Goal: Task Accomplishment & Management: Use online tool/utility

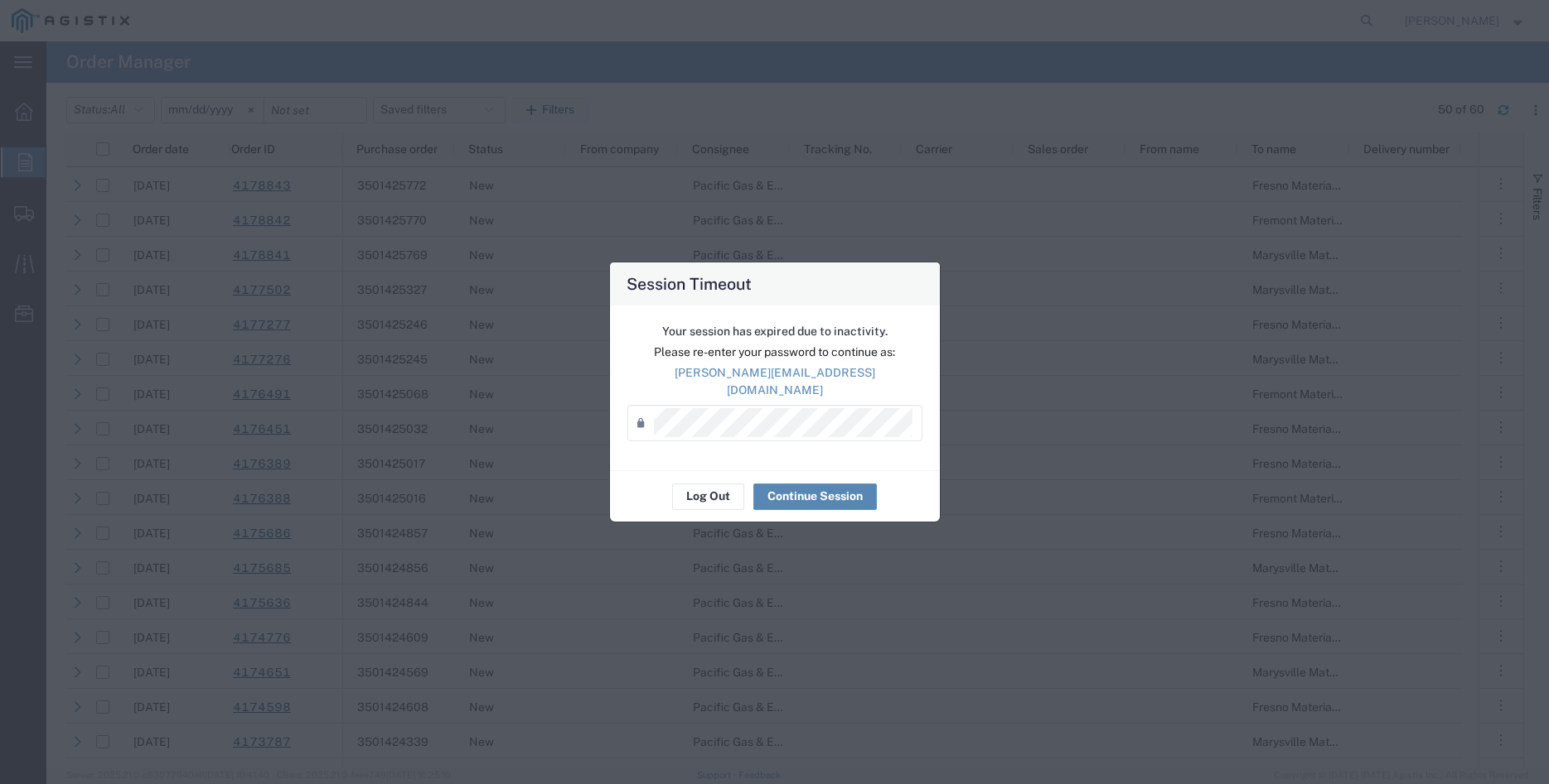
click at [804, 490] on button "Continue Session" at bounding box center [815, 497] width 124 height 27
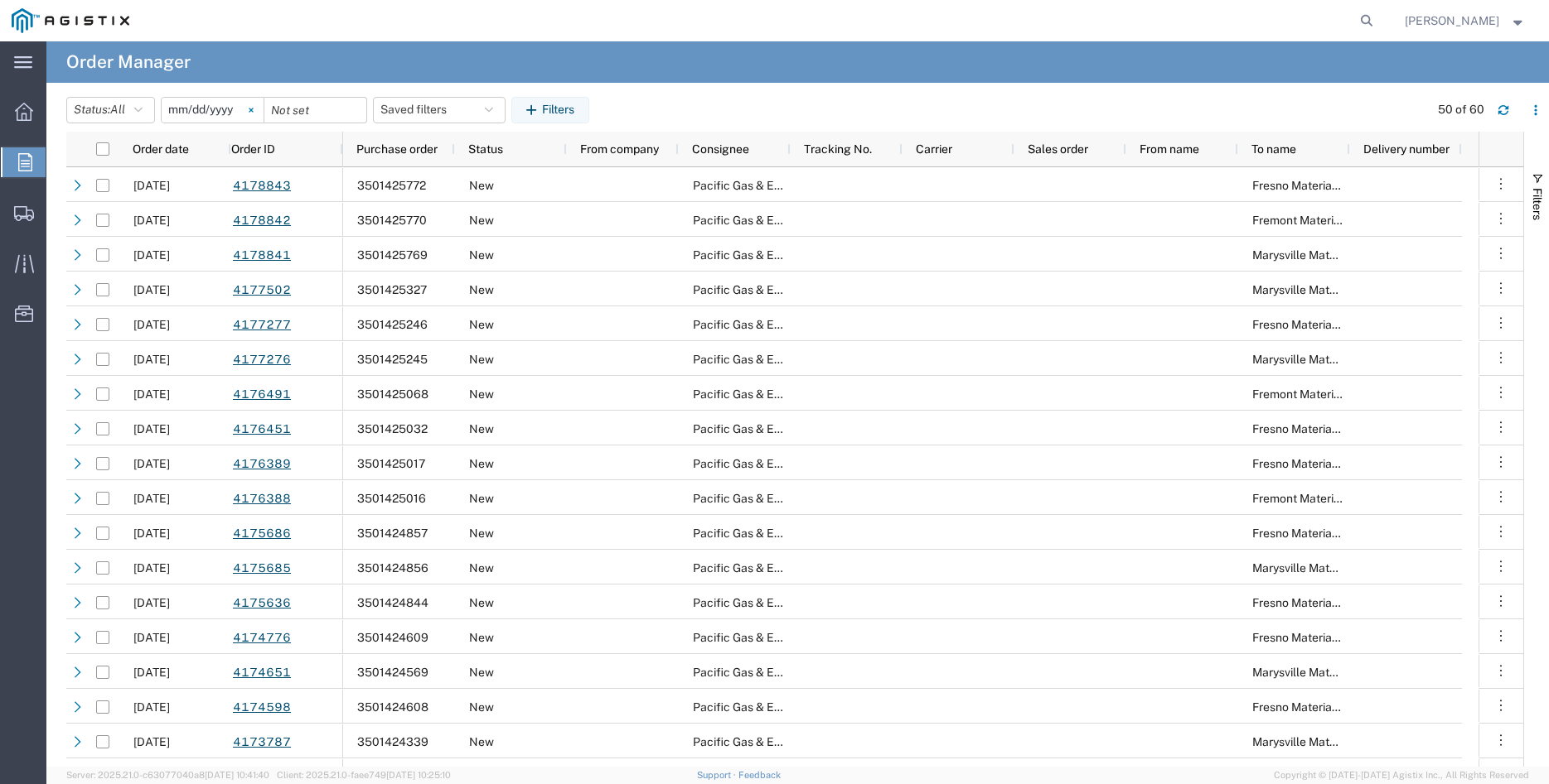
click at [263, 109] on svg-icon at bounding box center [251, 110] width 25 height 25
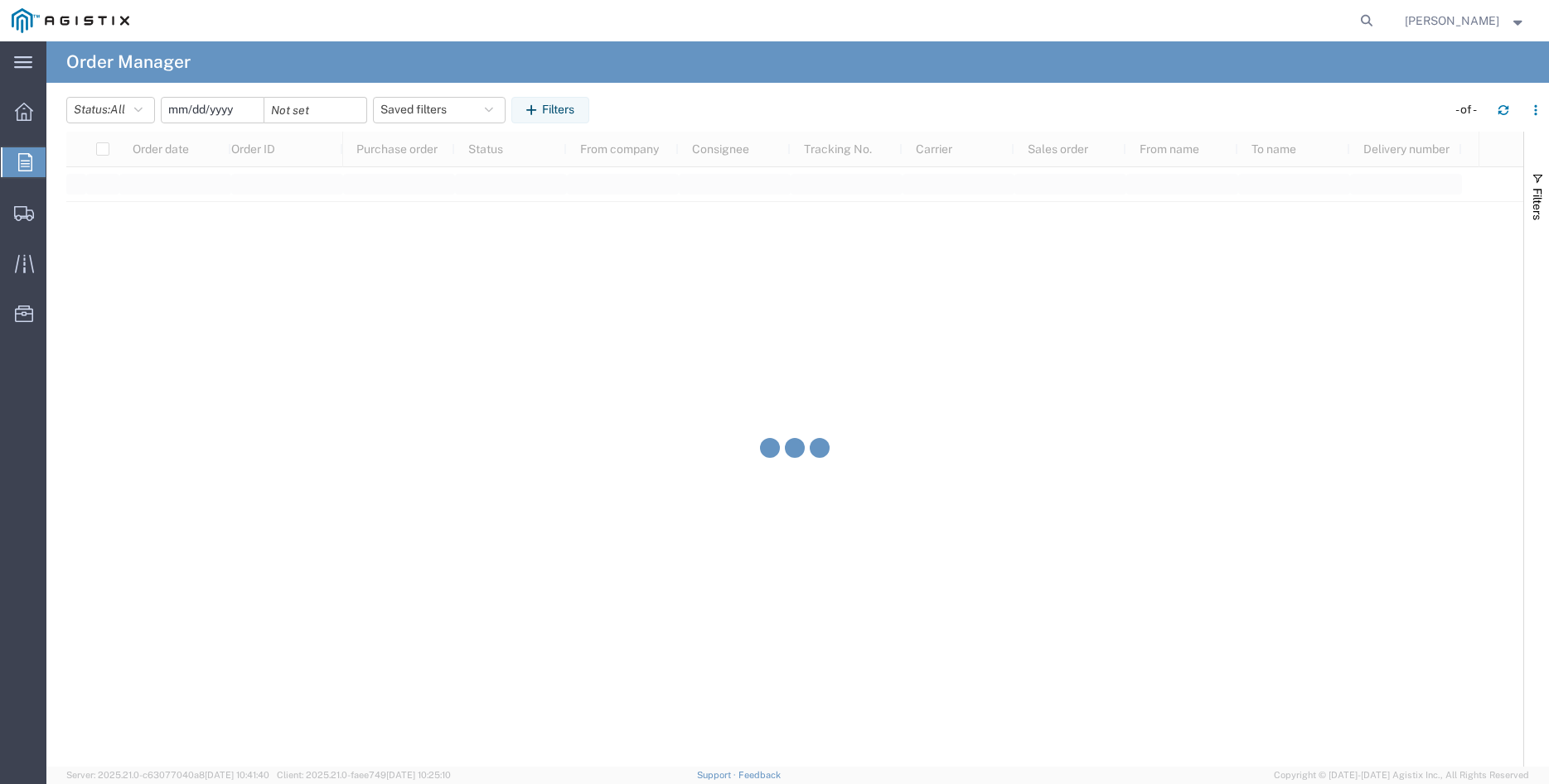
click at [201, 114] on input "date" at bounding box center [213, 110] width 102 height 25
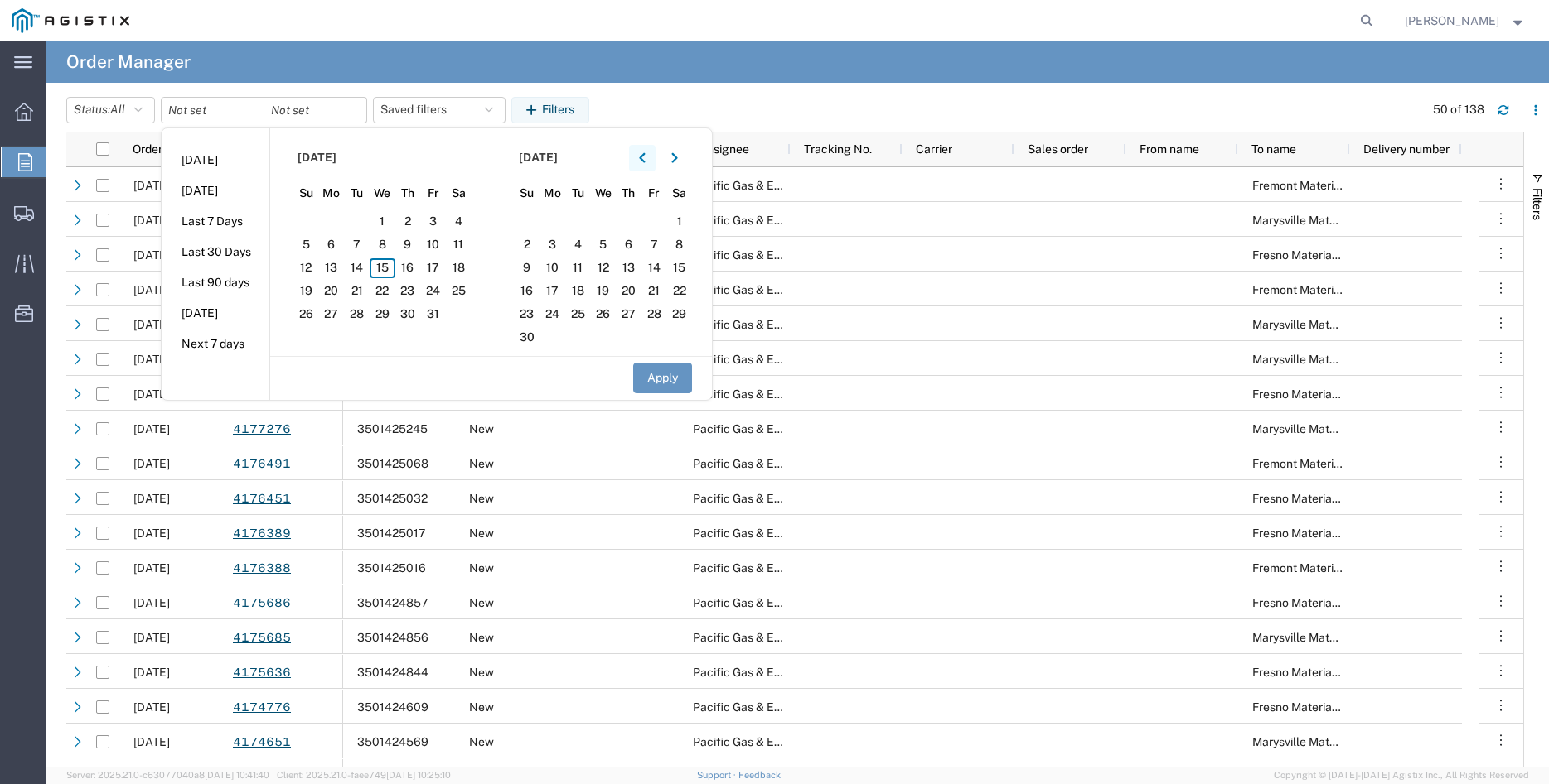
click at [640, 161] on button "button" at bounding box center [642, 158] width 27 height 27
click at [641, 161] on button "button" at bounding box center [642, 158] width 27 height 27
click at [365, 221] on span "3" at bounding box center [357, 222] width 26 height 20
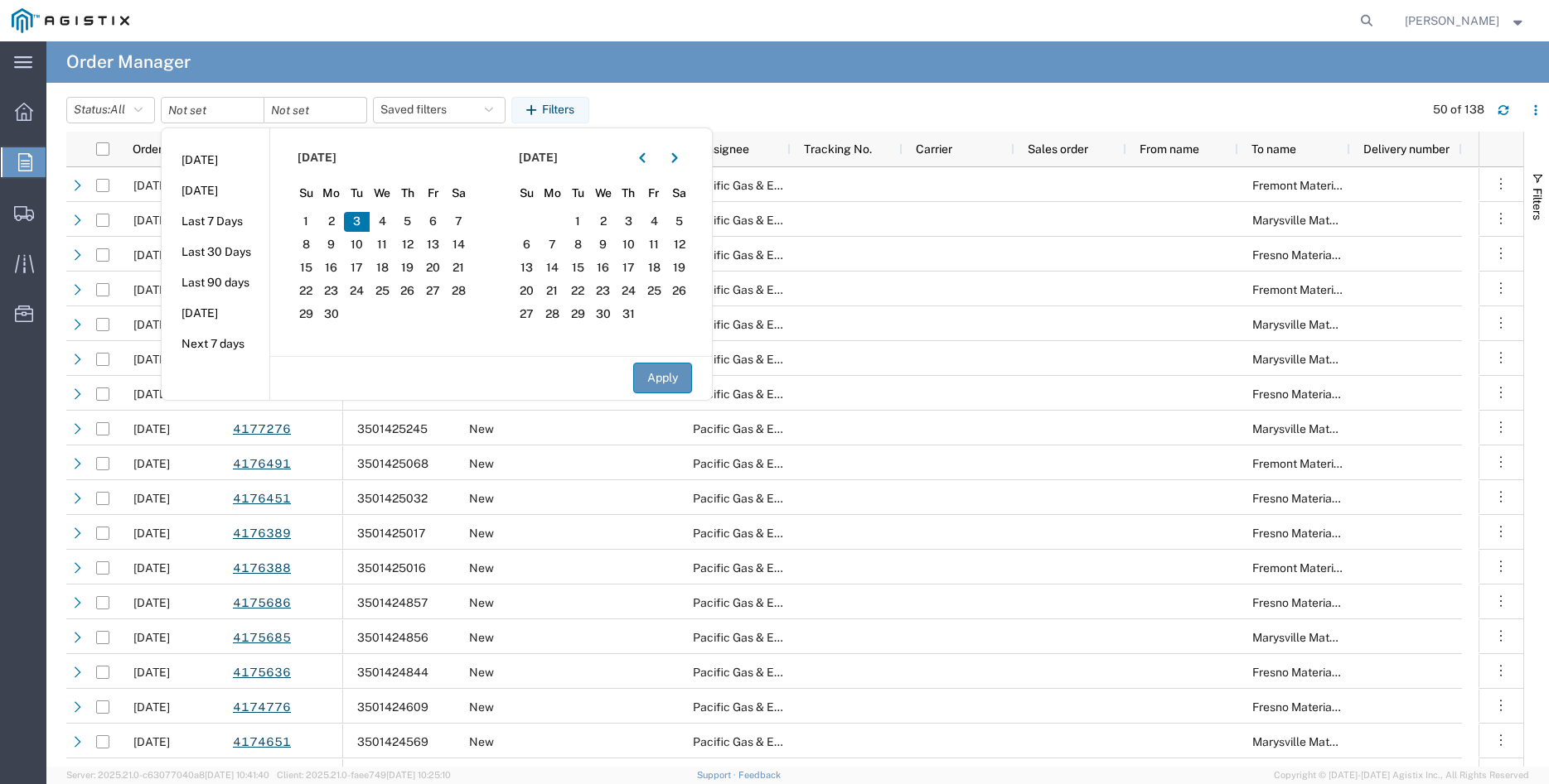
click at [681, 377] on button "Apply" at bounding box center [662, 378] width 59 height 31
type input "2025-06-03"
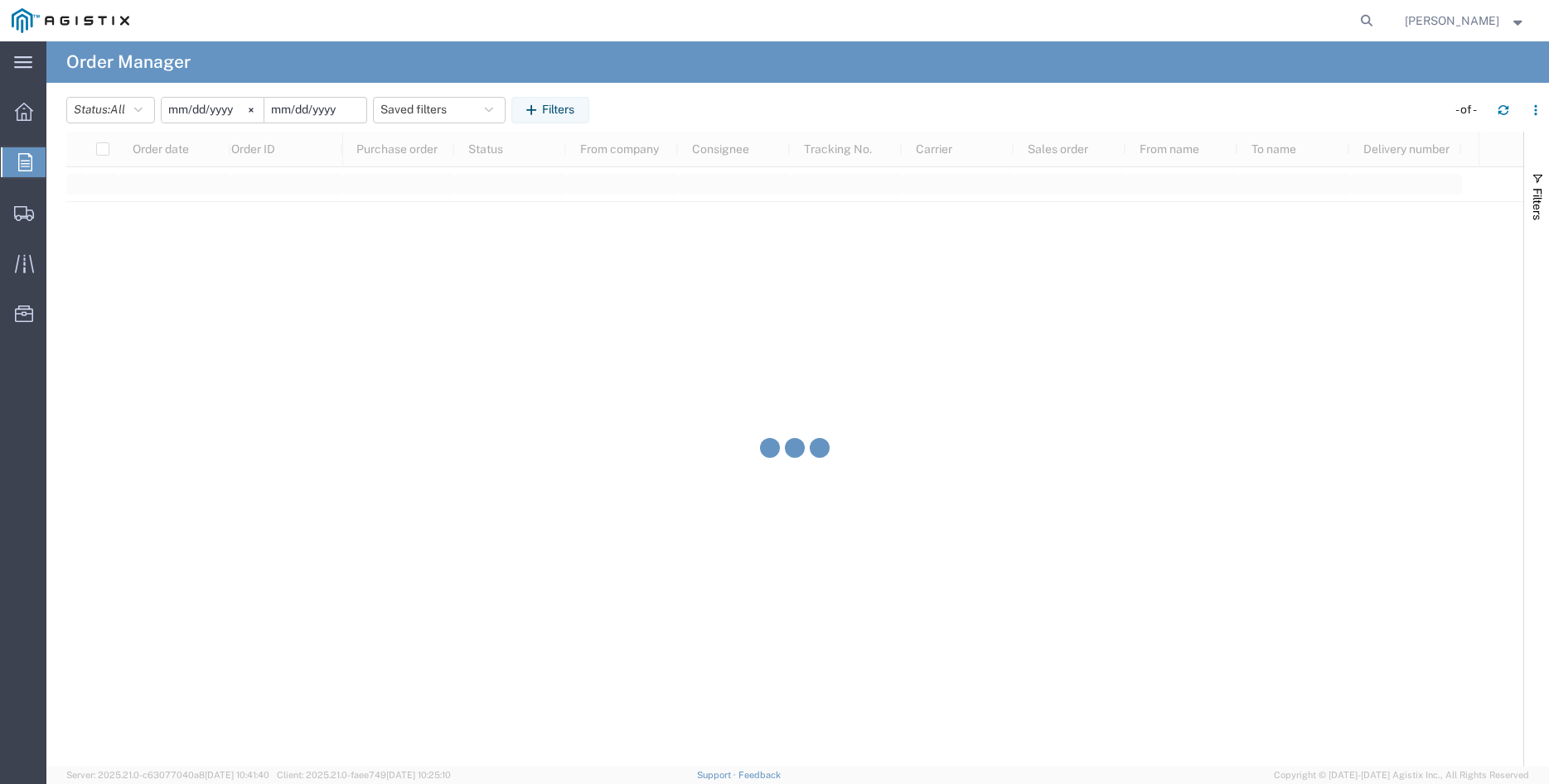
click at [306, 115] on input "date" at bounding box center [315, 110] width 102 height 25
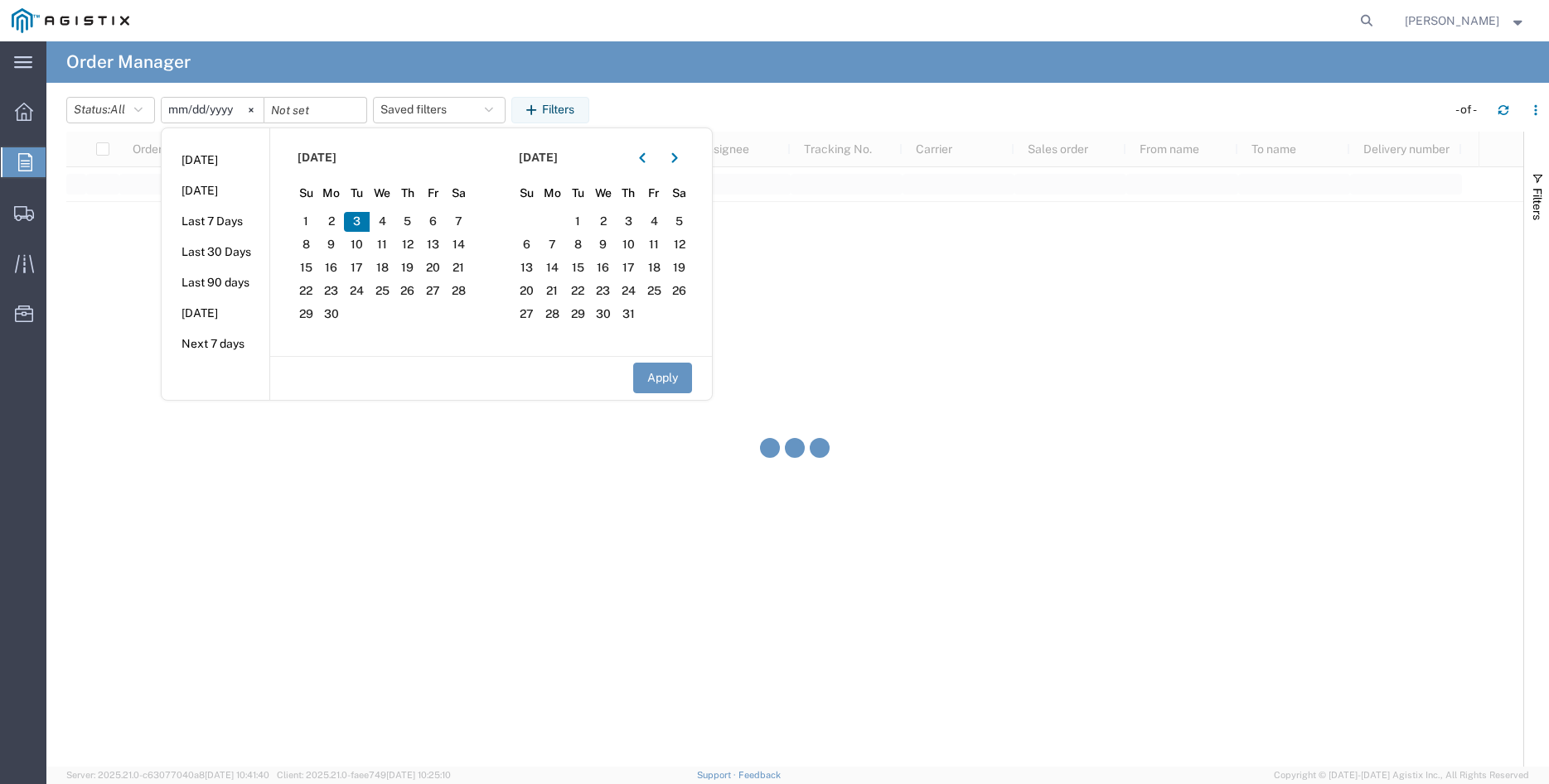
click at [363, 220] on span "3" at bounding box center [357, 222] width 26 height 20
click at [674, 382] on button "Apply" at bounding box center [662, 378] width 59 height 31
type input "2025-06-03"
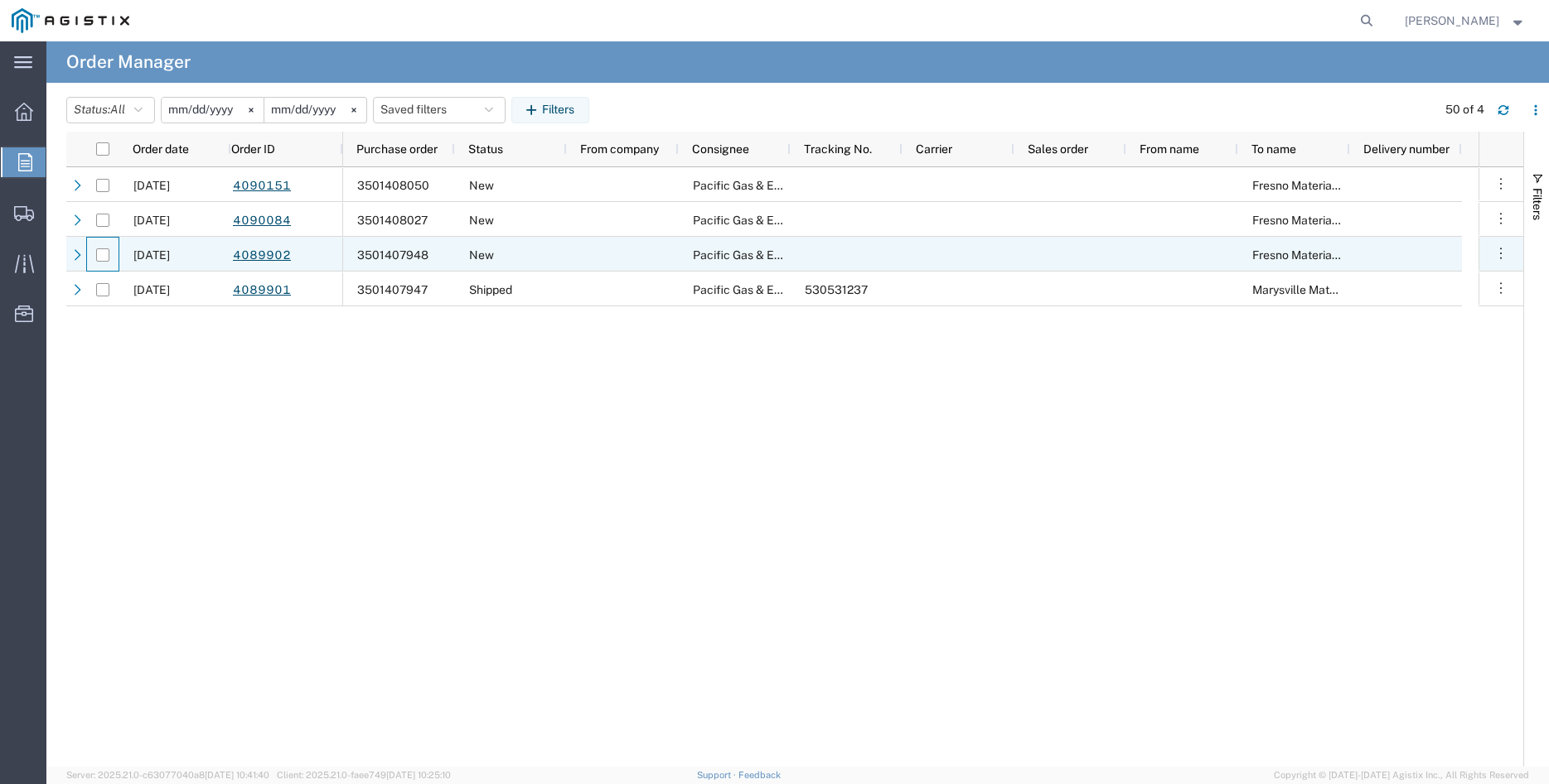
click at [110, 251] on div at bounding box center [103, 254] width 32 height 35
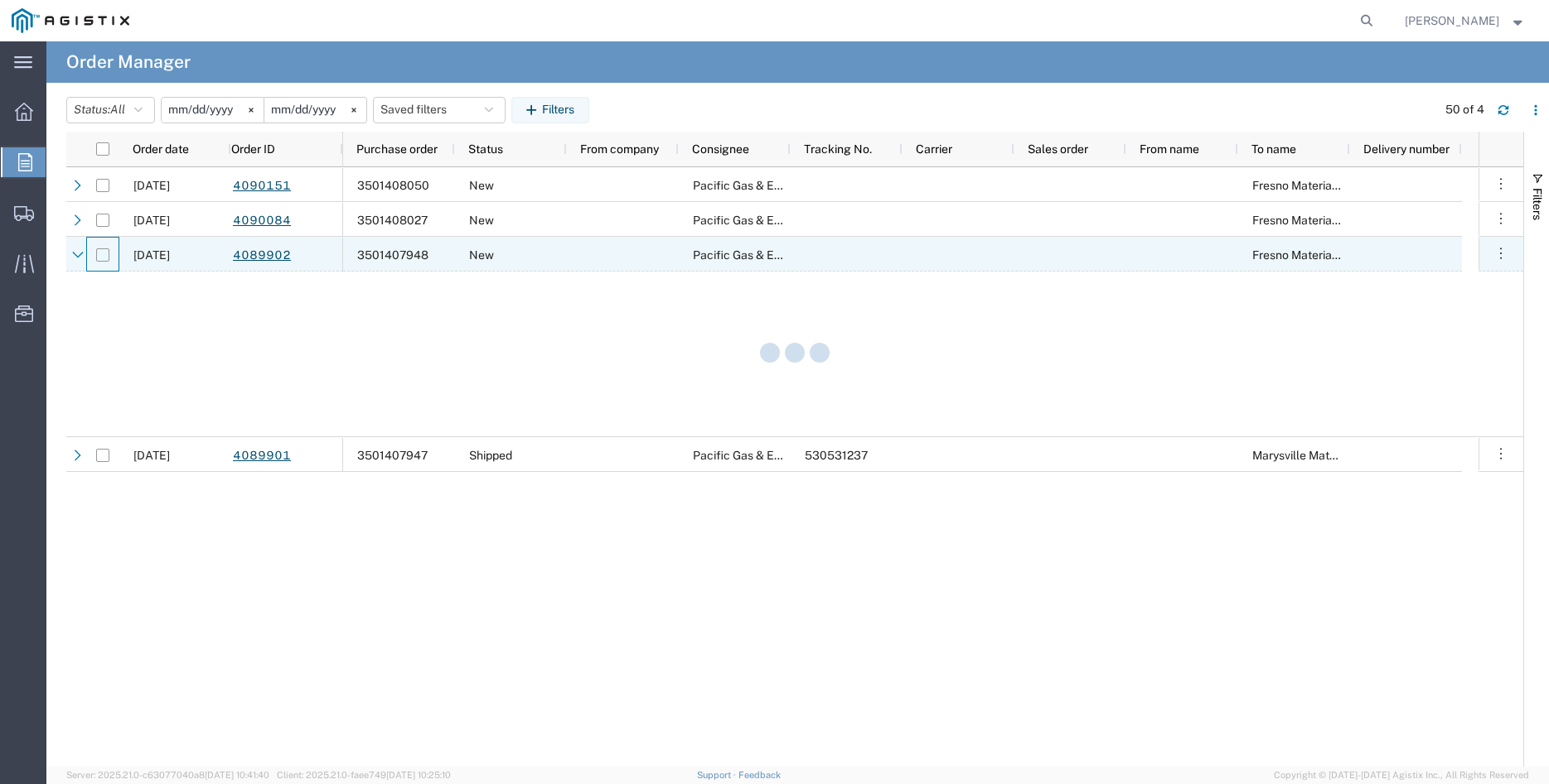
click at [100, 260] on input "Press Space to toggle row selection (unchecked)" at bounding box center [102, 254] width 13 height 13
checkbox input "true"
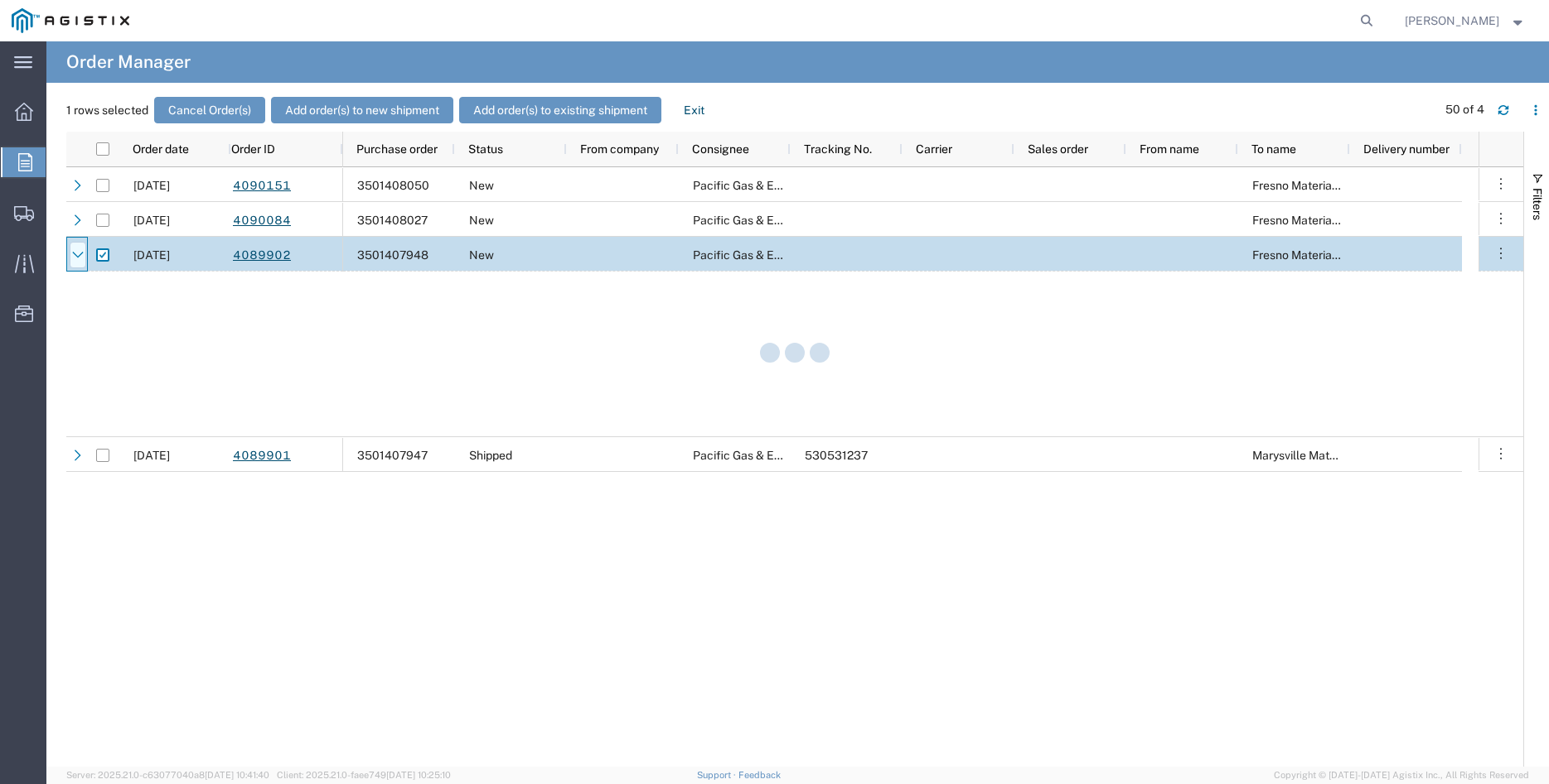
click at [76, 253] on icon at bounding box center [78, 255] width 12 height 12
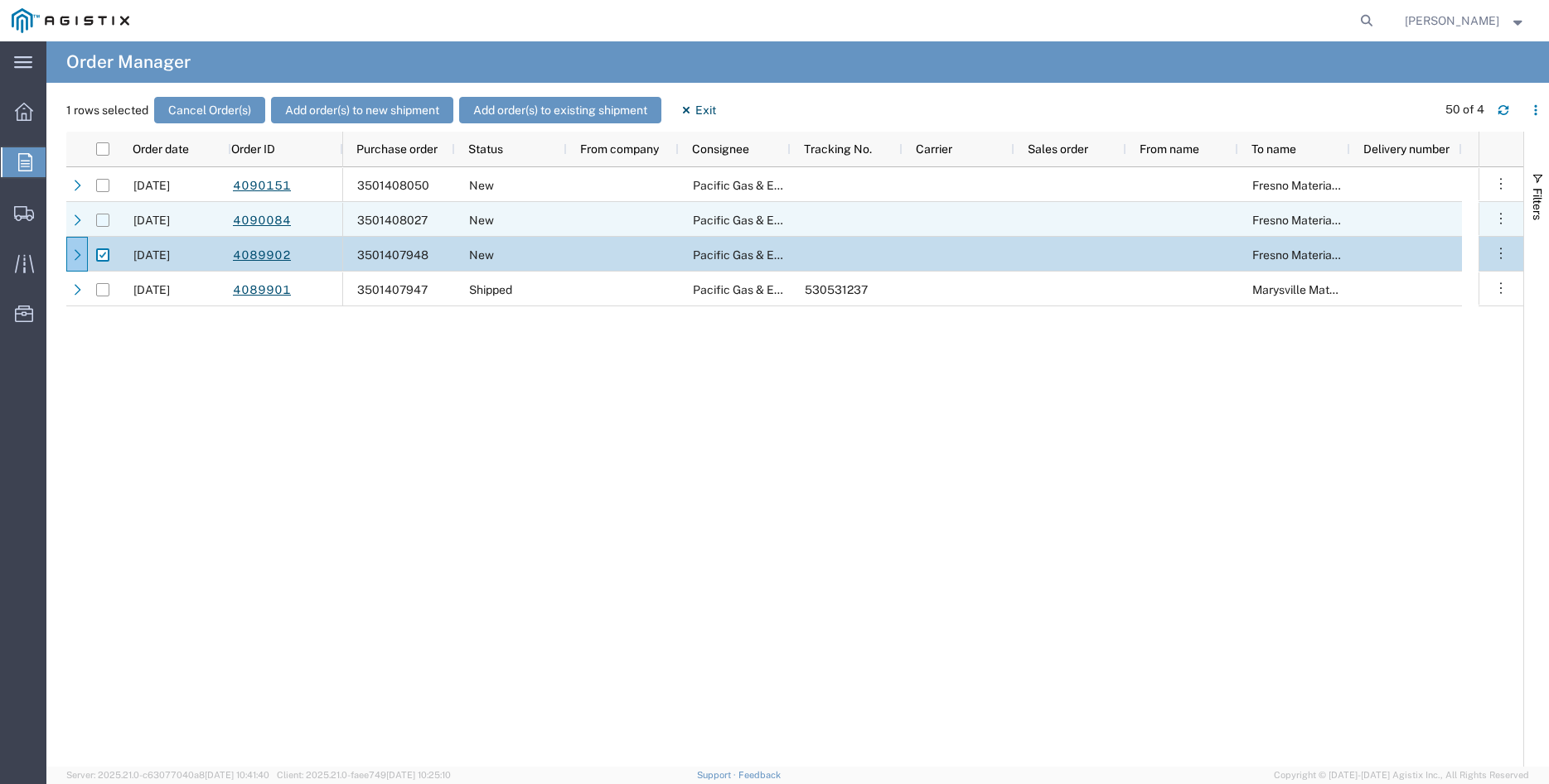
click at [105, 221] on input "Press Space to toggle row selection (unchecked)" at bounding box center [102, 219] width 13 height 13
checkbox input "true"
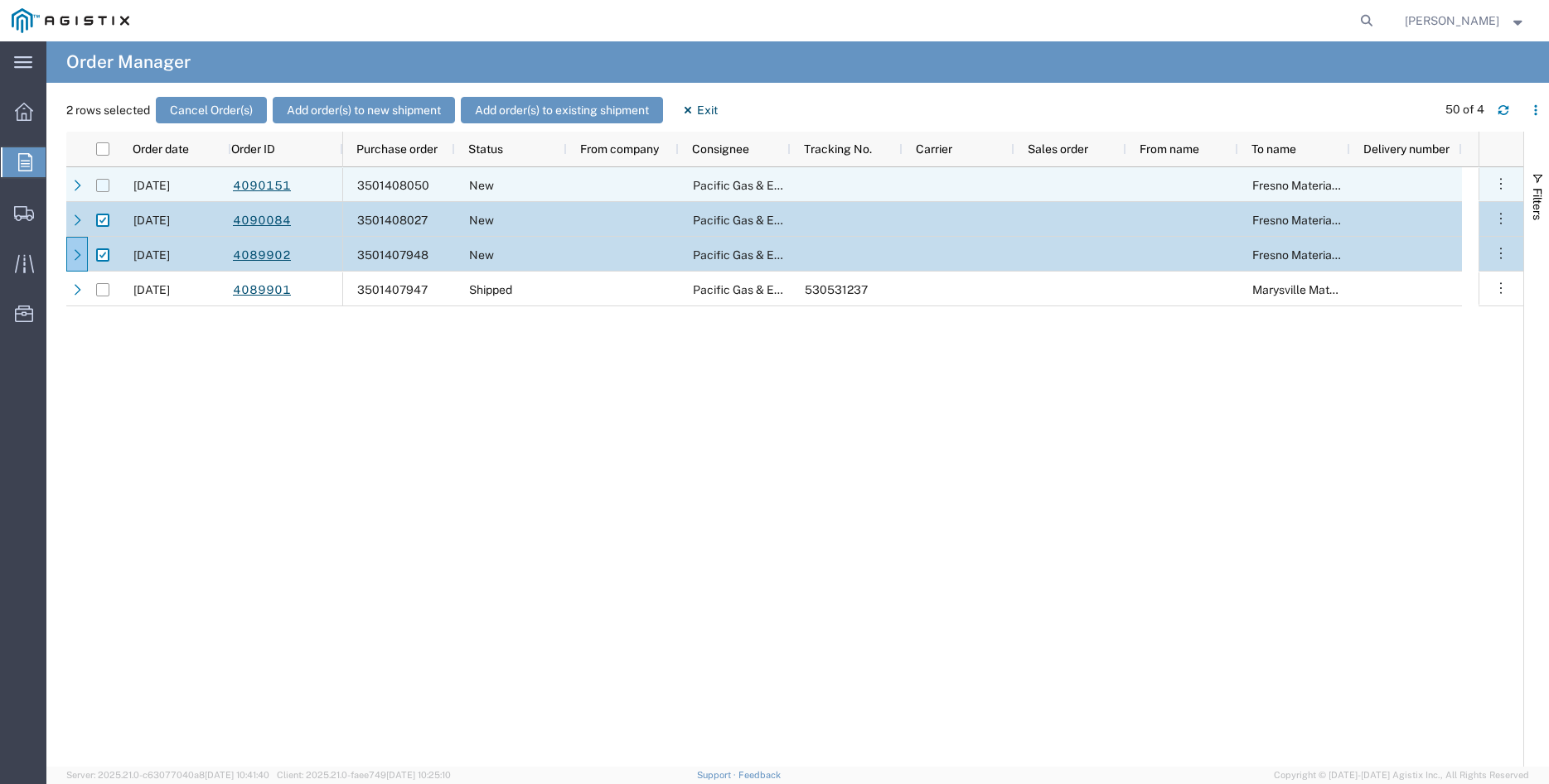
click at [104, 187] on input "Press Space to toggle row selection (unchecked)" at bounding box center [102, 185] width 13 height 13
checkbox input "true"
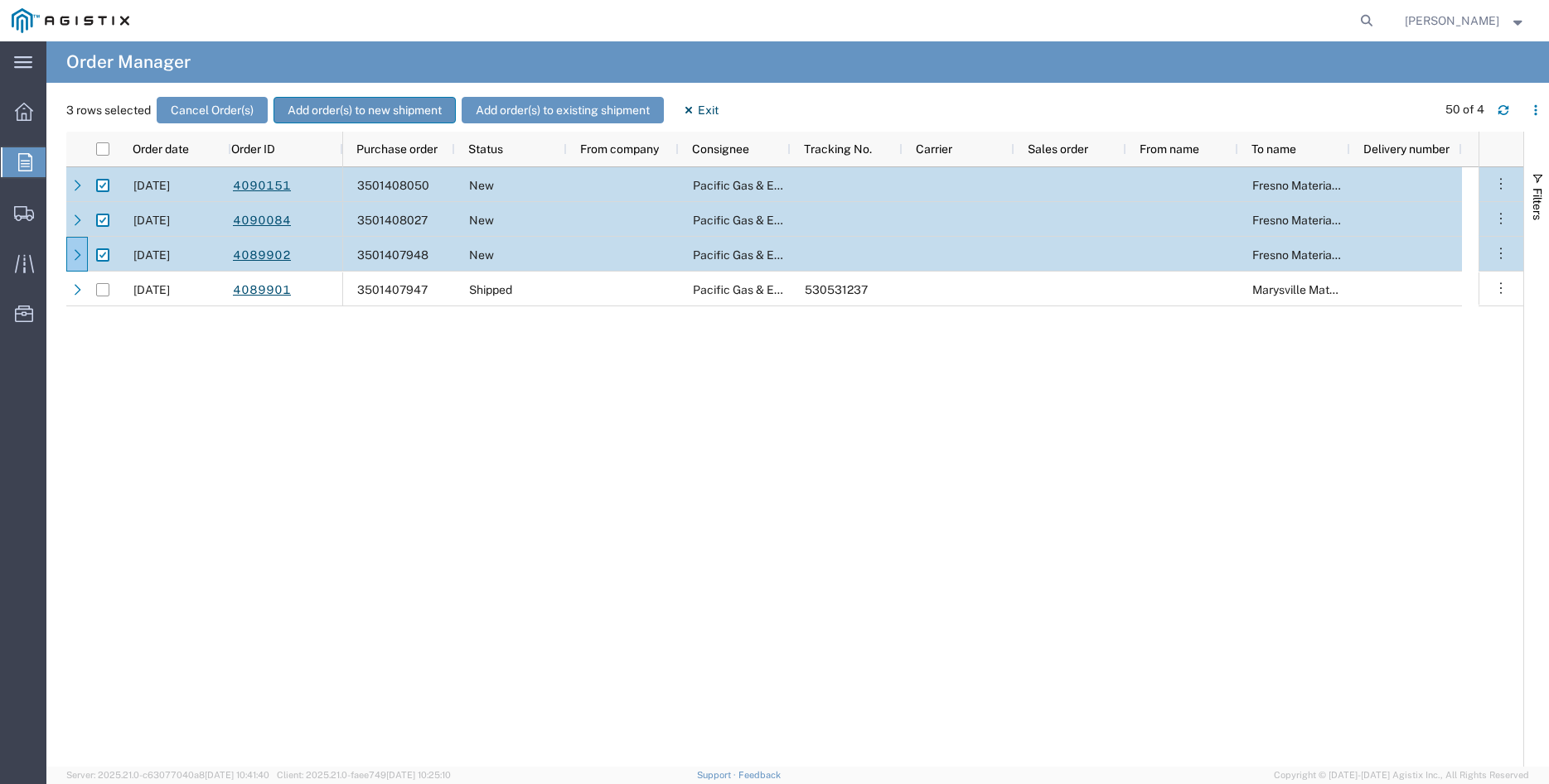
click at [371, 108] on button "Add order(s) to new shipment" at bounding box center [364, 110] width 183 height 27
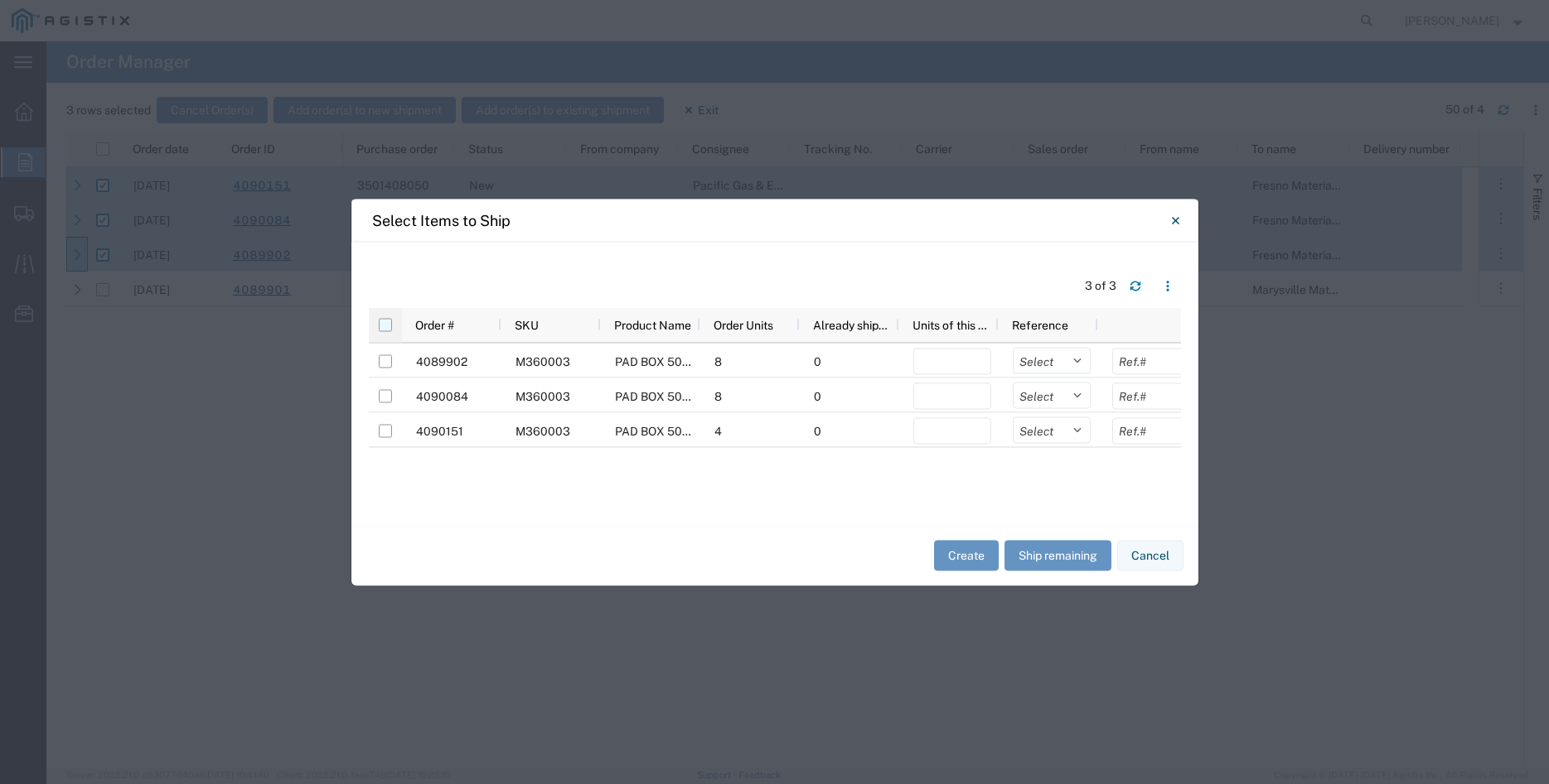
click at [380, 324] on input "checkbox" at bounding box center [384, 324] width 13 height 13
checkbox input "true"
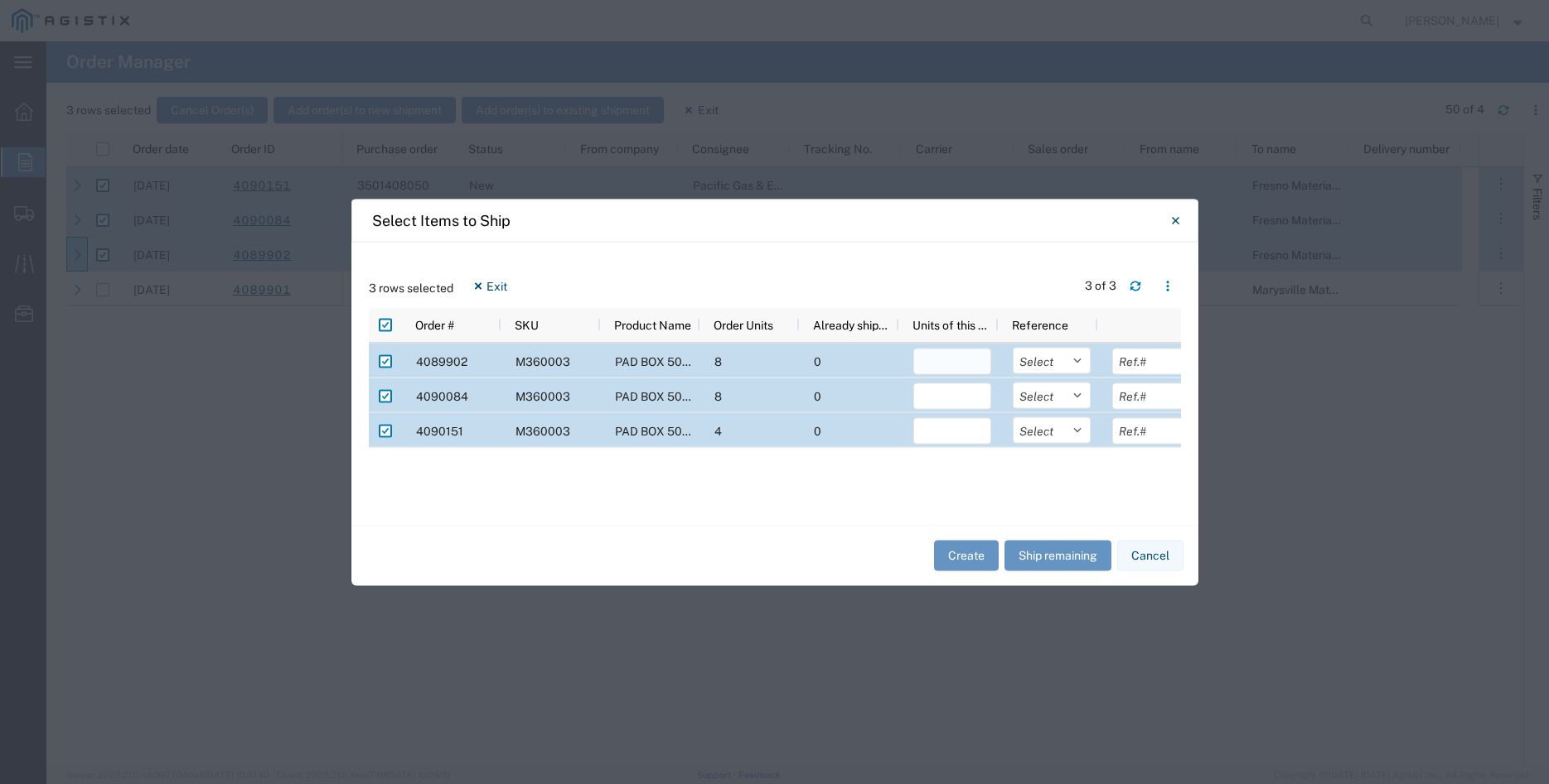
click at [941, 370] on input "number" at bounding box center [952, 361] width 78 height 27
type input "8"
click at [1013, 347] on select "Select Purchase Order Delivery Number" at bounding box center [1052, 360] width 78 height 27
select select "PURCHORD"
click option "Purchase Order" at bounding box center [0, 0] width 0 height 0
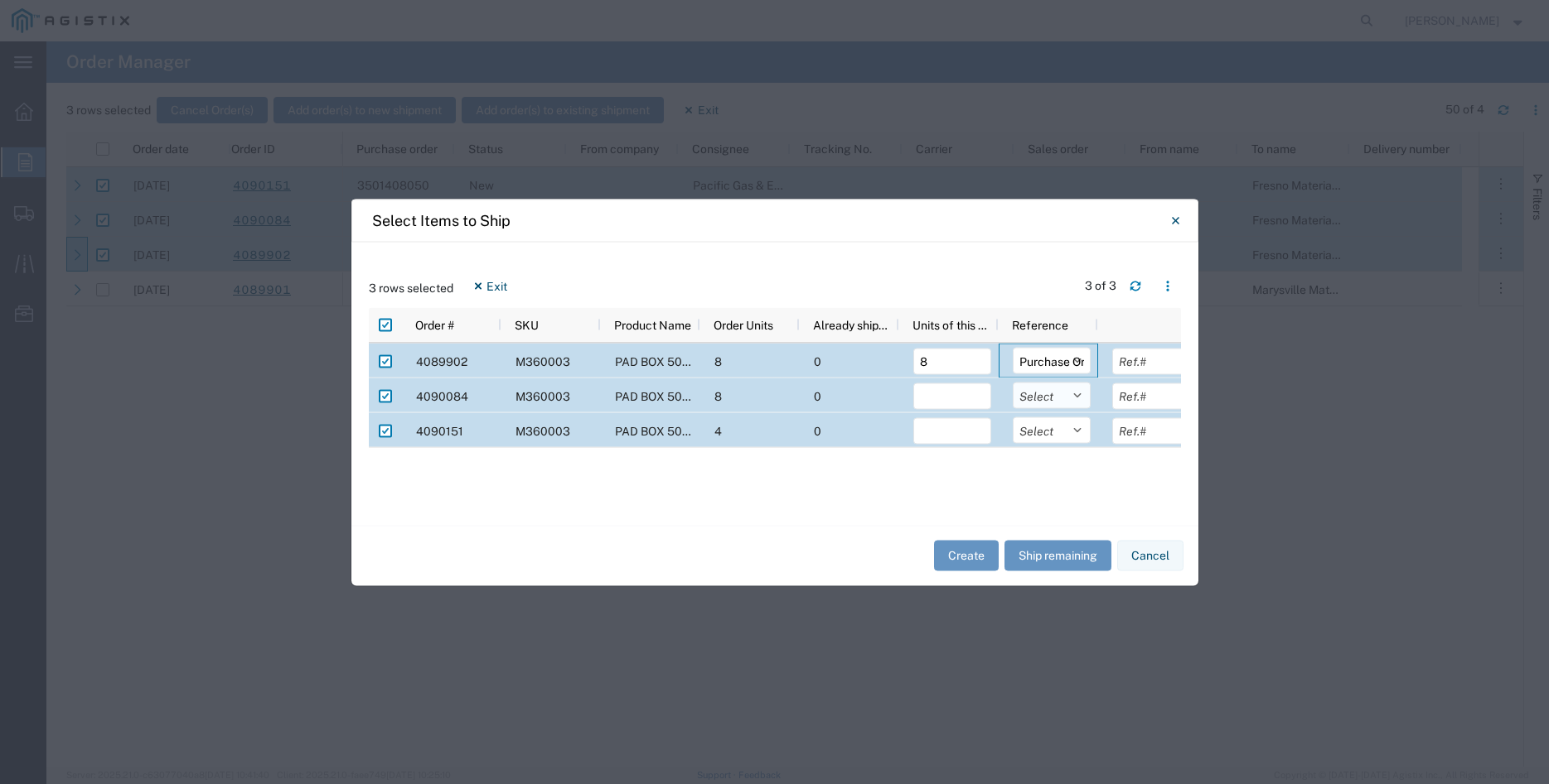
click at [1013, 382] on select "Select Purchase Order Delivery Number" at bounding box center [1052, 395] width 78 height 27
select select "PURCHORD"
click option "Purchase Order" at bounding box center [0, 0] width 0 height 0
click at [1013, 417] on select "Select Purchase Order Delivery Number" at bounding box center [1052, 430] width 78 height 27
select select "PURCHORD"
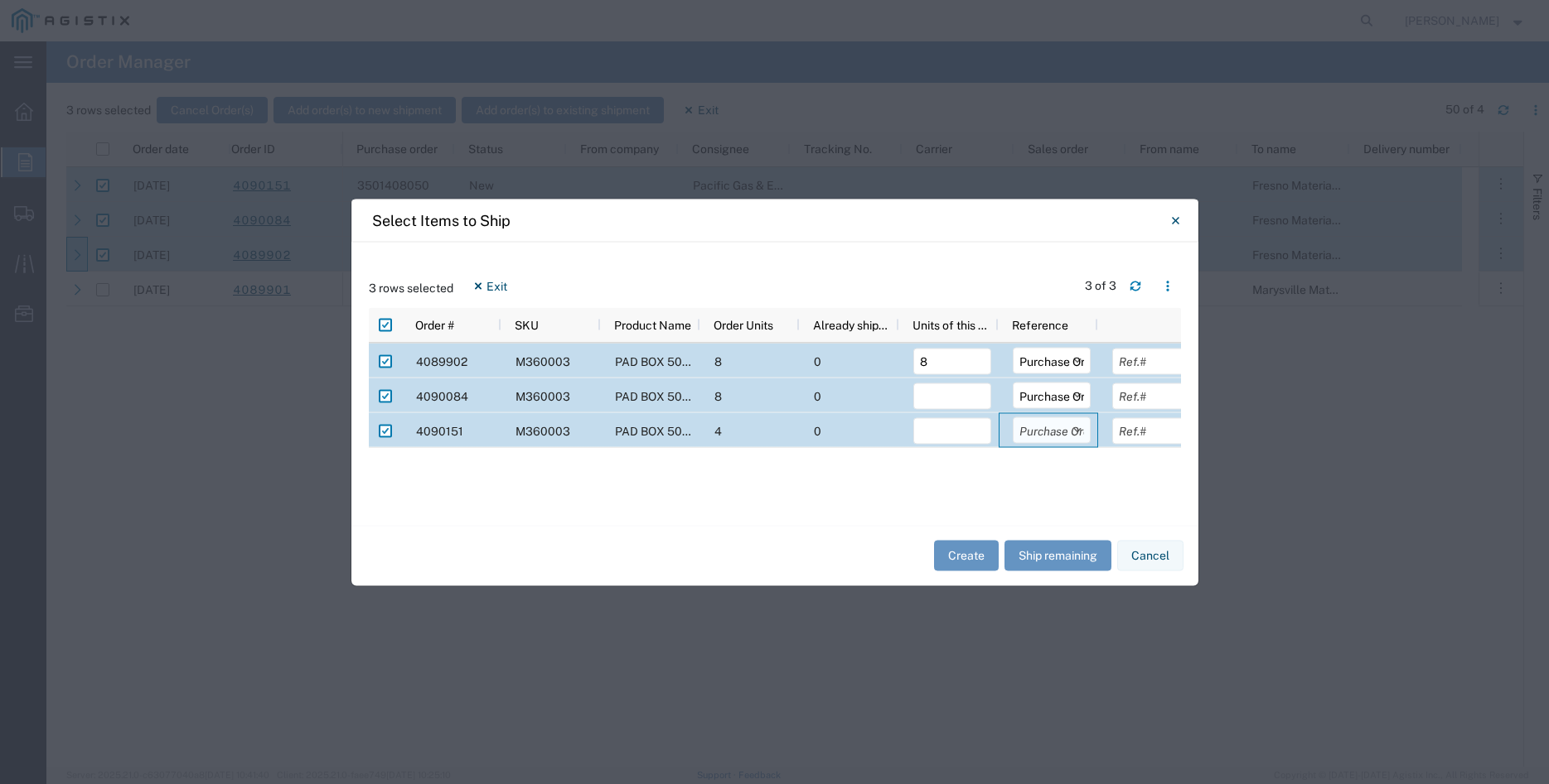
click option "Purchase Order" at bounding box center [0, 0] width 0 height 0
click at [925, 393] on input "number" at bounding box center [952, 396] width 78 height 27
type input "8"
click at [929, 427] on input "number" at bounding box center [952, 430] width 78 height 27
type input "4"
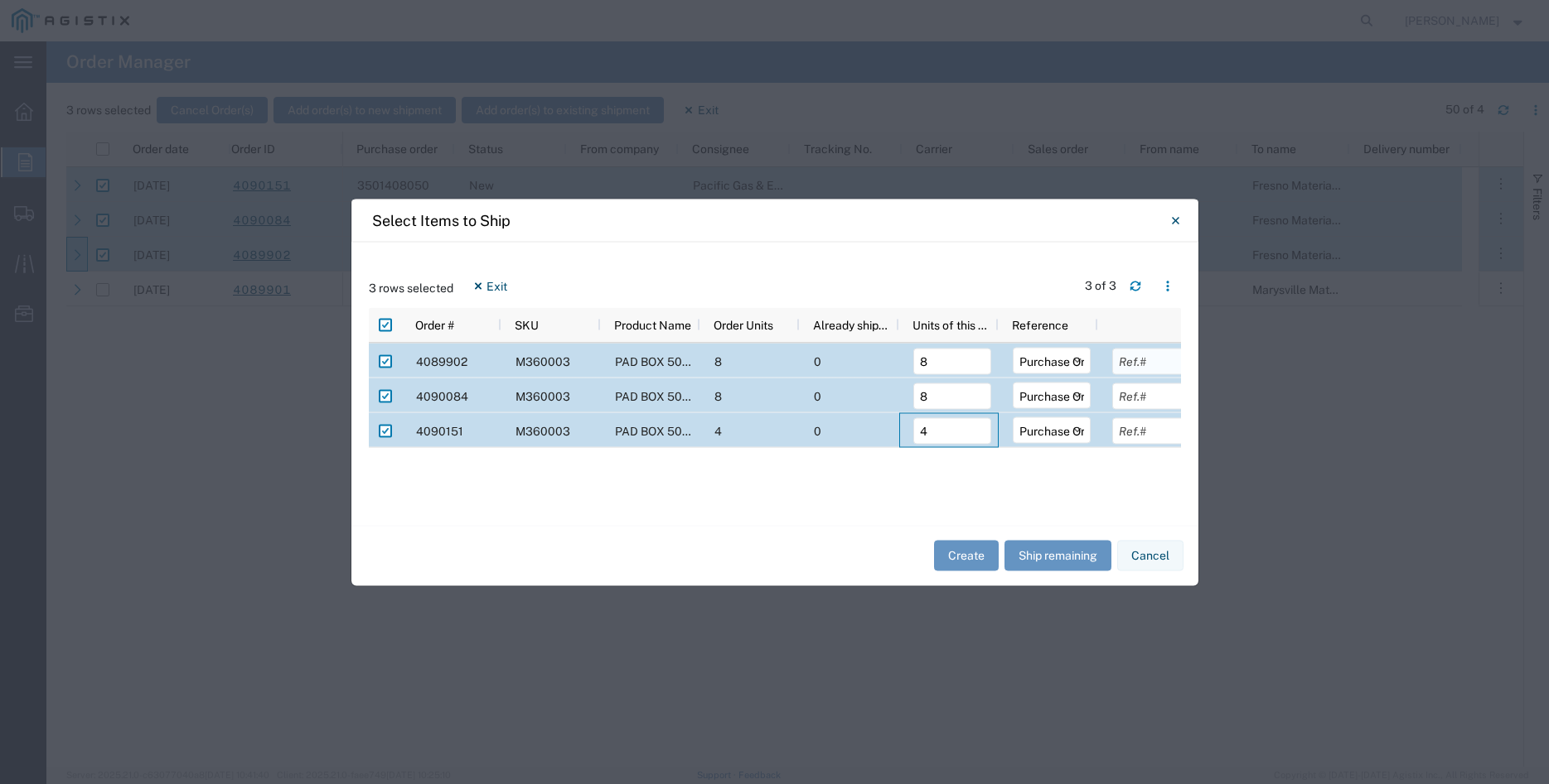
click at [1130, 363] on input "text" at bounding box center [1151, 361] width 78 height 27
type input "5746.88"
click at [1124, 397] on input "text" at bounding box center [1151, 396] width 78 height 27
type input "5746.88"
click at [1136, 431] on input "text" at bounding box center [1151, 430] width 78 height 27
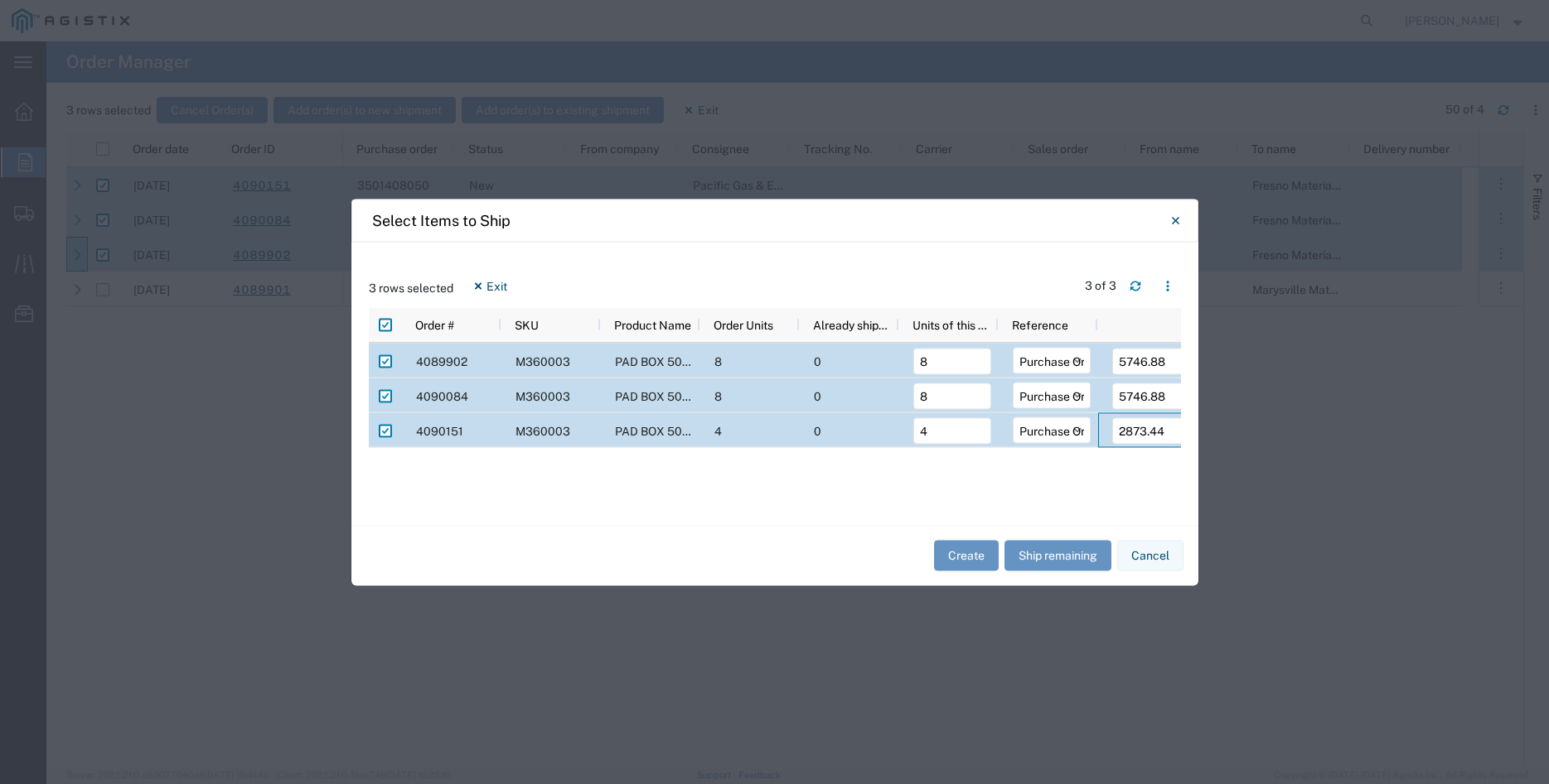
type input "2873.44"
click at [990, 476] on div "4089902 M360003 PAD BOX 50" X 52" X 18" 3-WIRE XFMR 8 0 8 Select Purchase Order…" at bounding box center [774, 425] width 812 height 165
click at [974, 557] on button "Create" at bounding box center [966, 556] width 65 height 31
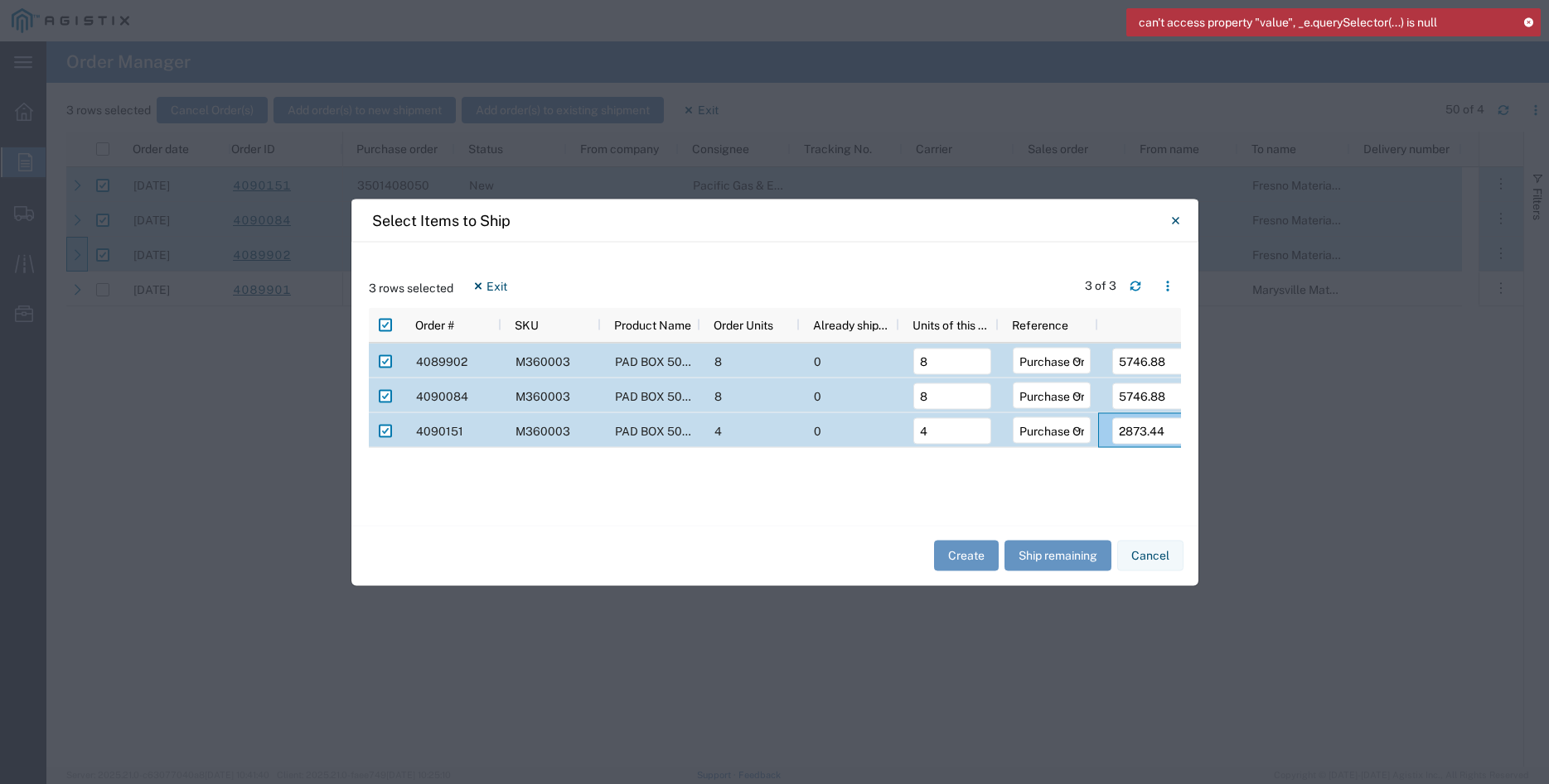
click at [1531, 20] on icon at bounding box center [1528, 21] width 12 height 9
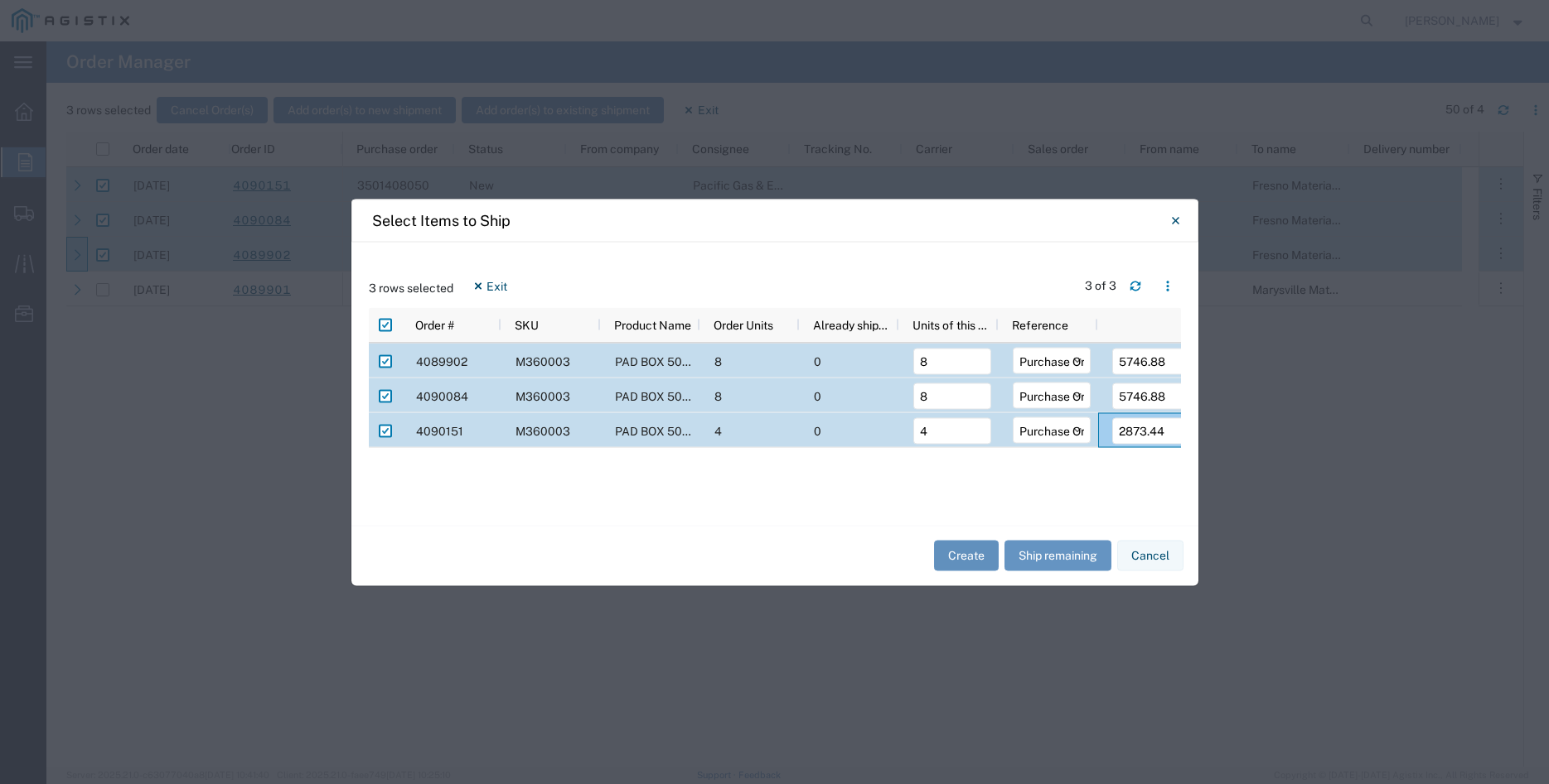
click at [966, 552] on button "Create" at bounding box center [966, 556] width 65 height 31
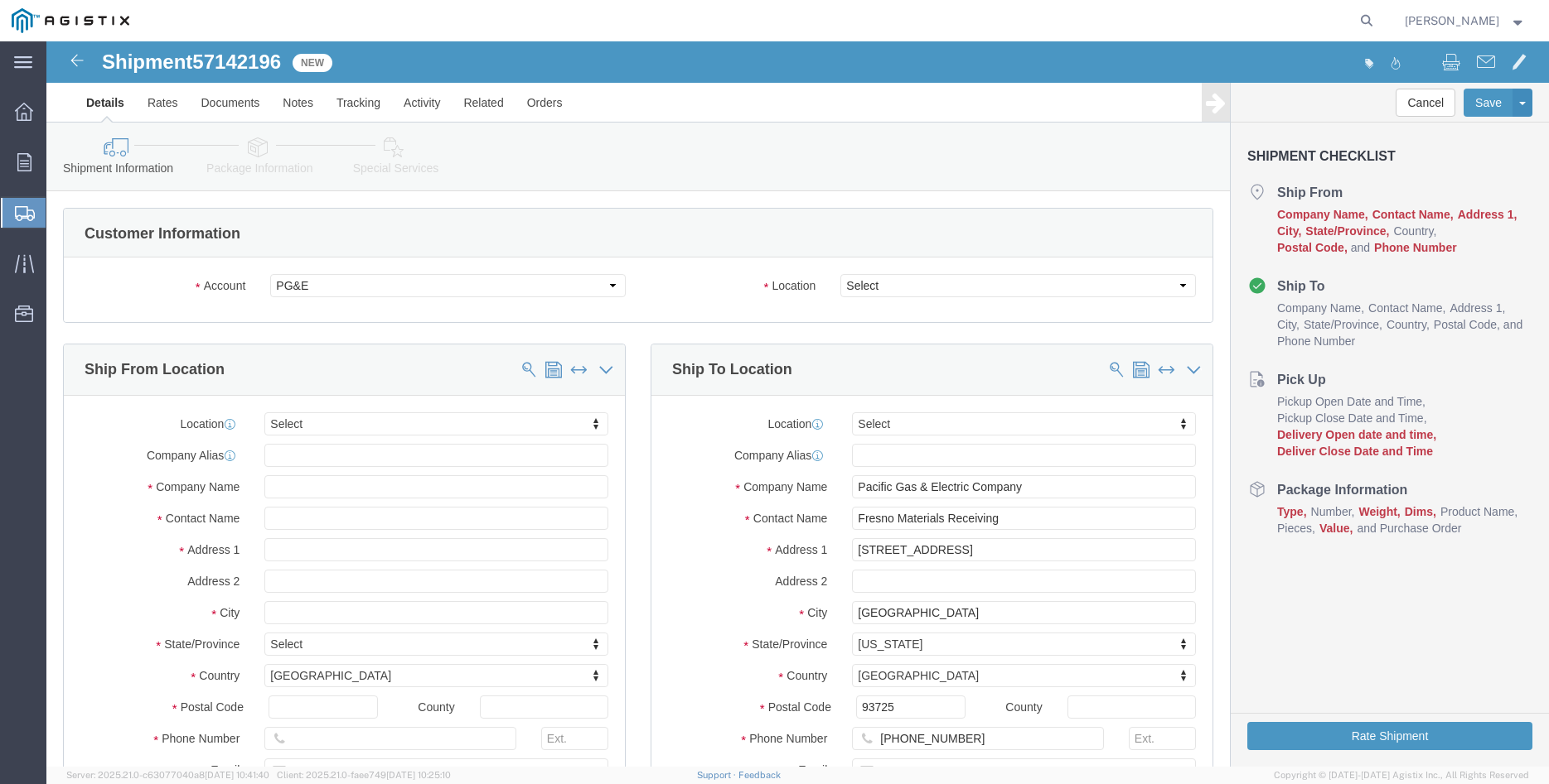
select select
click select "Select All Others Fremont DC Fresno DC Wheatland DC"
select select "19745"
click option "Fresno DC"
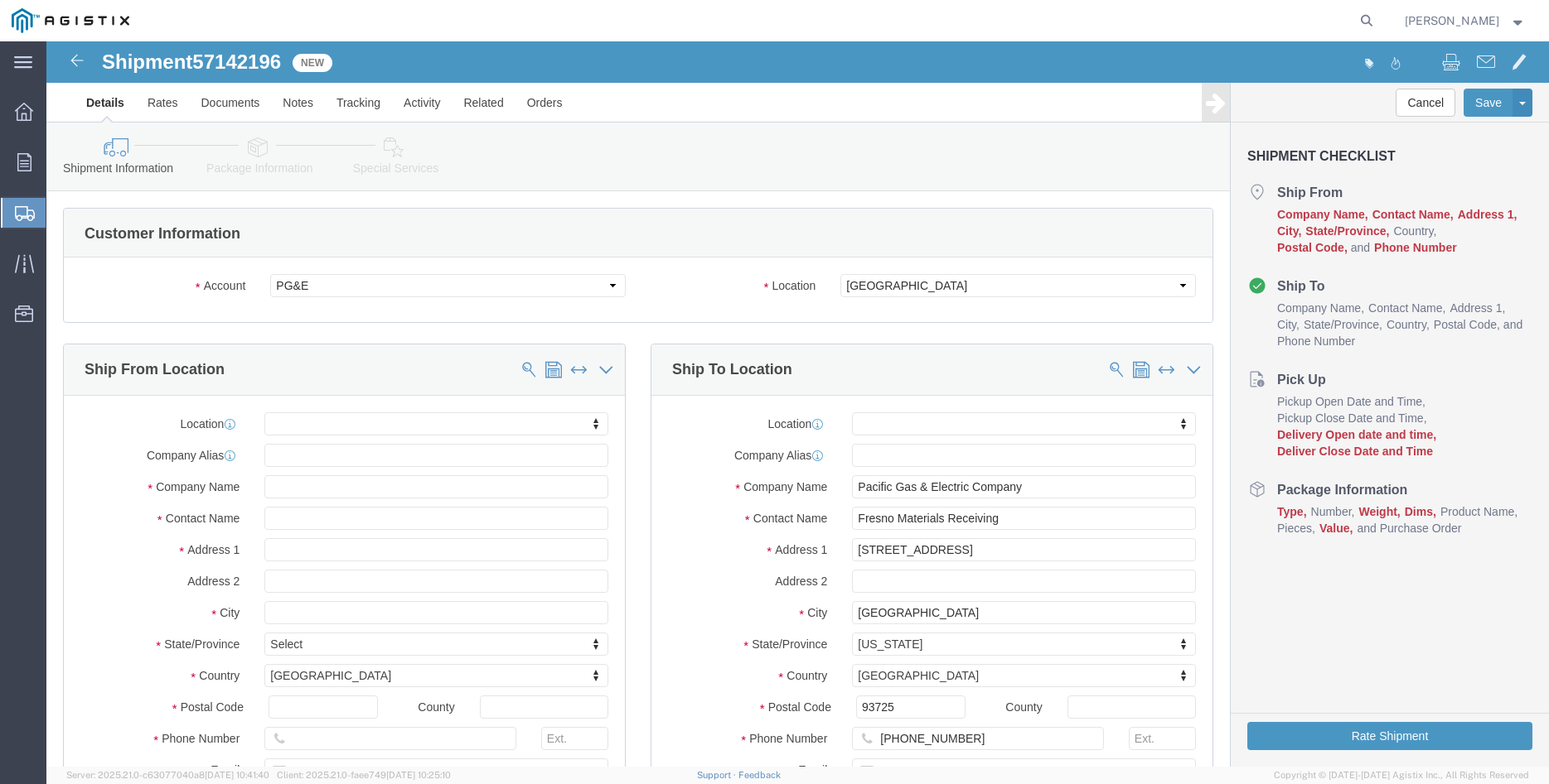
click body "Shipment 57142196 New Details Rates Documents Notes Tracking Activity Related O…"
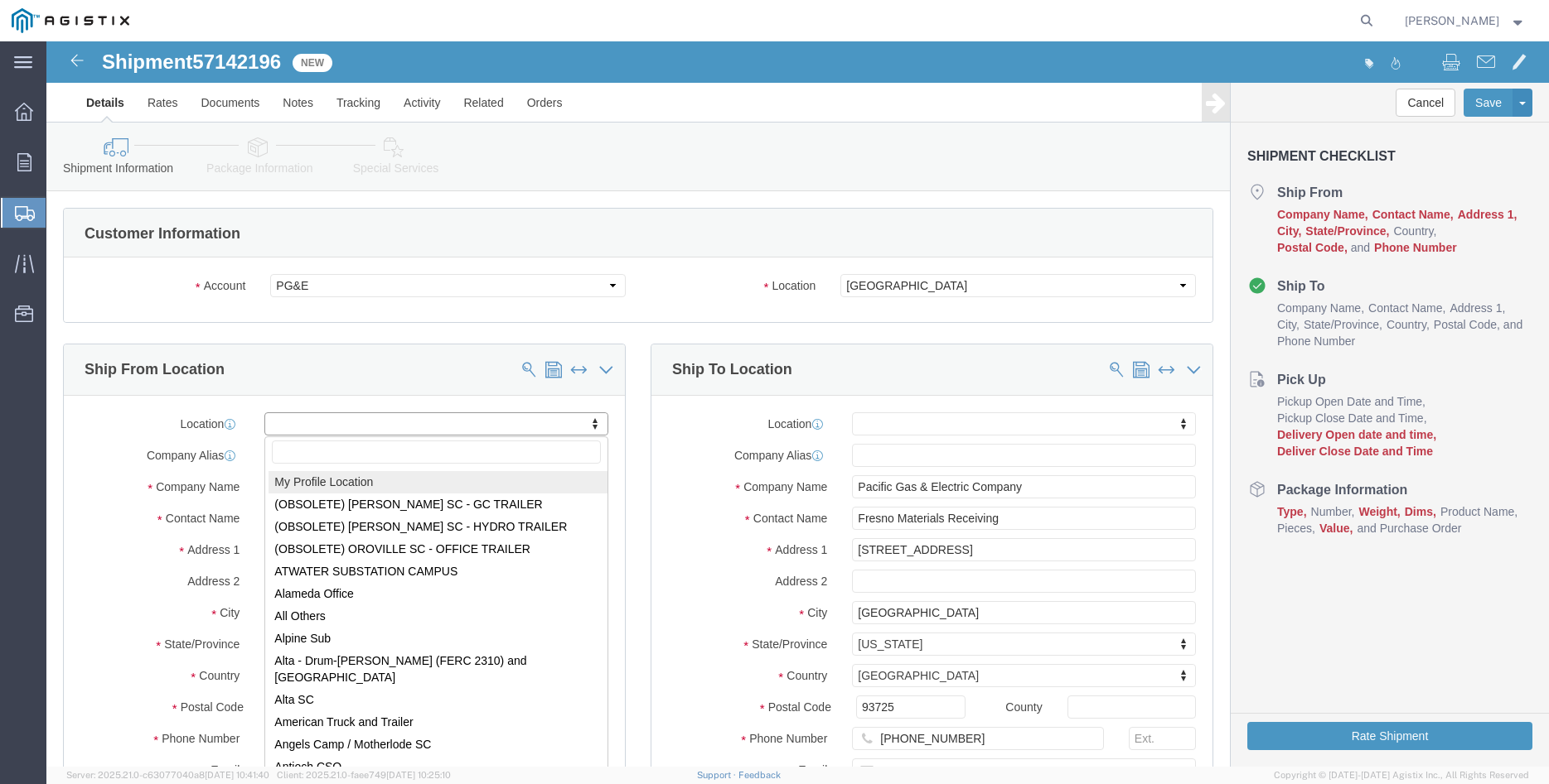
select select "MYPROFILE"
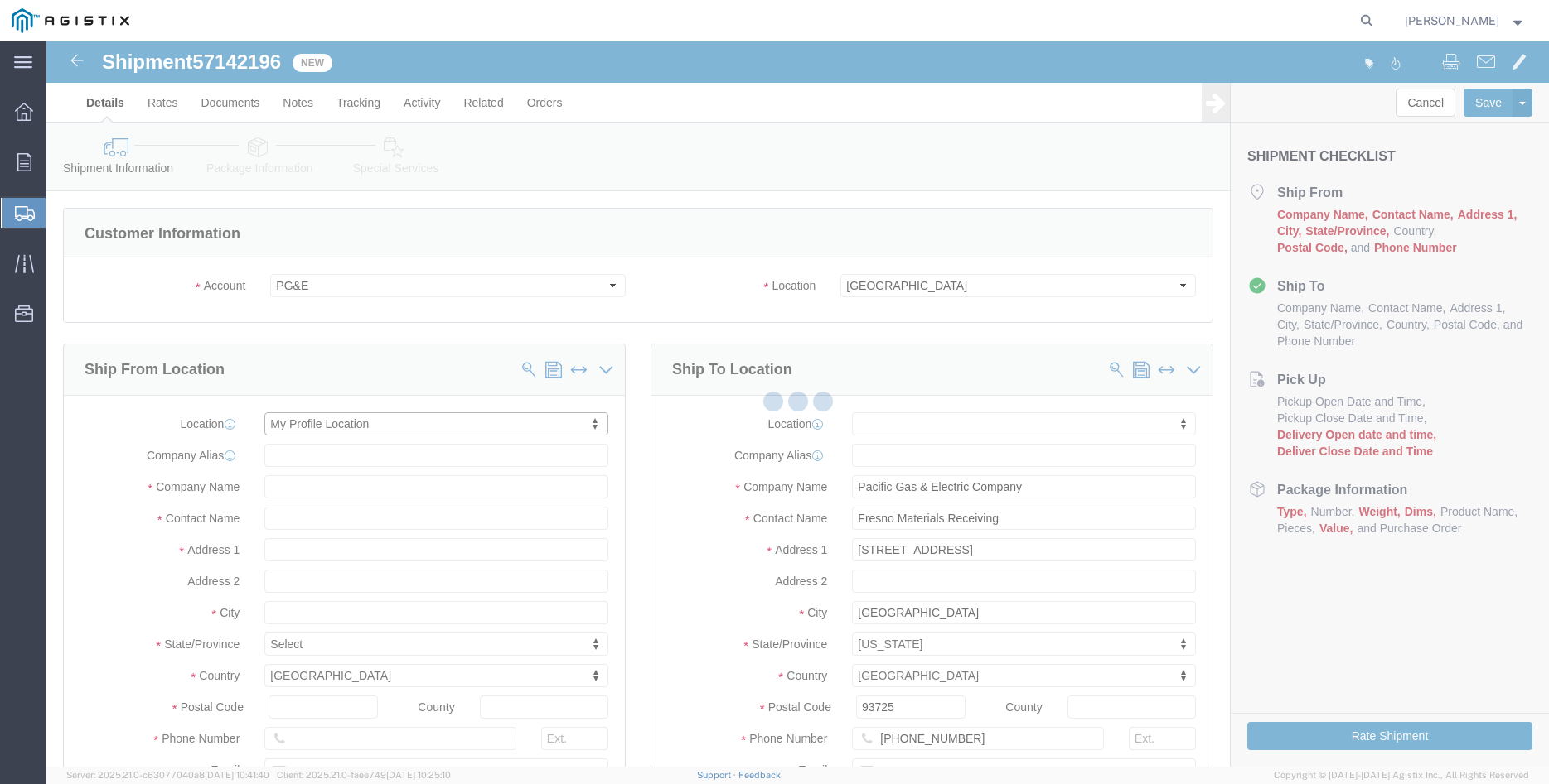
type input "305 GANDY DANCER DR"
type input "95377"
type input "209-832-7003"
type input "betty@madrugaironworks.com"
checkbox input "true"
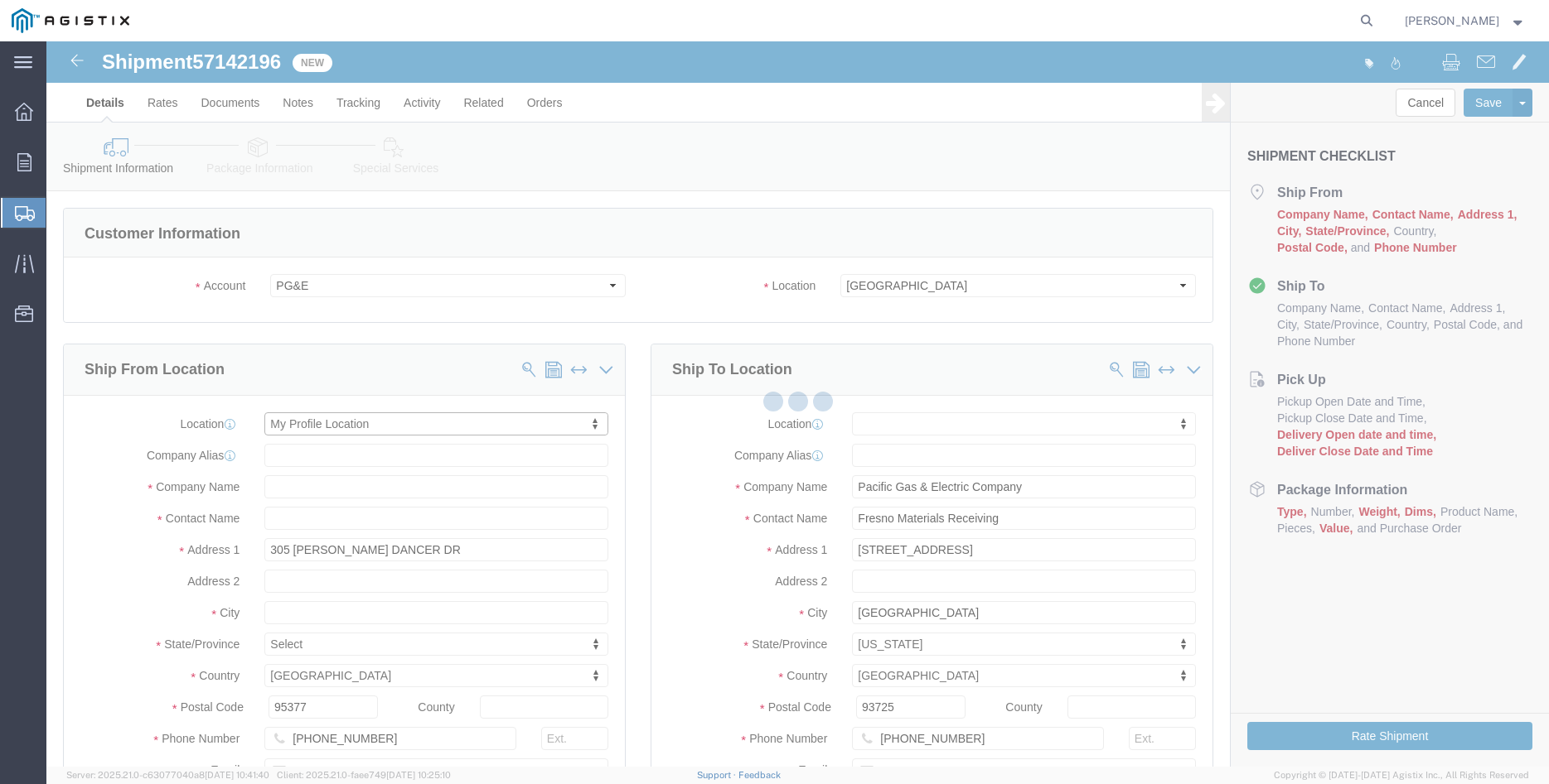
type input "Madruga Iron Works Inc"
type input "[PERSON_NAME]"
type input "TRACY"
select select "CA"
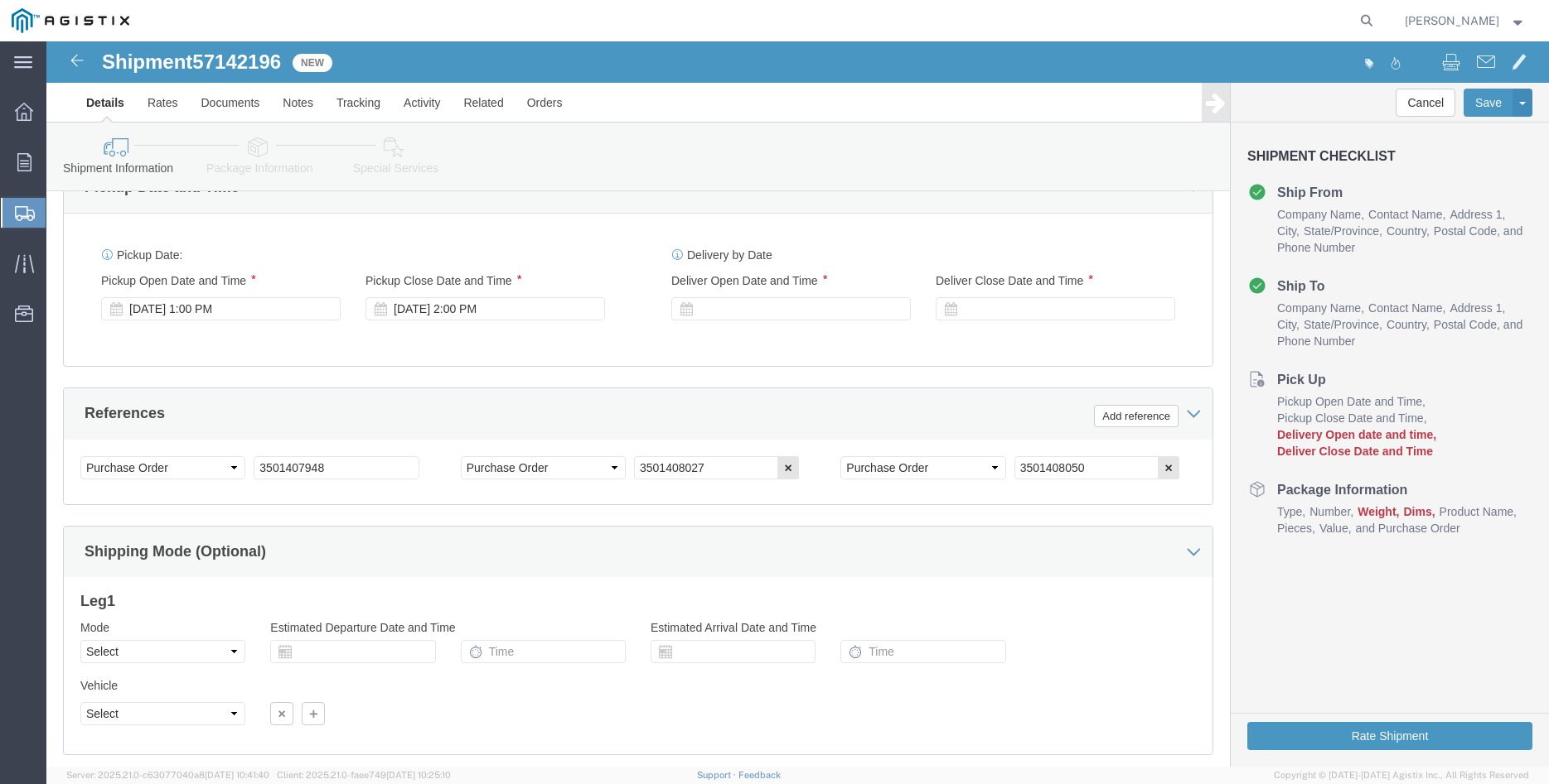
scroll to position [1013, 0]
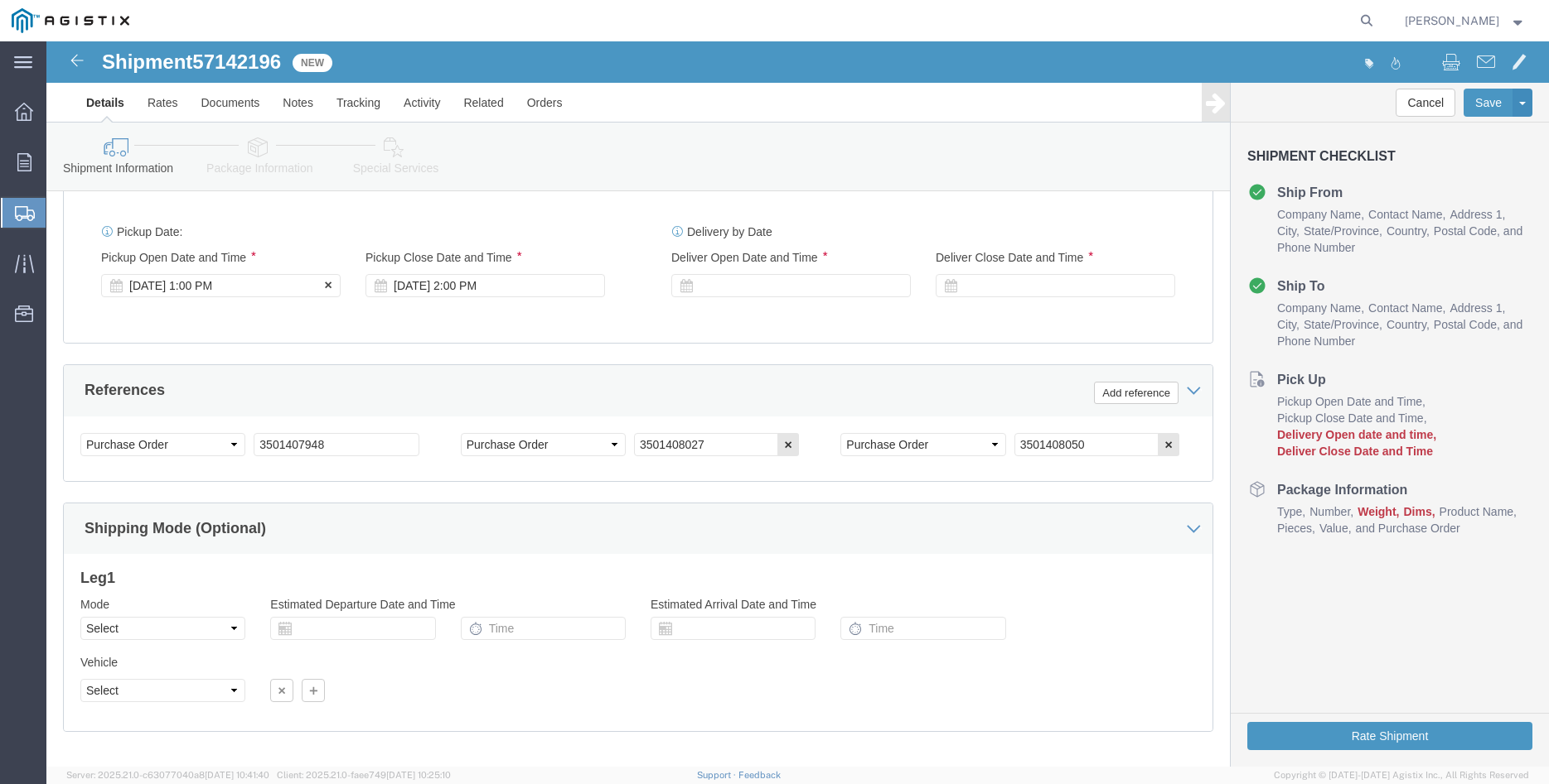
click div "Oct 15 2025 1:00 PM"
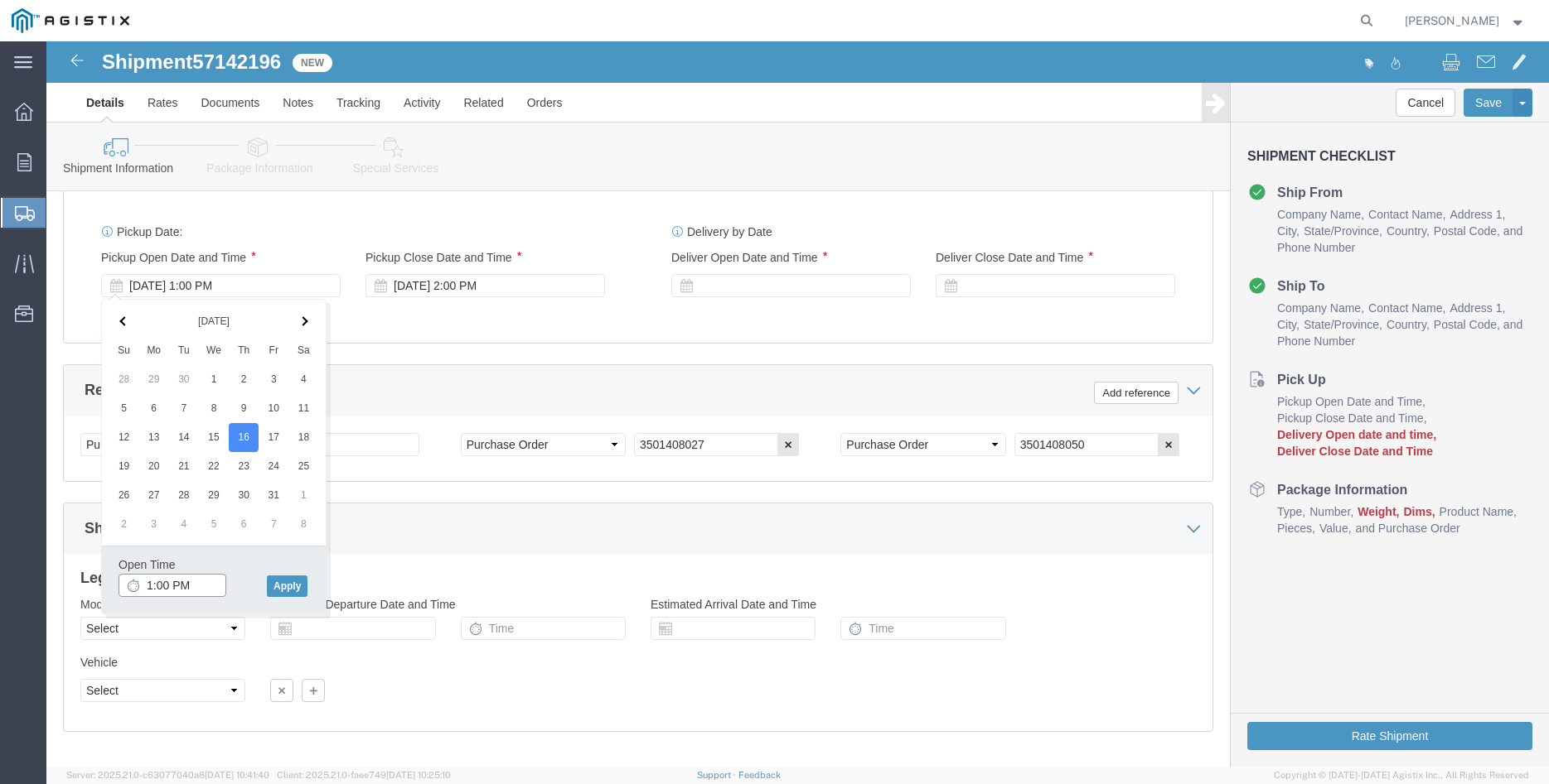
click input "1:00 PM"
type input "8:00 AM"
click button "Apply"
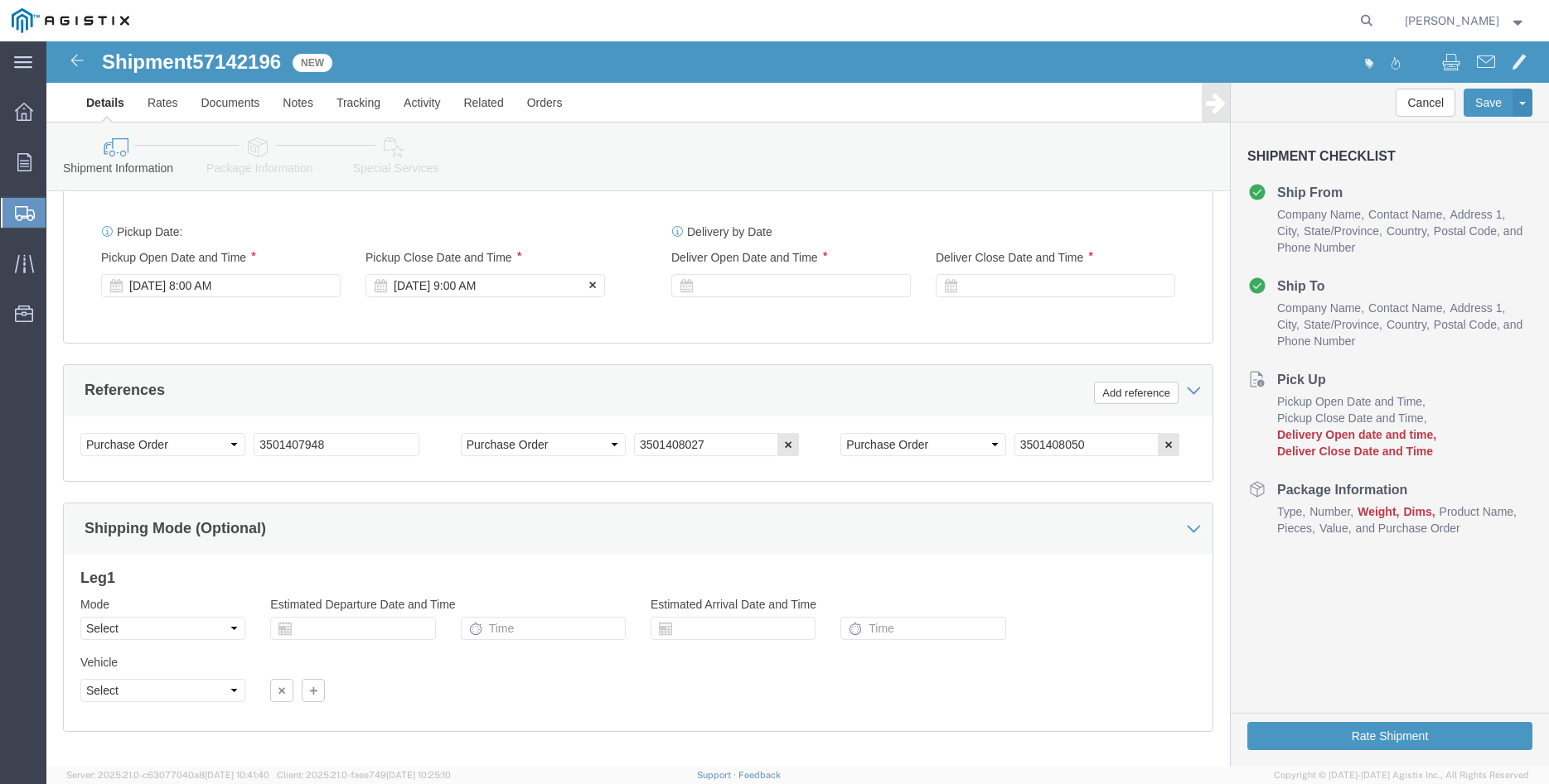
click div "Oct 16 2025 9:00 AM"
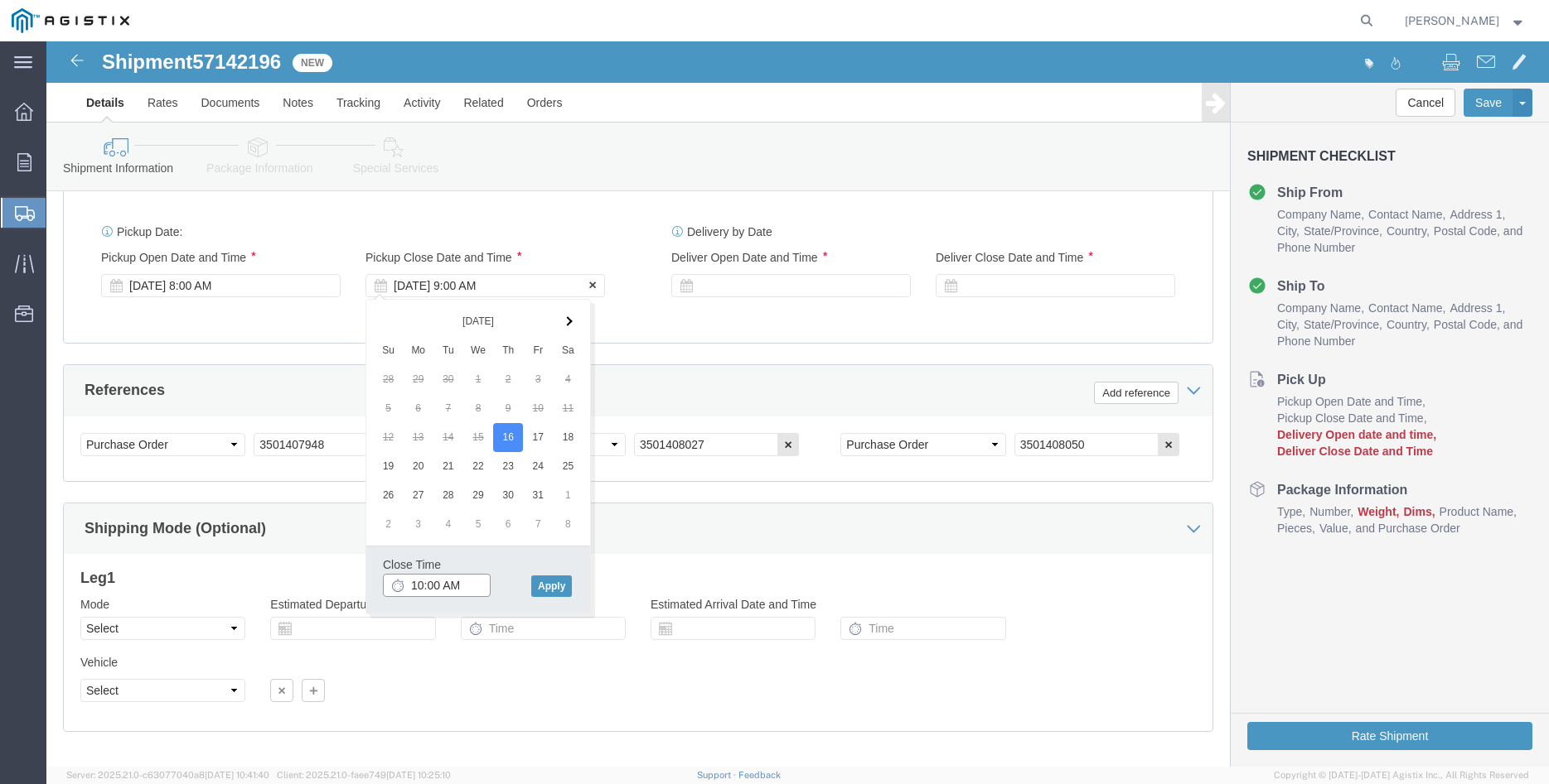
type input "10:00 AM"
click button "Apply"
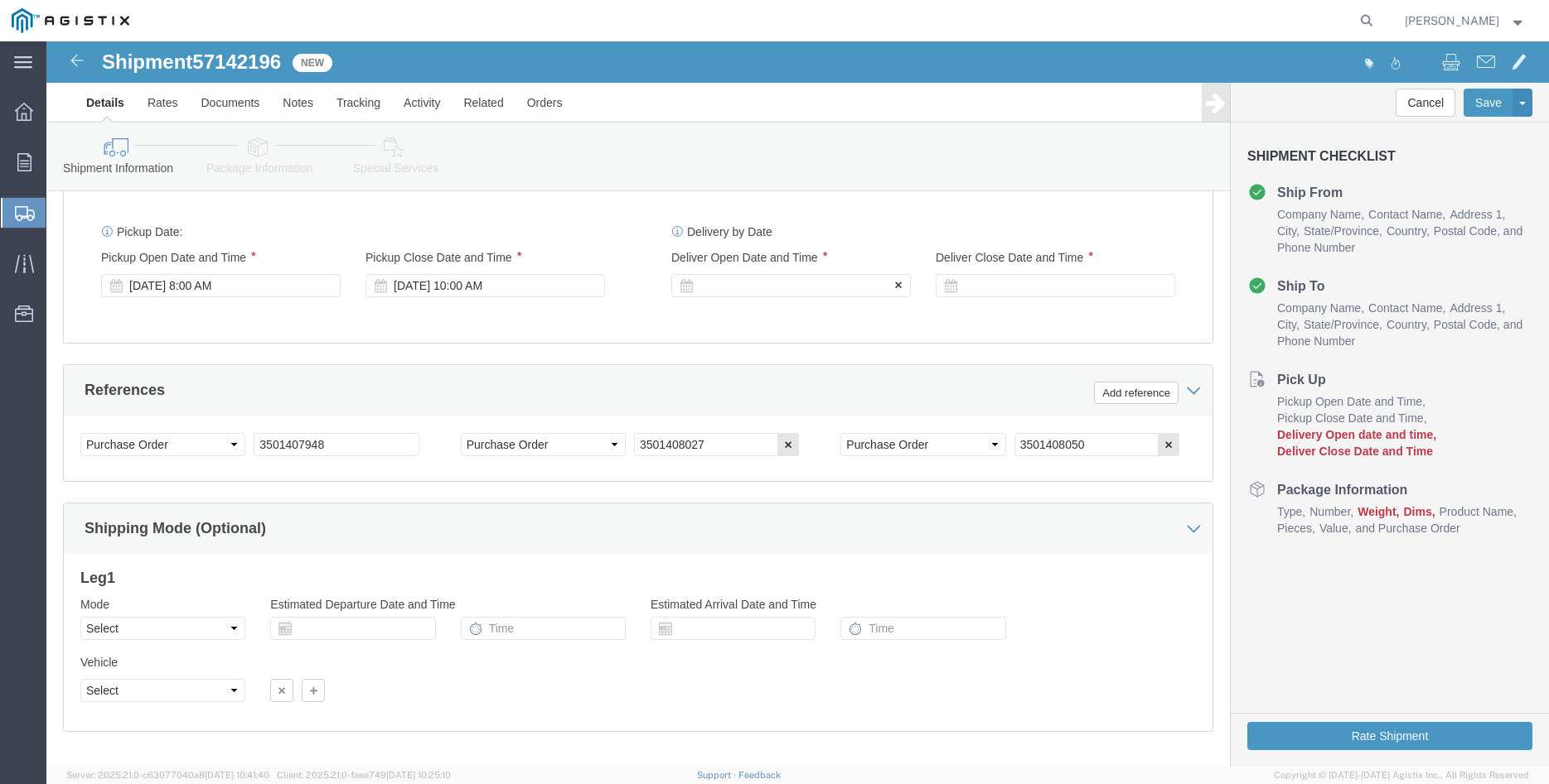
click div
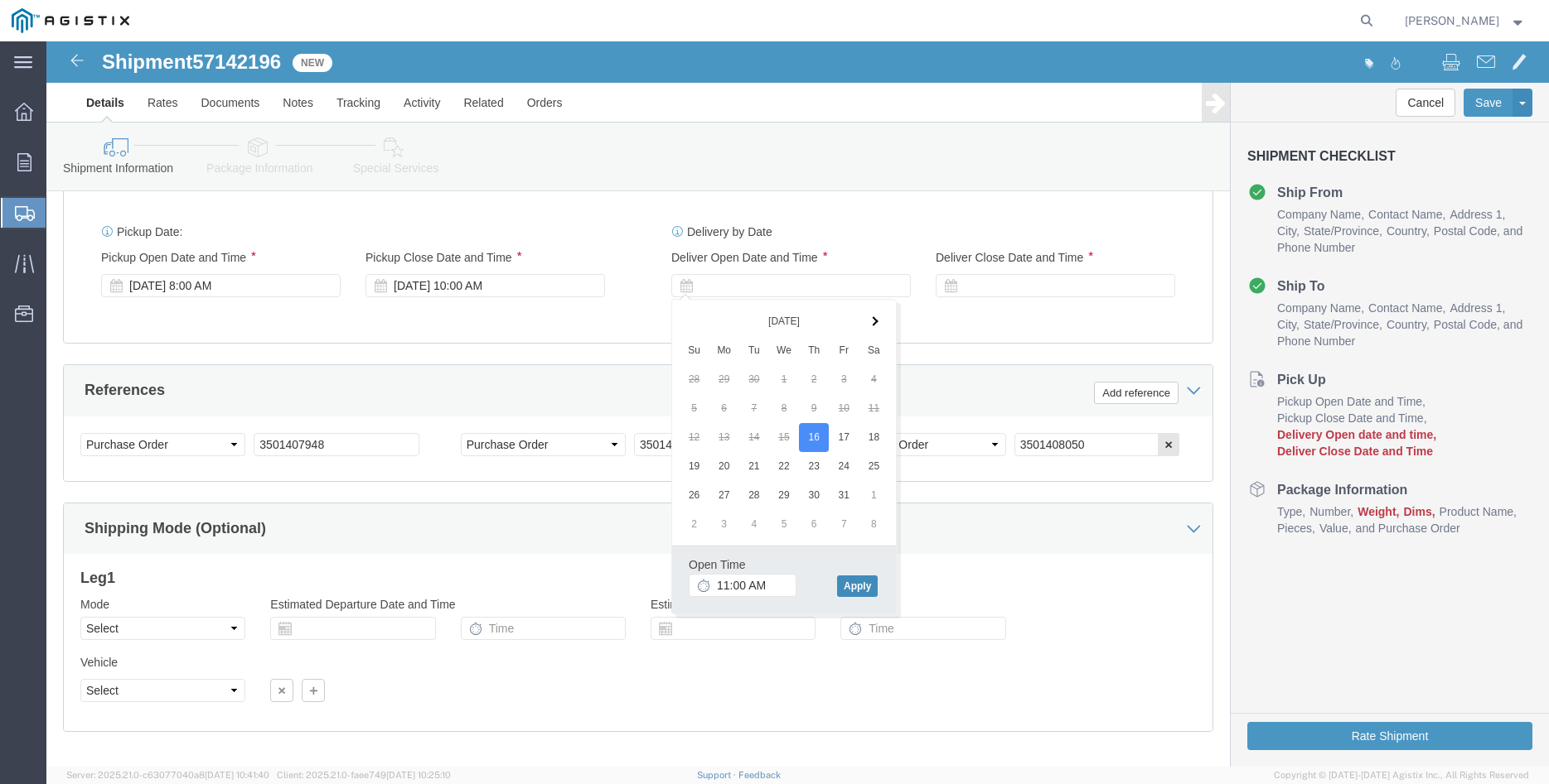
click button "Apply"
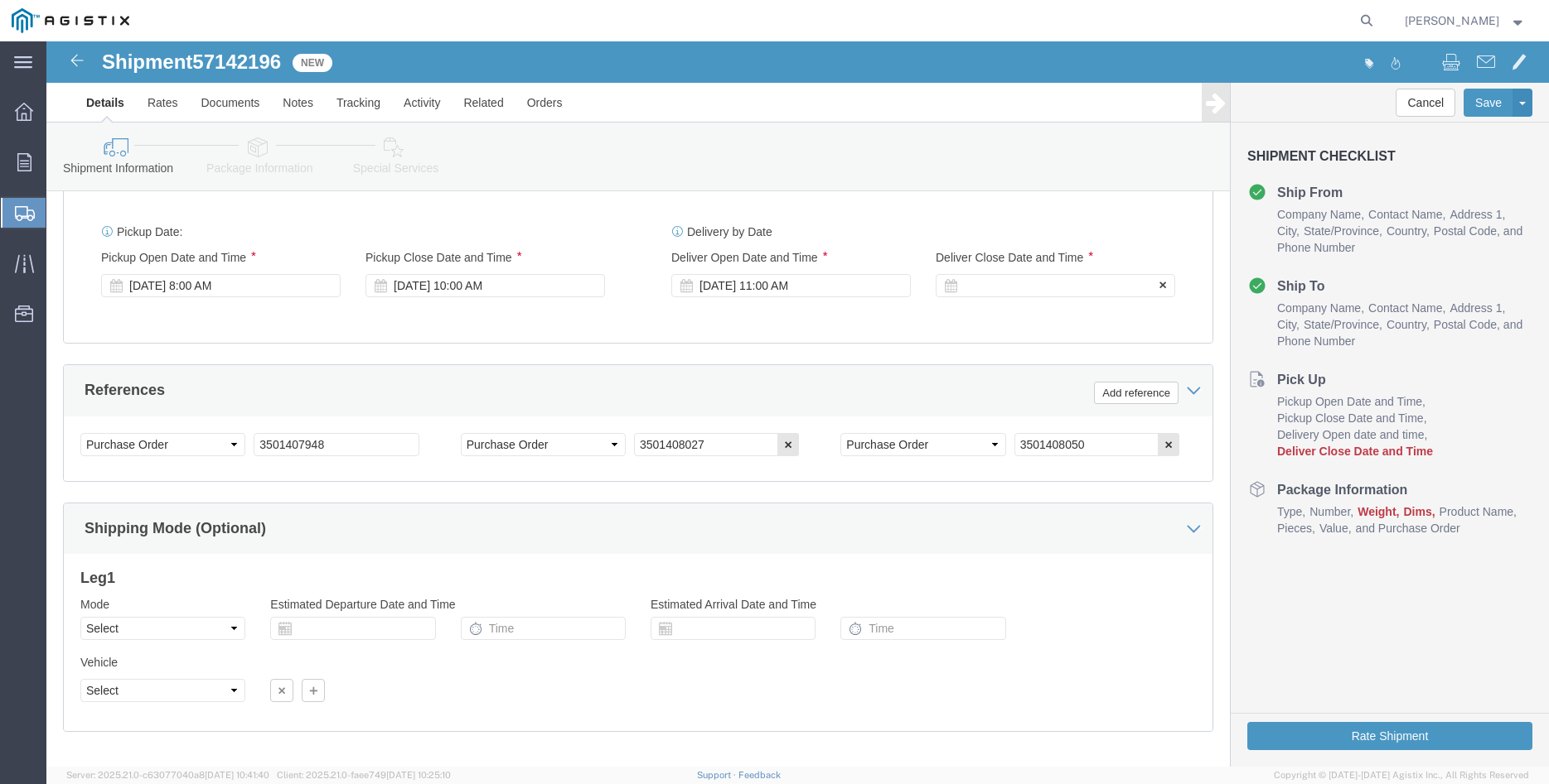
click div
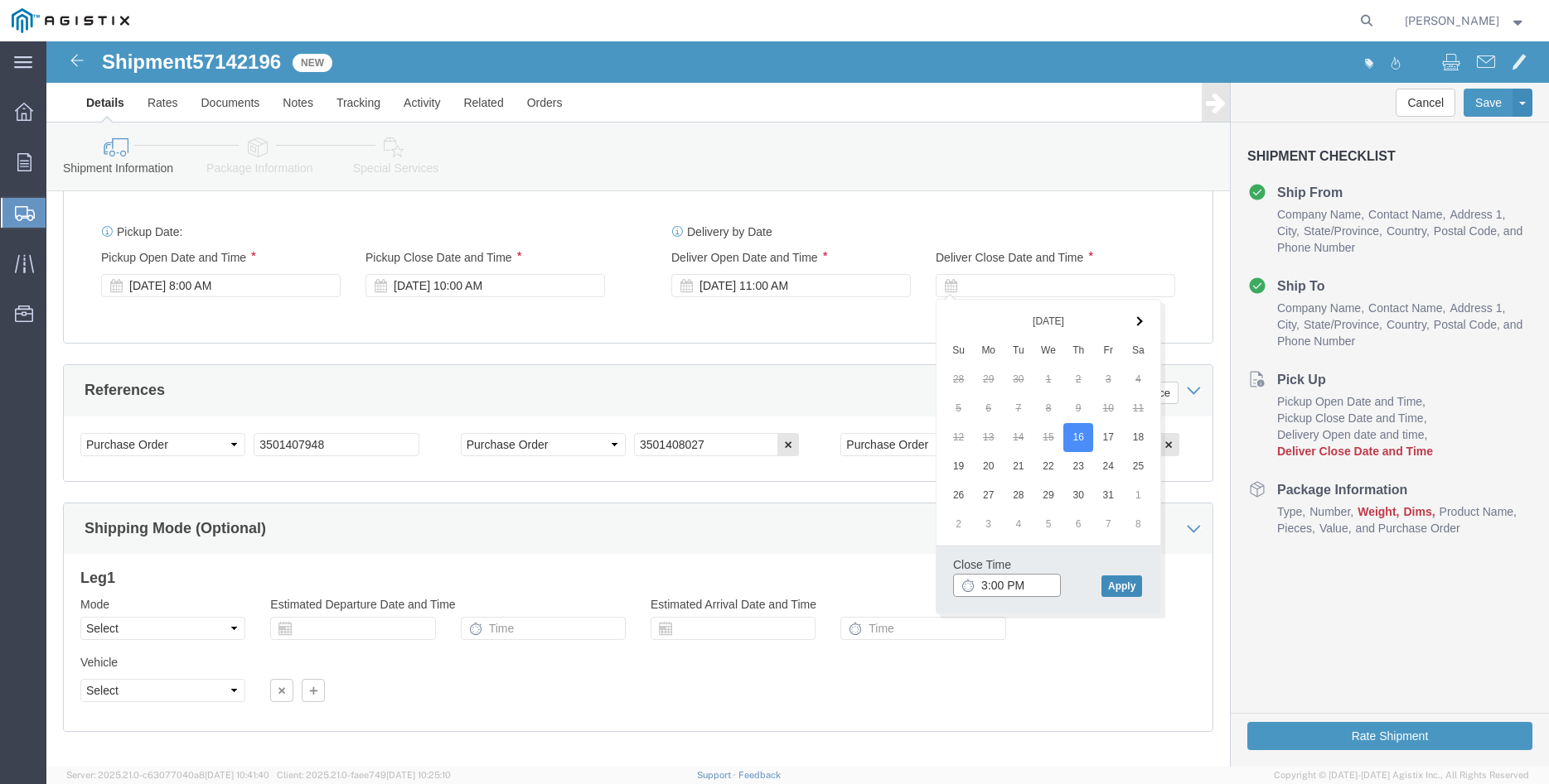
type input "3:00 PM"
click button "Apply"
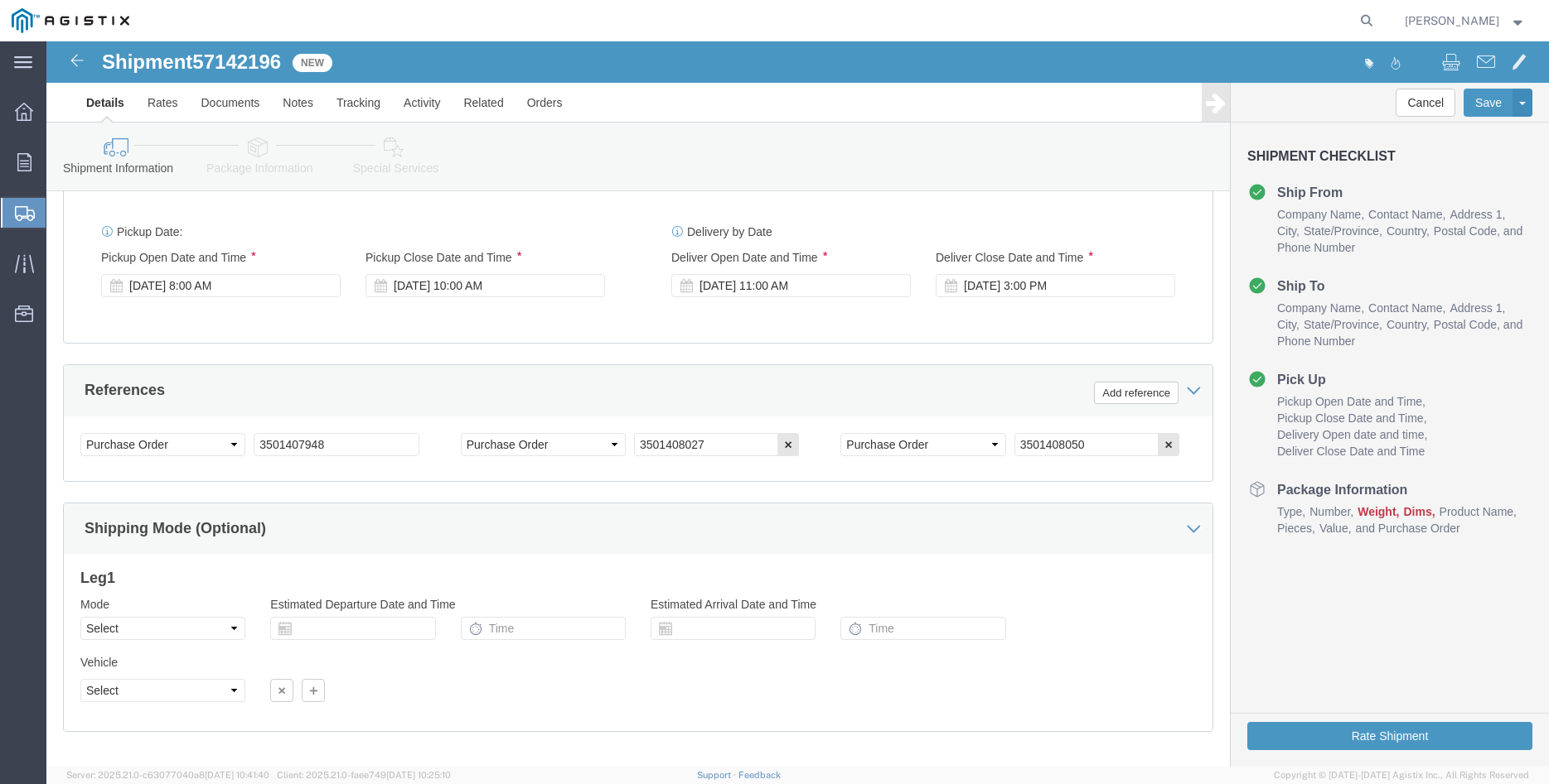
click div "Please fix the following errors Customer Information Account Select Madruga Iro…"
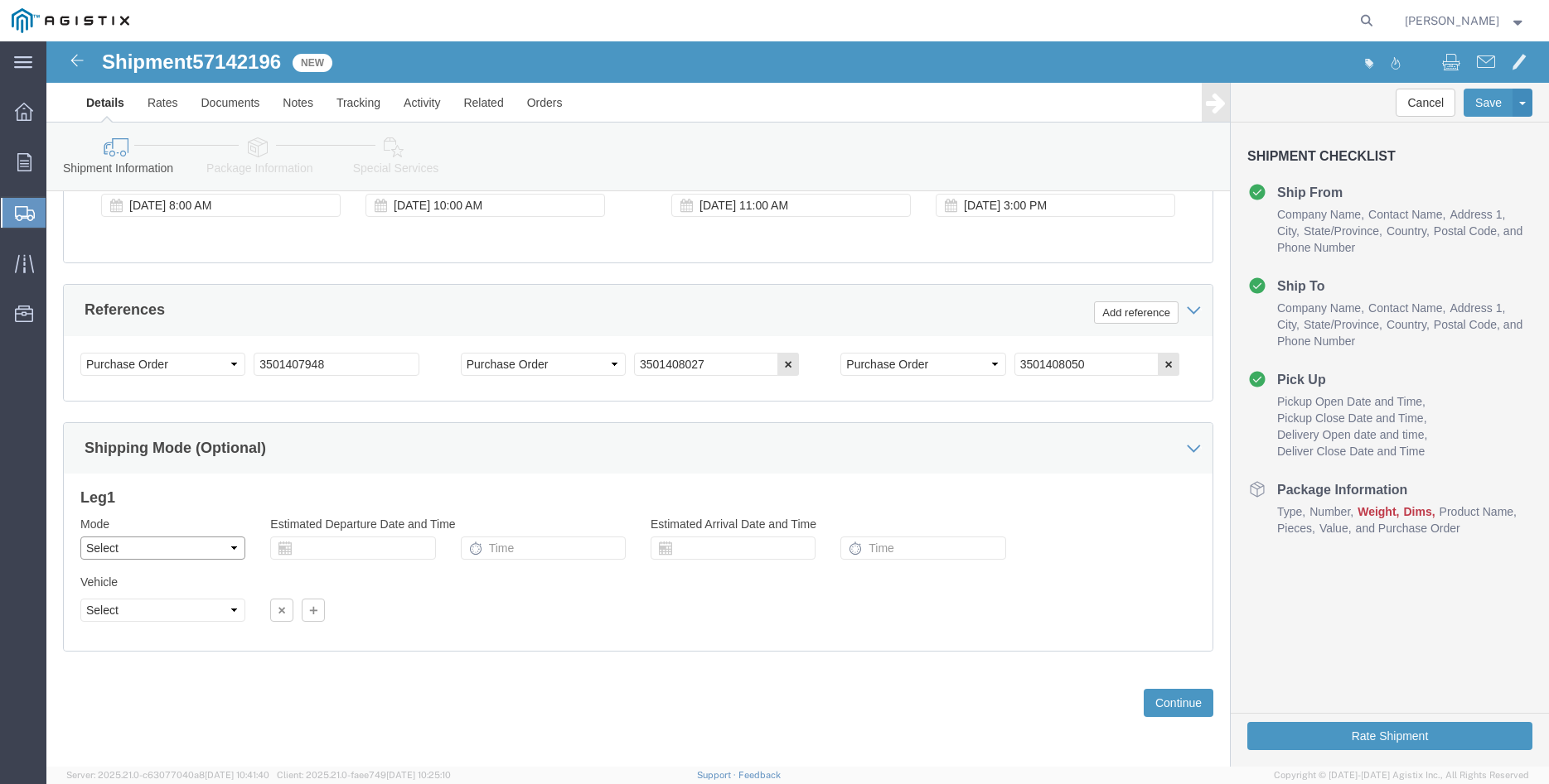
click select "Select Air Less than Truckload Multi-Leg Ocean Freight Rail Small Parcel Truckl…"
select select "TL"
click option "Truckload"
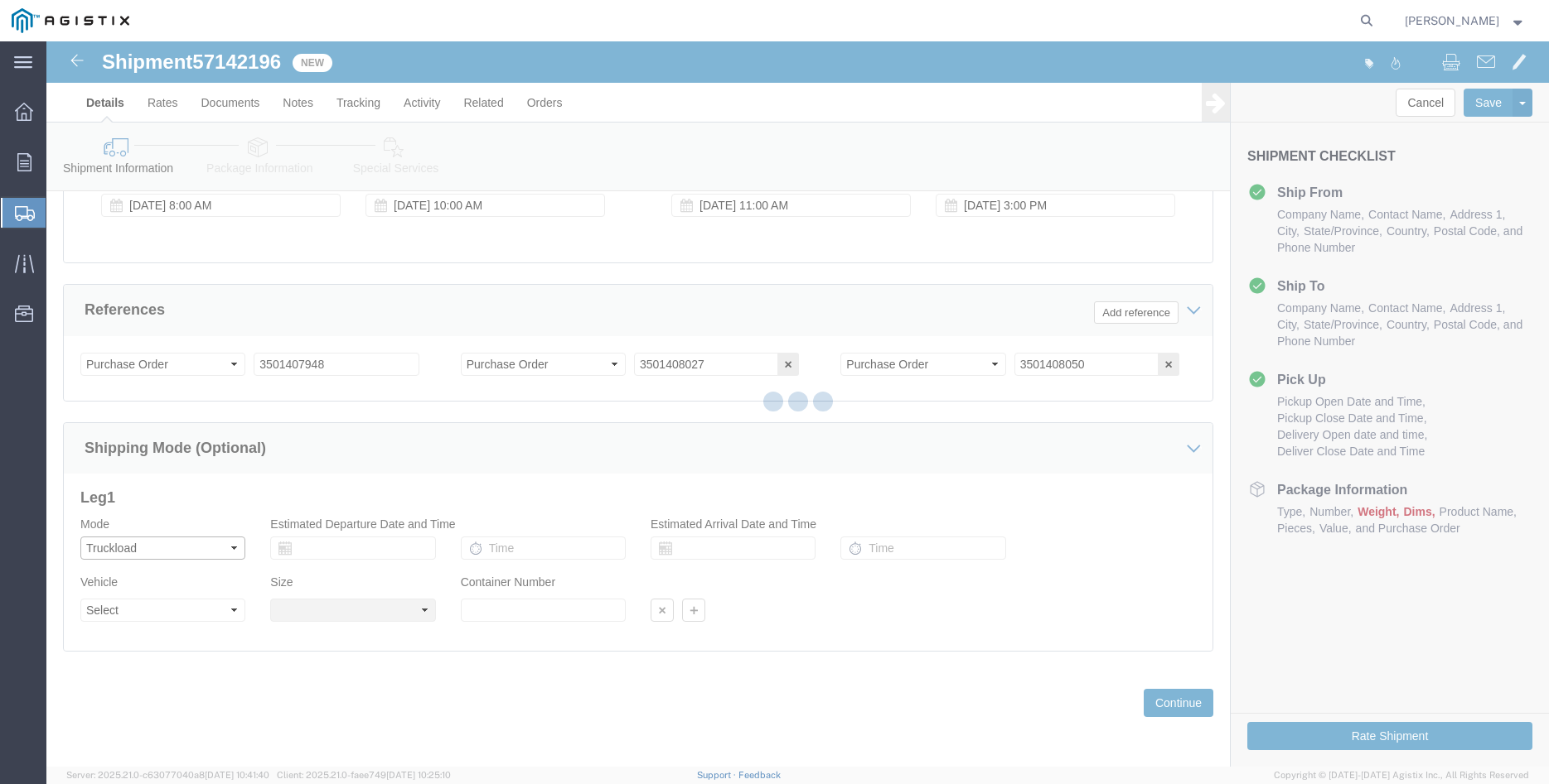
select select
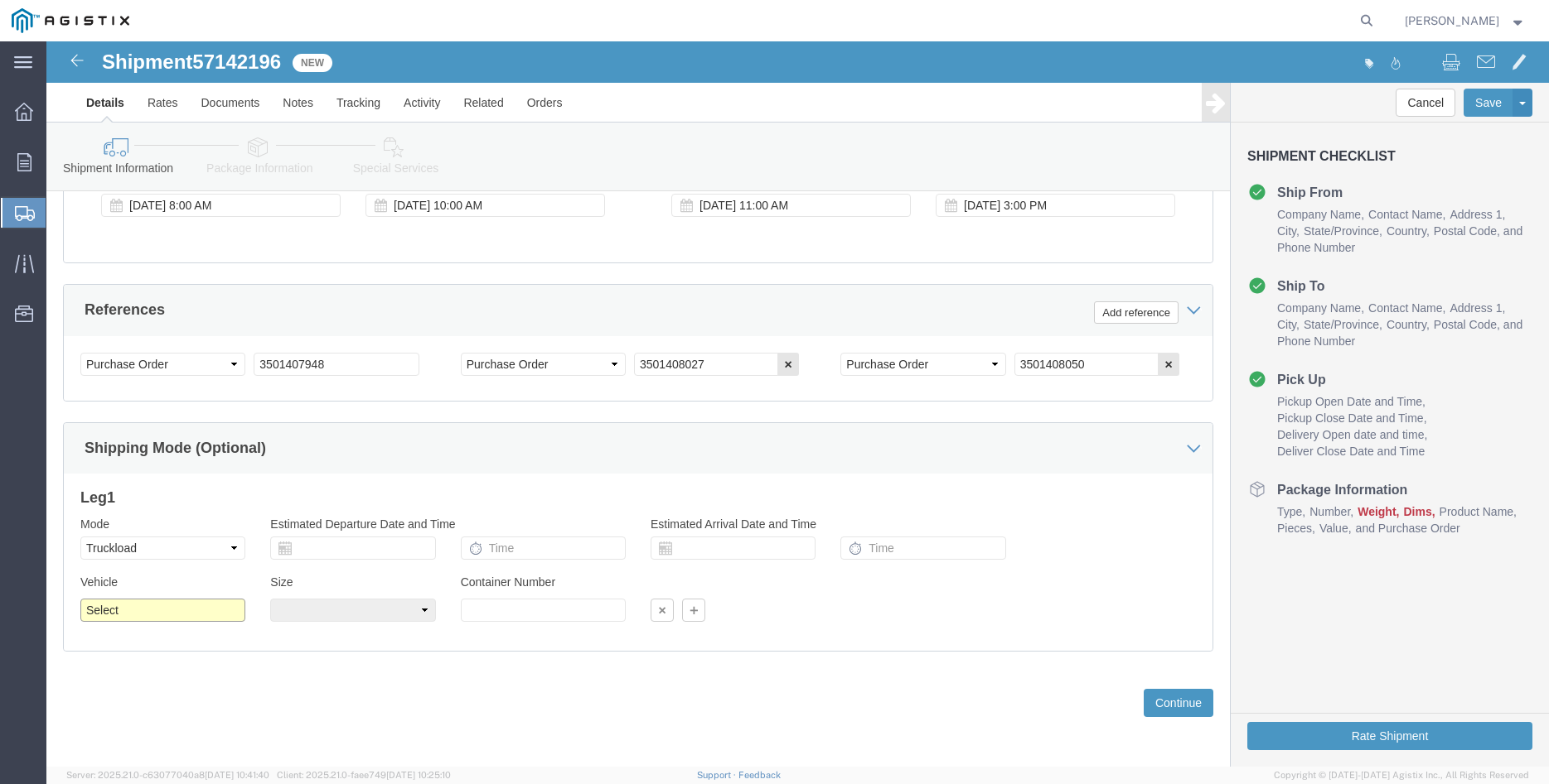
click select "Select 1-Ton (PSS) 10 Wheel 10 Yard Dump Truck 20 Yard Dump Truck Bobtail Botto…"
select select "FLBD"
click option "Flat Bed"
click select "Select 35 Feet 20 Feet 28 Feet 53 Feet 40 Feet 48 Feet"
select select "48FT"
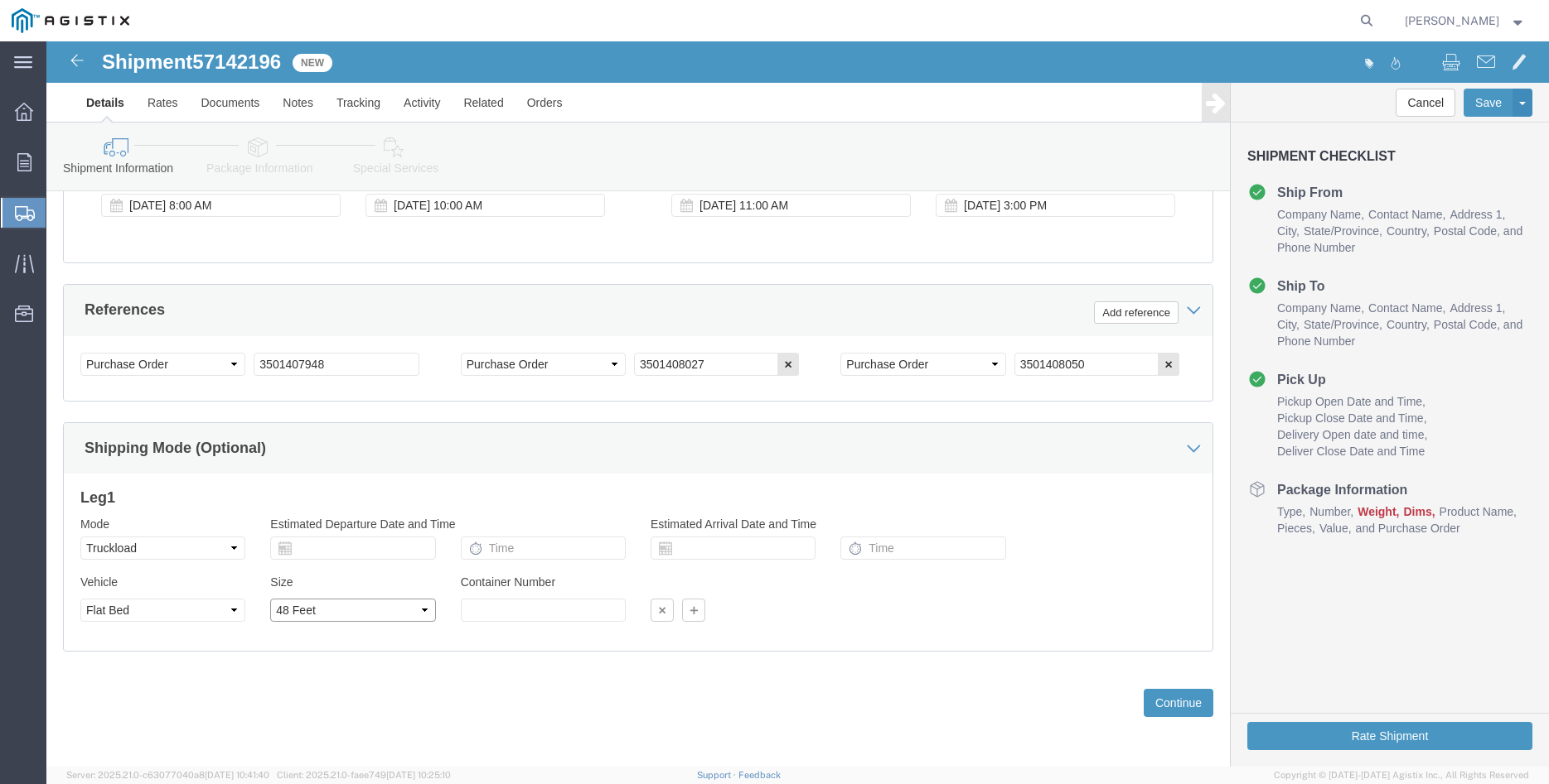
click option "48 Feet"
click div "Please fix the following errors Customer Information Account Select Madruga Iro…"
click button "Continue"
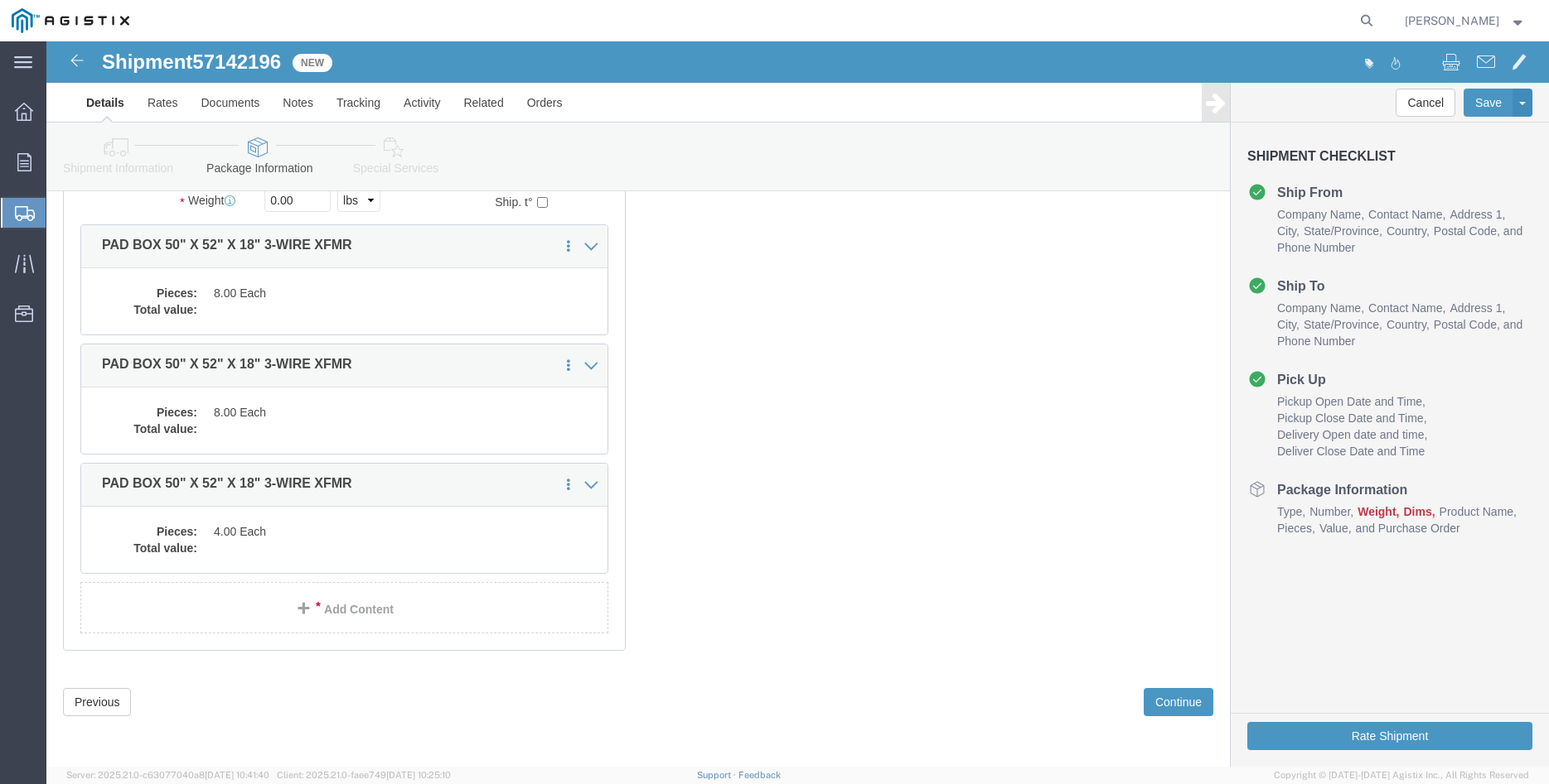
scroll to position [130, 0]
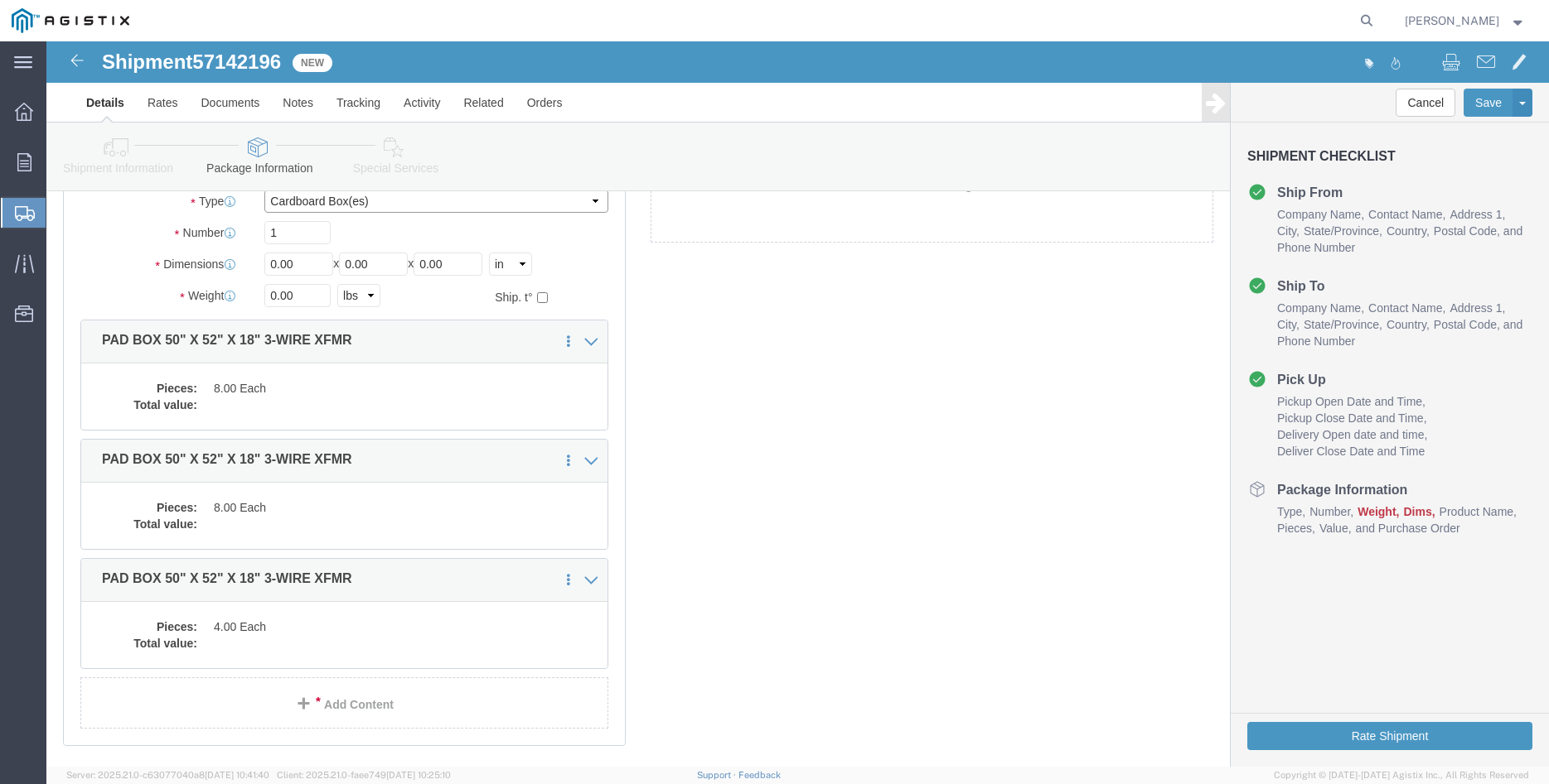
click select "Select Bulk Bundle(s) Cardboard Box(es) Carton(s) Crate(s) Drum(s) (Fiberboard)…"
select select "PONS"
click option "Pallet(s) Oversized (Not Stackable)"
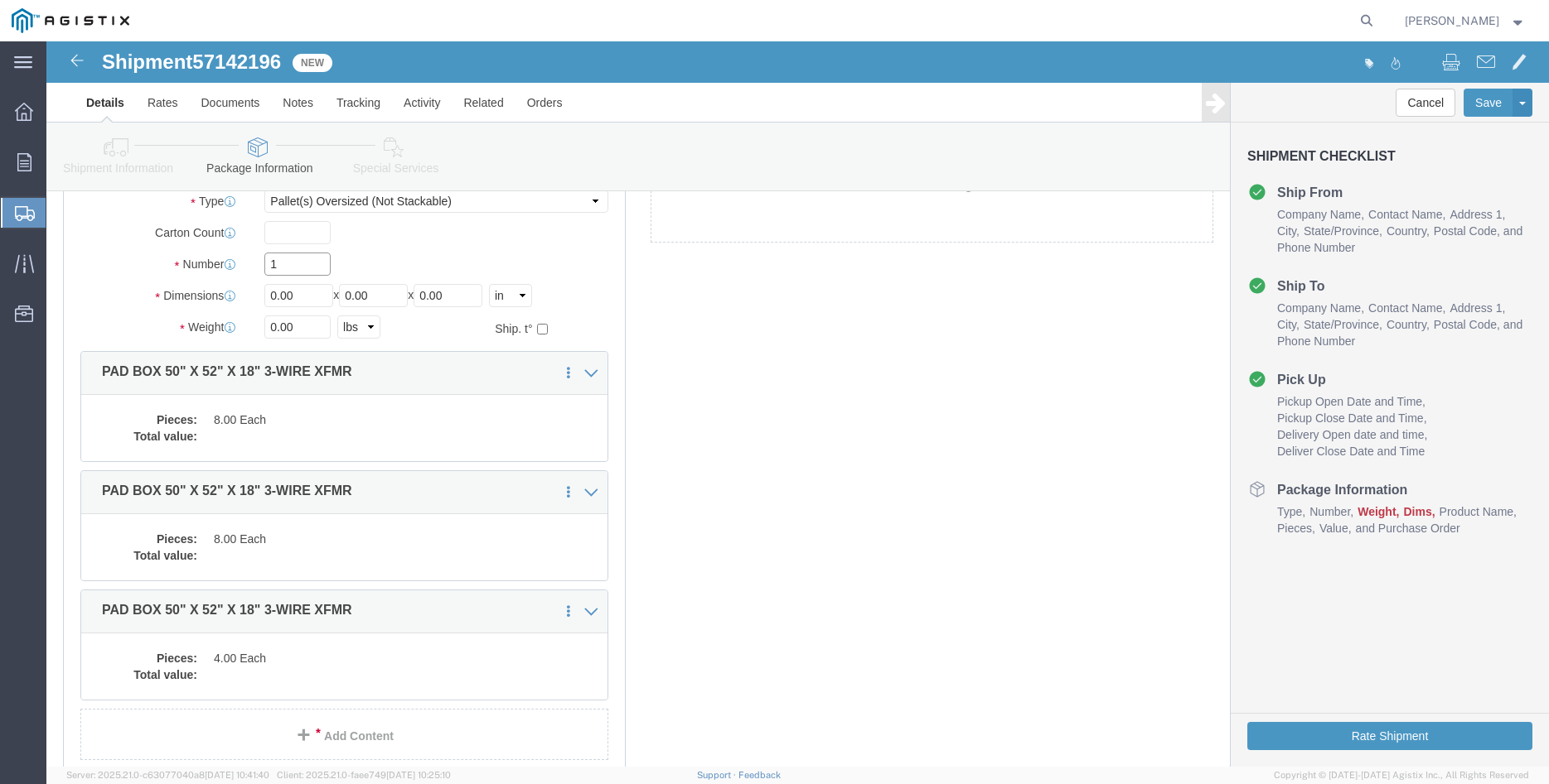
click input "1"
type input "7"
type input "64"
type input "66"
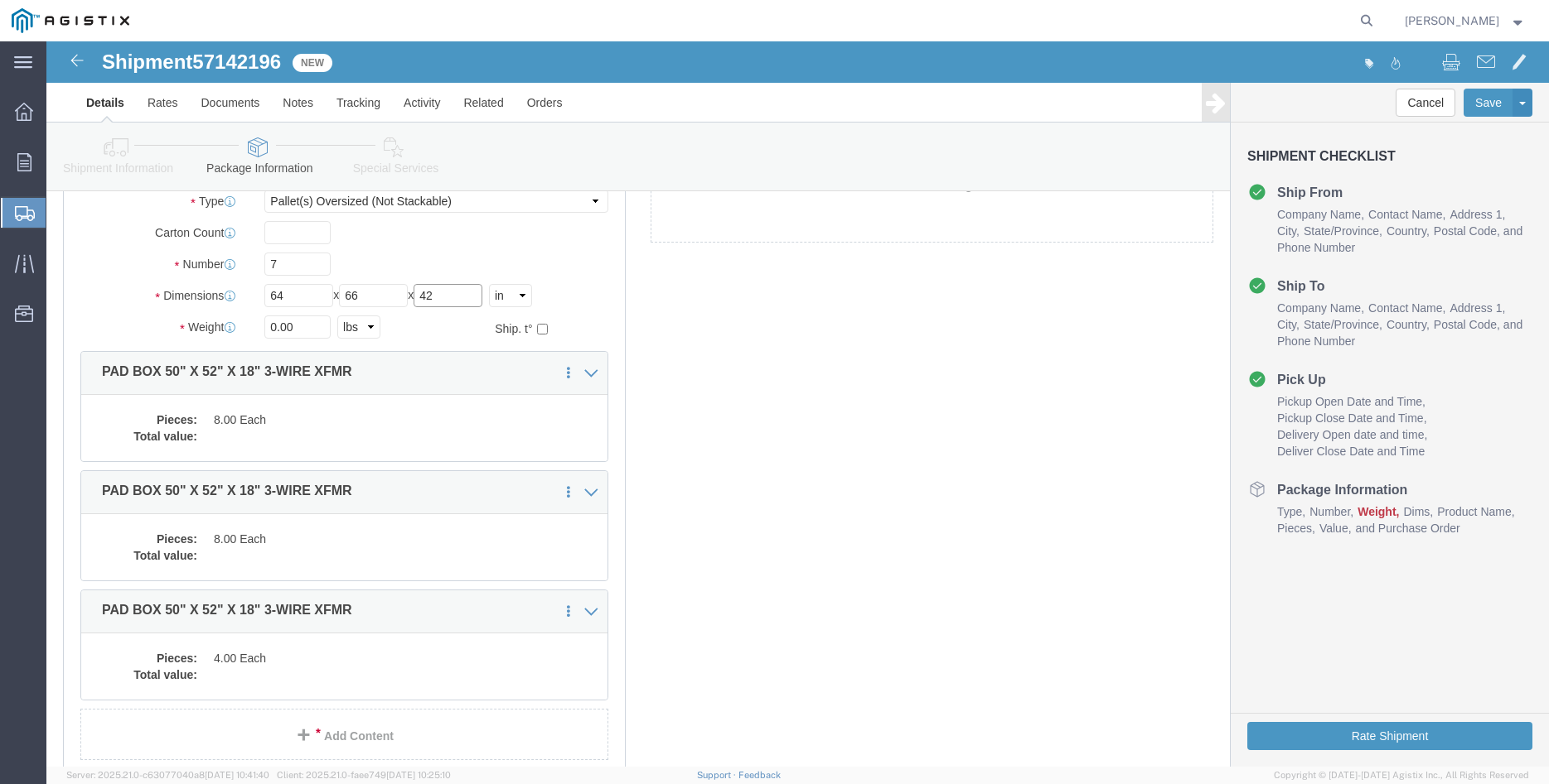
type input "42"
click input "0.00"
type input "11400"
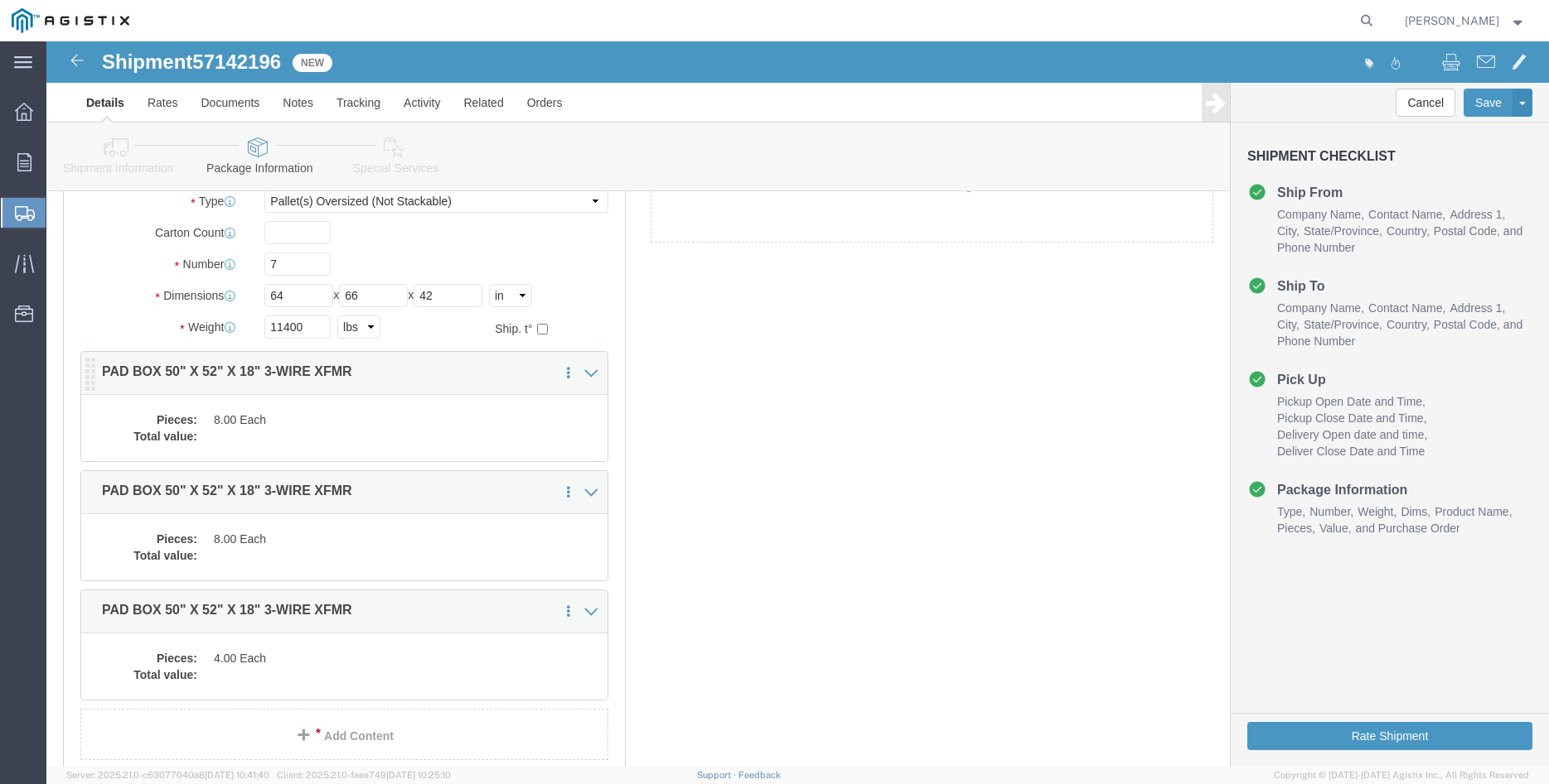
click dd "8.00 Each"
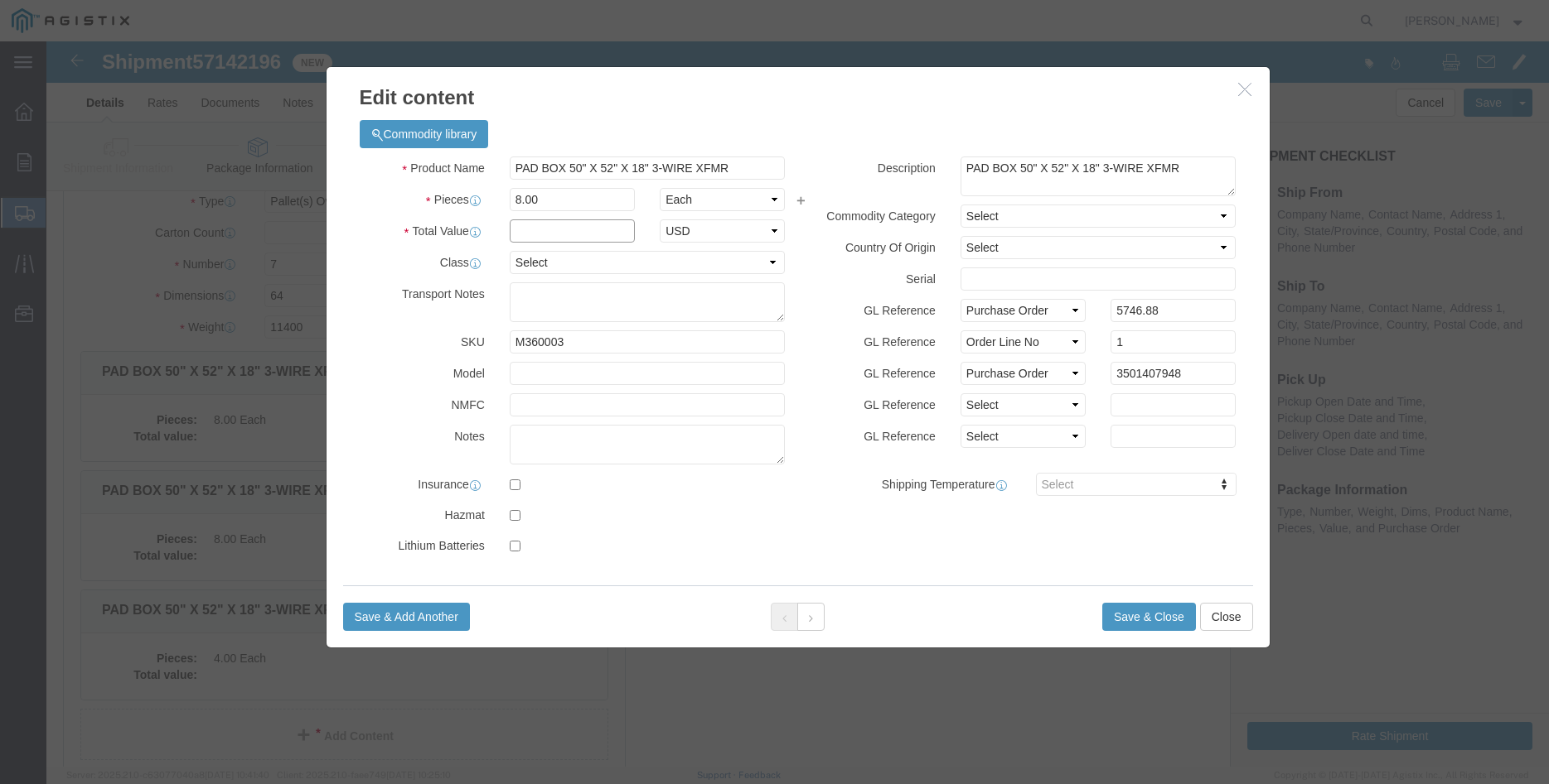
click input "text"
type input "5746.88"
click select "Select 50 55 60 65 70 85 92.5 100 125 175 250 300 400"
select select "100"
click option "100"
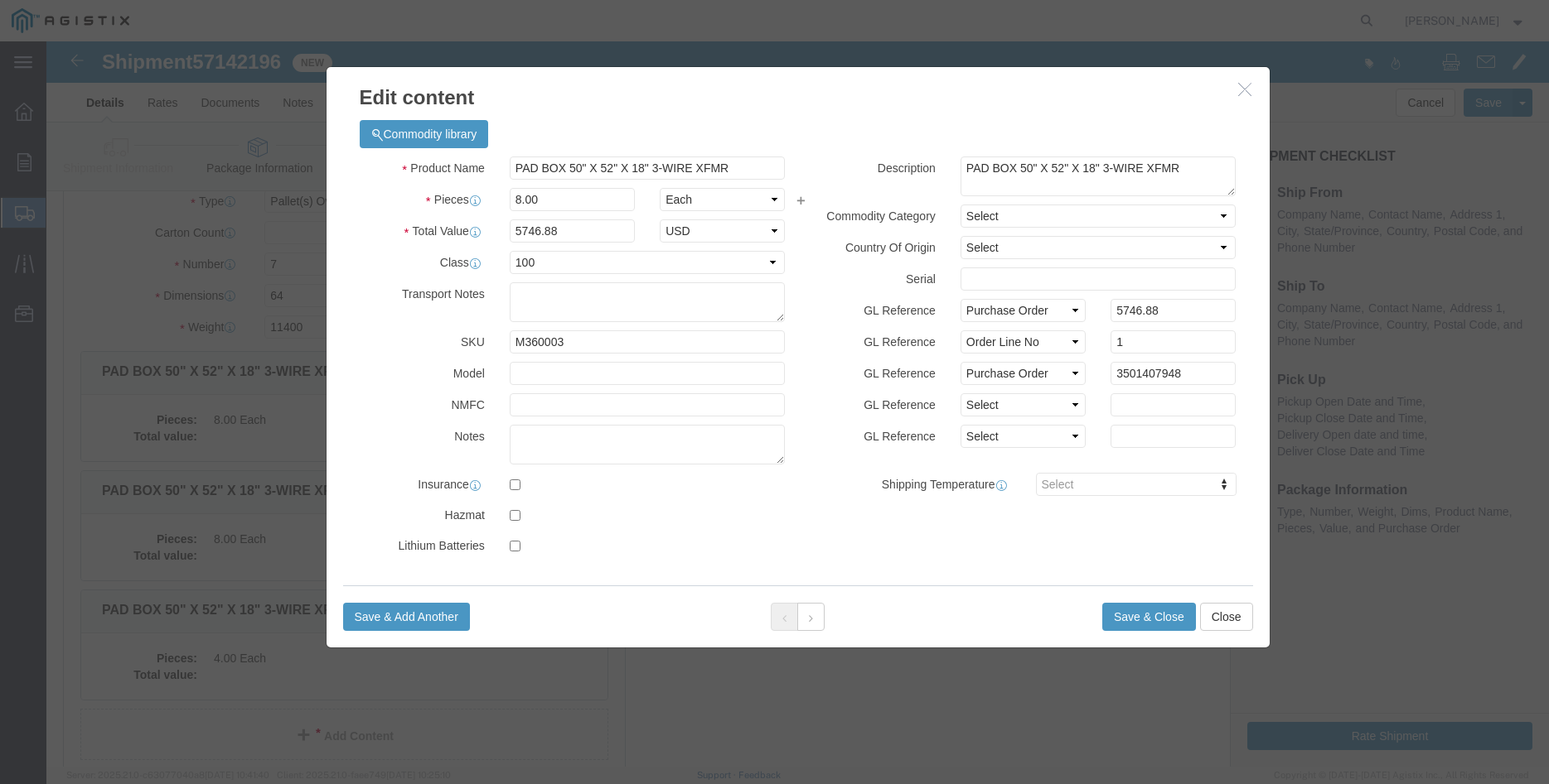
click div "Product Name PAD BOX 50" X 52" X 18" 3-WIRE XFMR Pieces 8.00 Select Bag Barrels…"
click button "Save & Close"
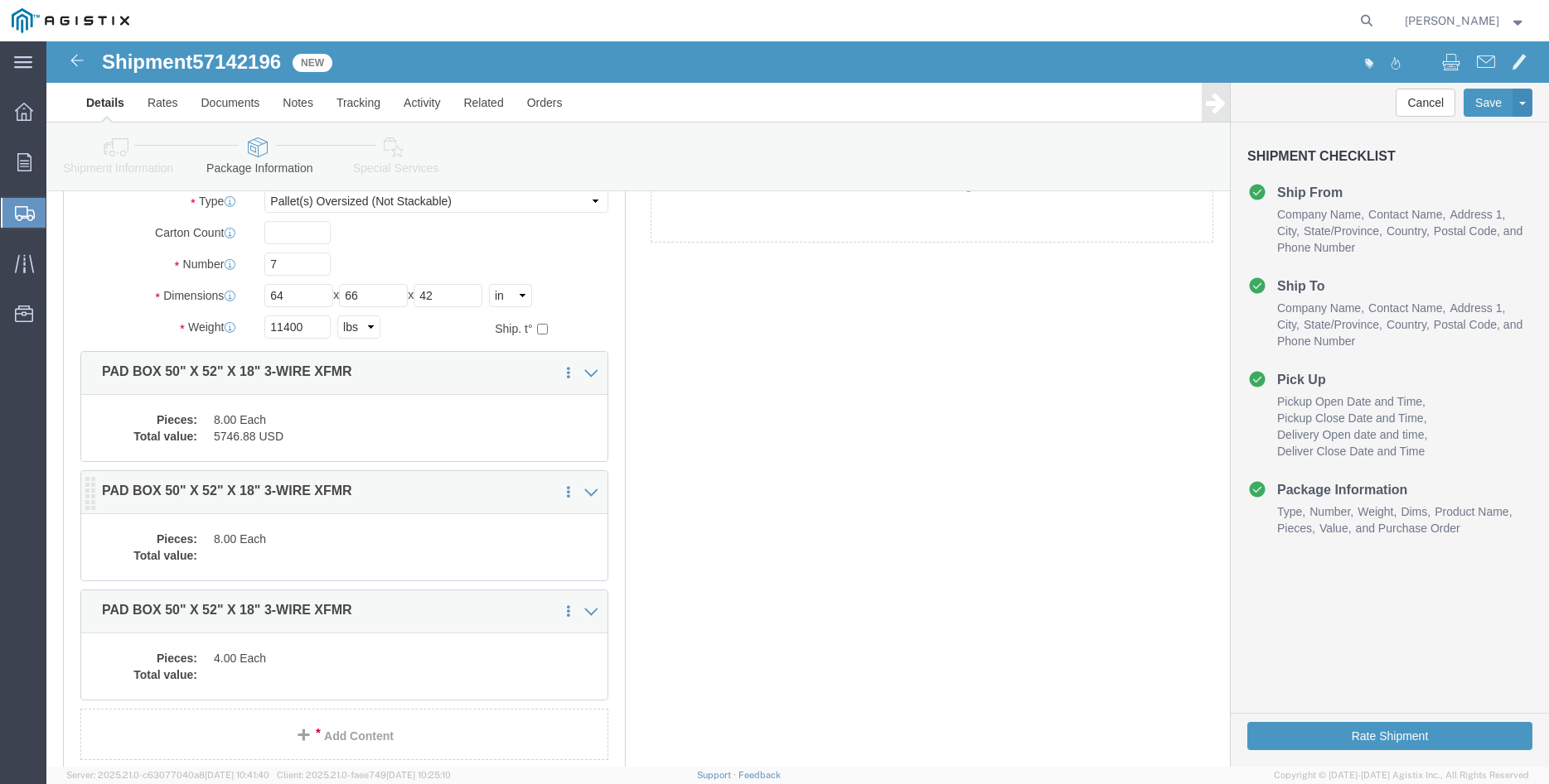
click dd
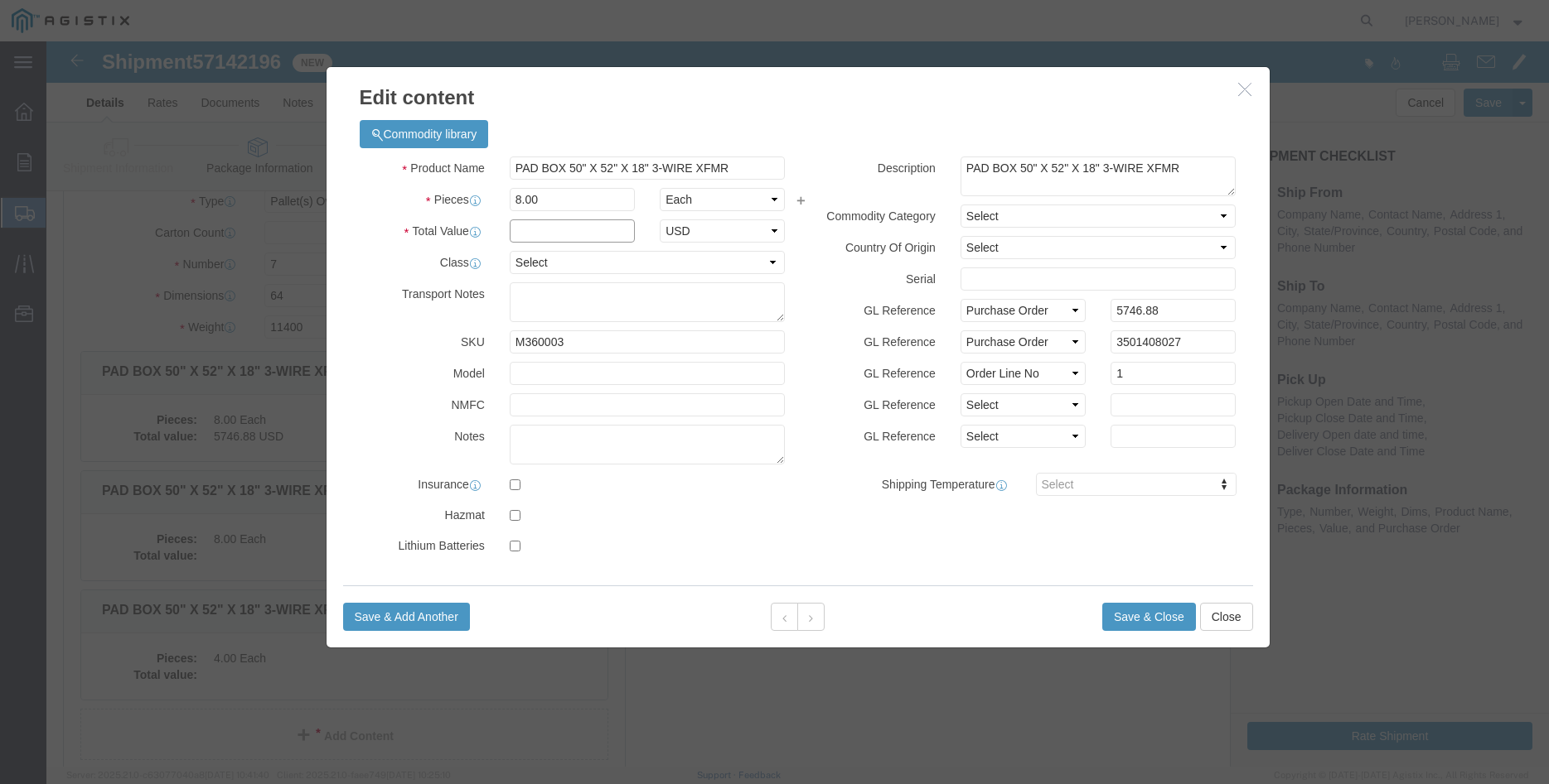
click input "text"
type input "5746.88"
click div "Product Name PAD BOX 50" X 52" X 18" 3-WIRE XFMR Pieces 8.00 Select Bag Barrels…"
click select "Select 50 55 60 65 70 85 92.5 100 125 175 250 300 400"
select select "100"
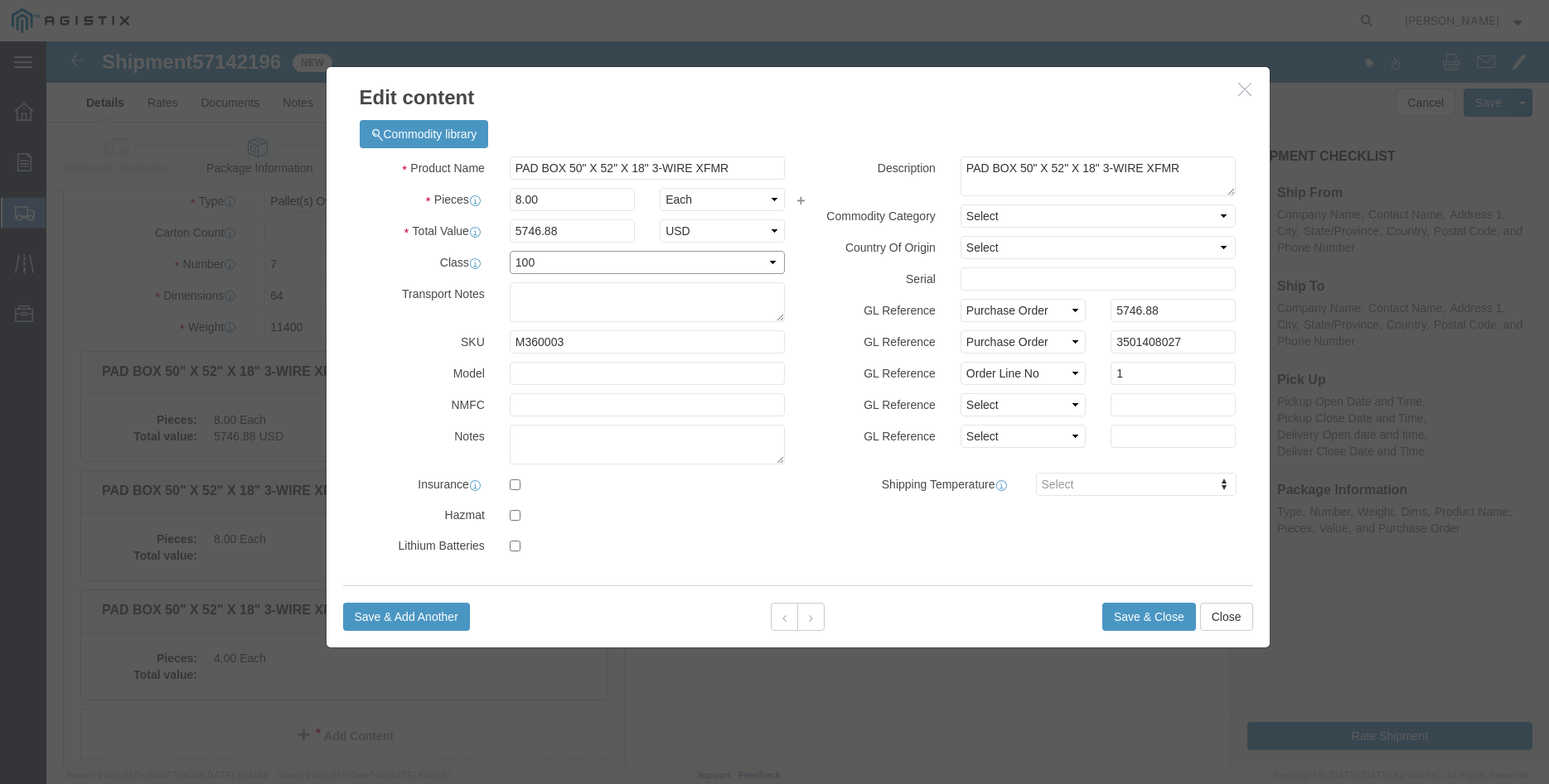
click option "100"
drag, startPoint x: 778, startPoint y: 360, endPoint x: 802, endPoint y: 375, distance: 28.3
click label "GL Reference"
click button "Save & Close"
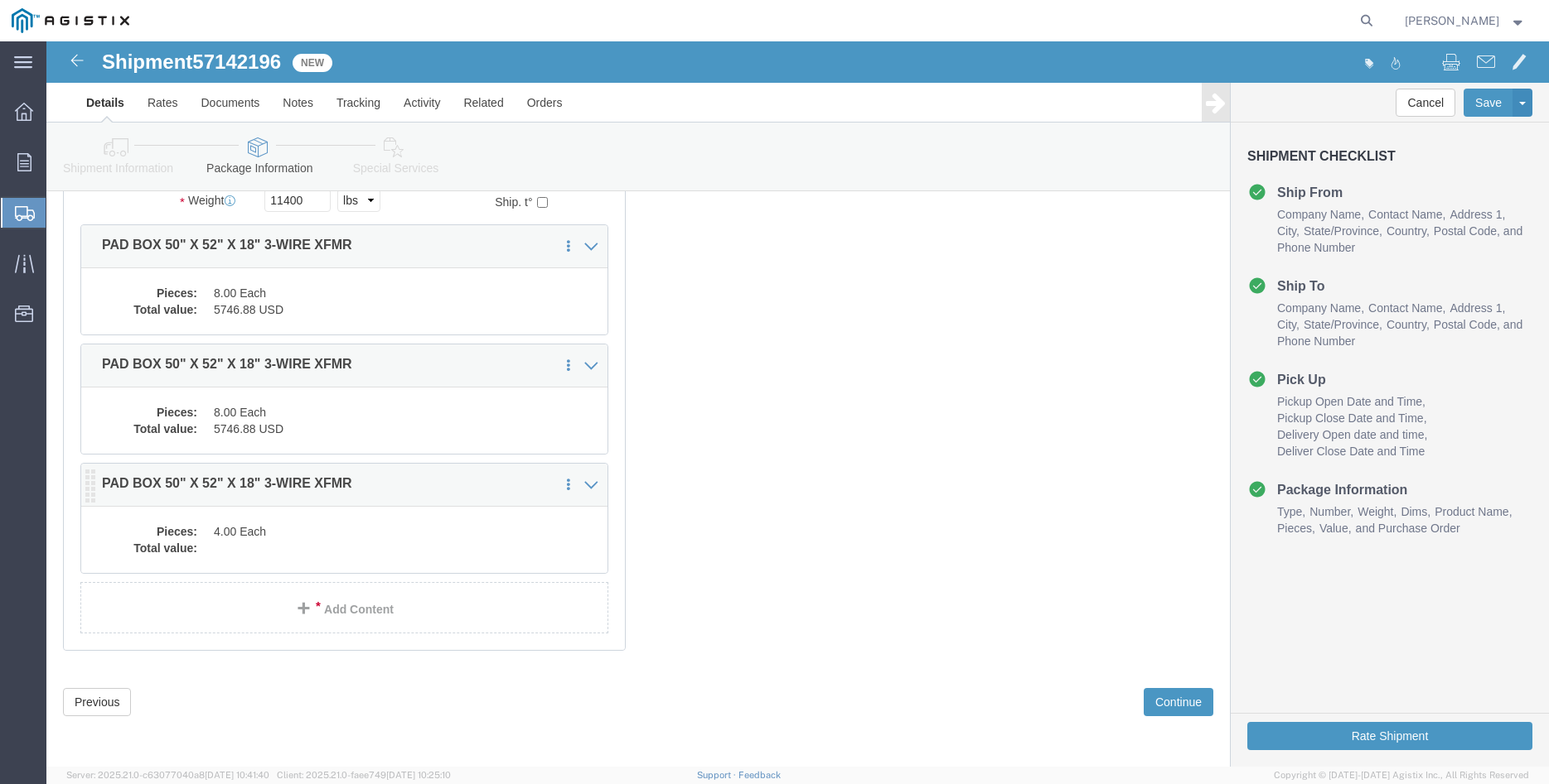
scroll to position [267, 0]
click dd
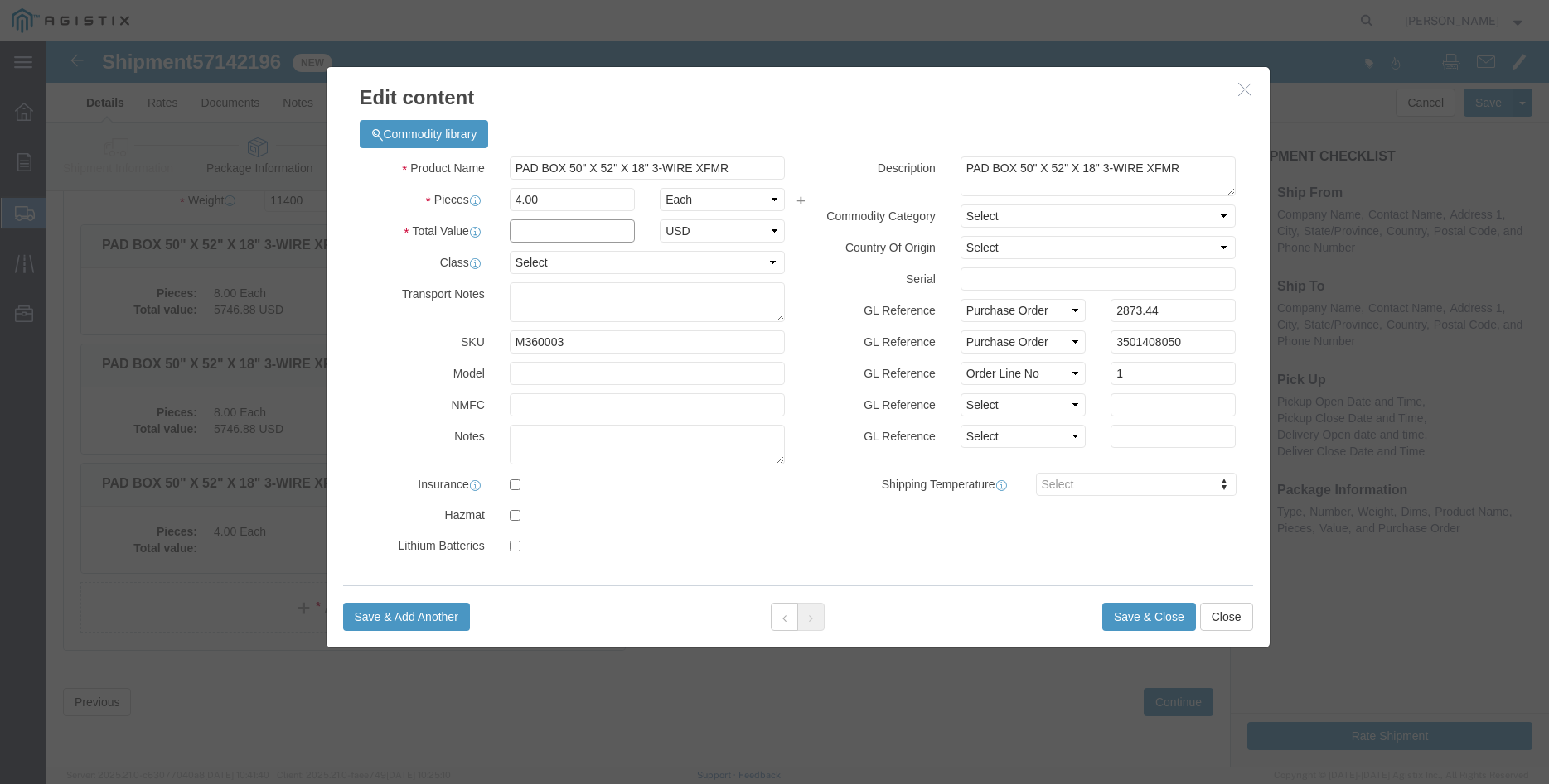
click input "text"
type input "2873.44"
click select "Select 50 55 60 65 70 85 92.5 100 125 175 250 300 400"
select select "100"
click option "100"
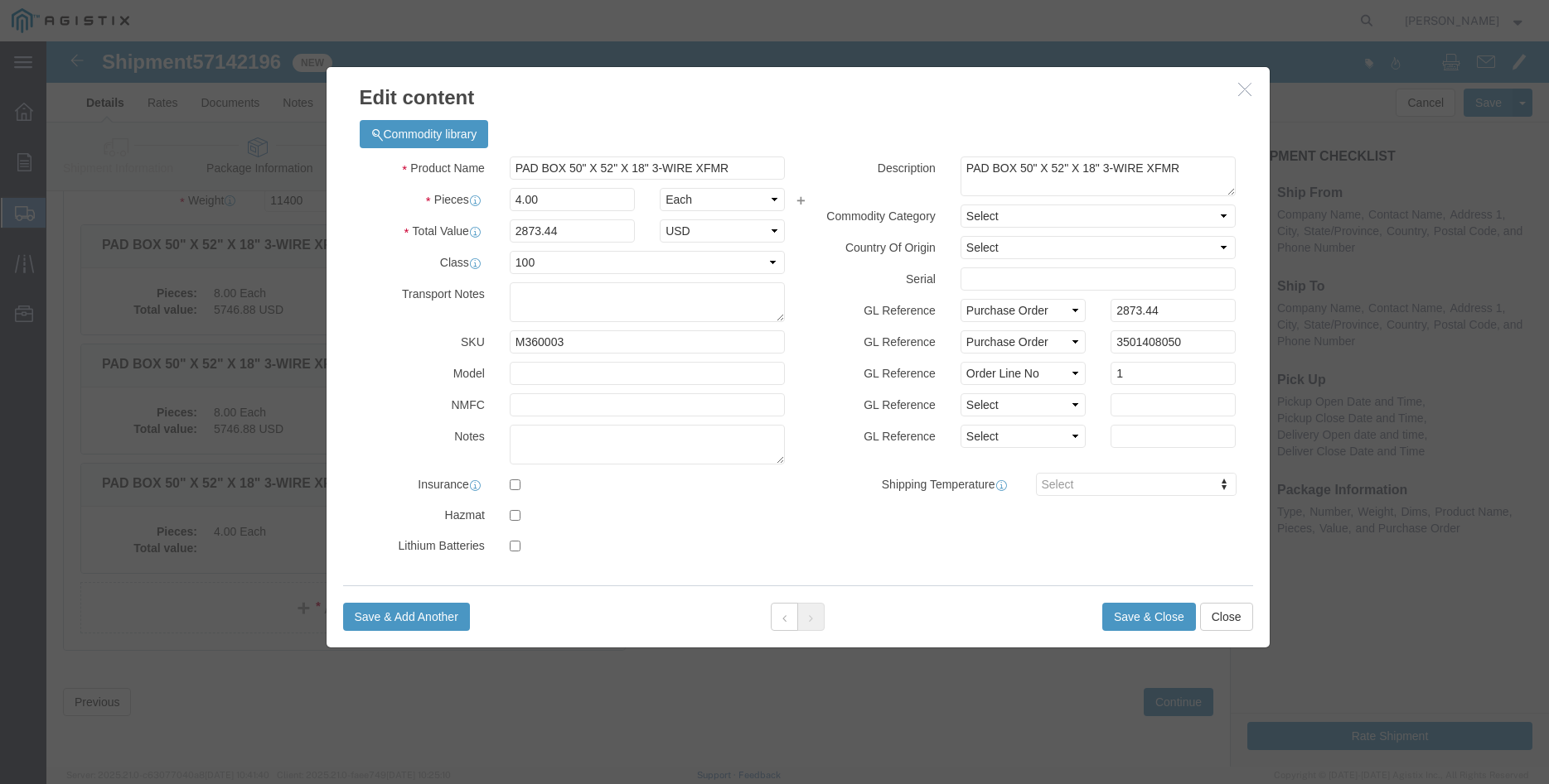
click div "GL Reference Select Account Type Activity ID Airline Appointment Number ASN Bat…"
click button "Save & Close"
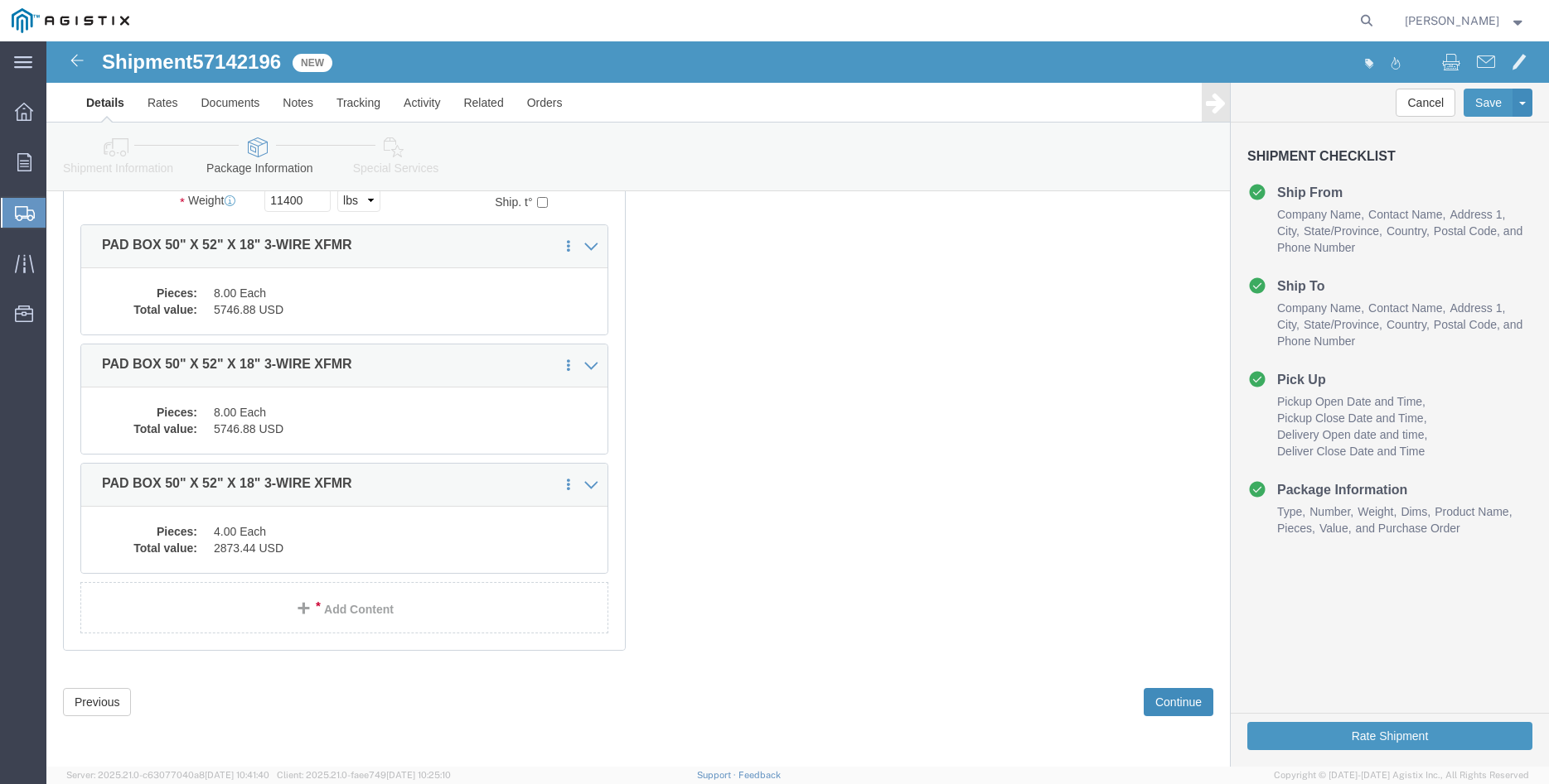
click button "Continue"
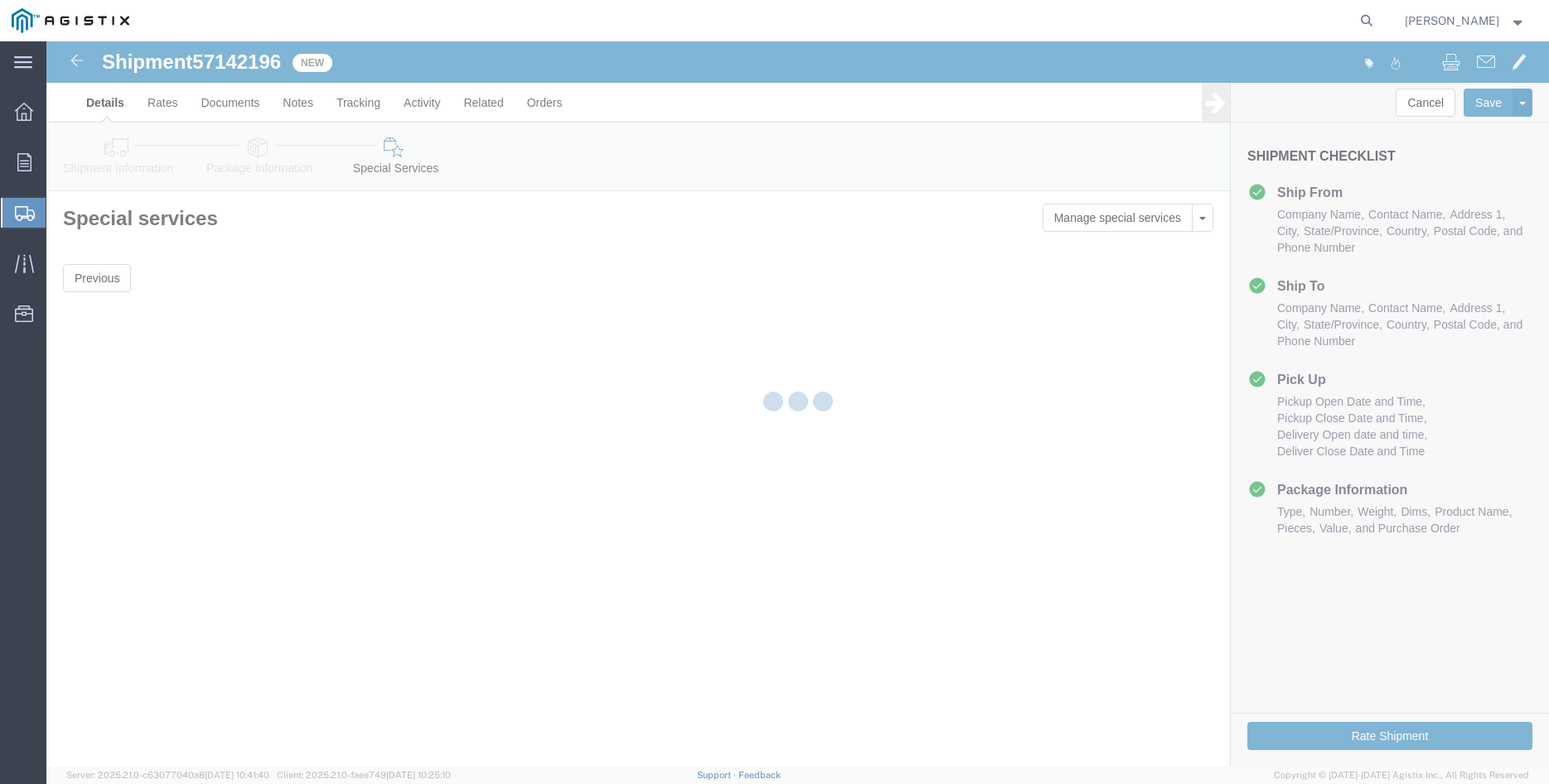
scroll to position [0, 0]
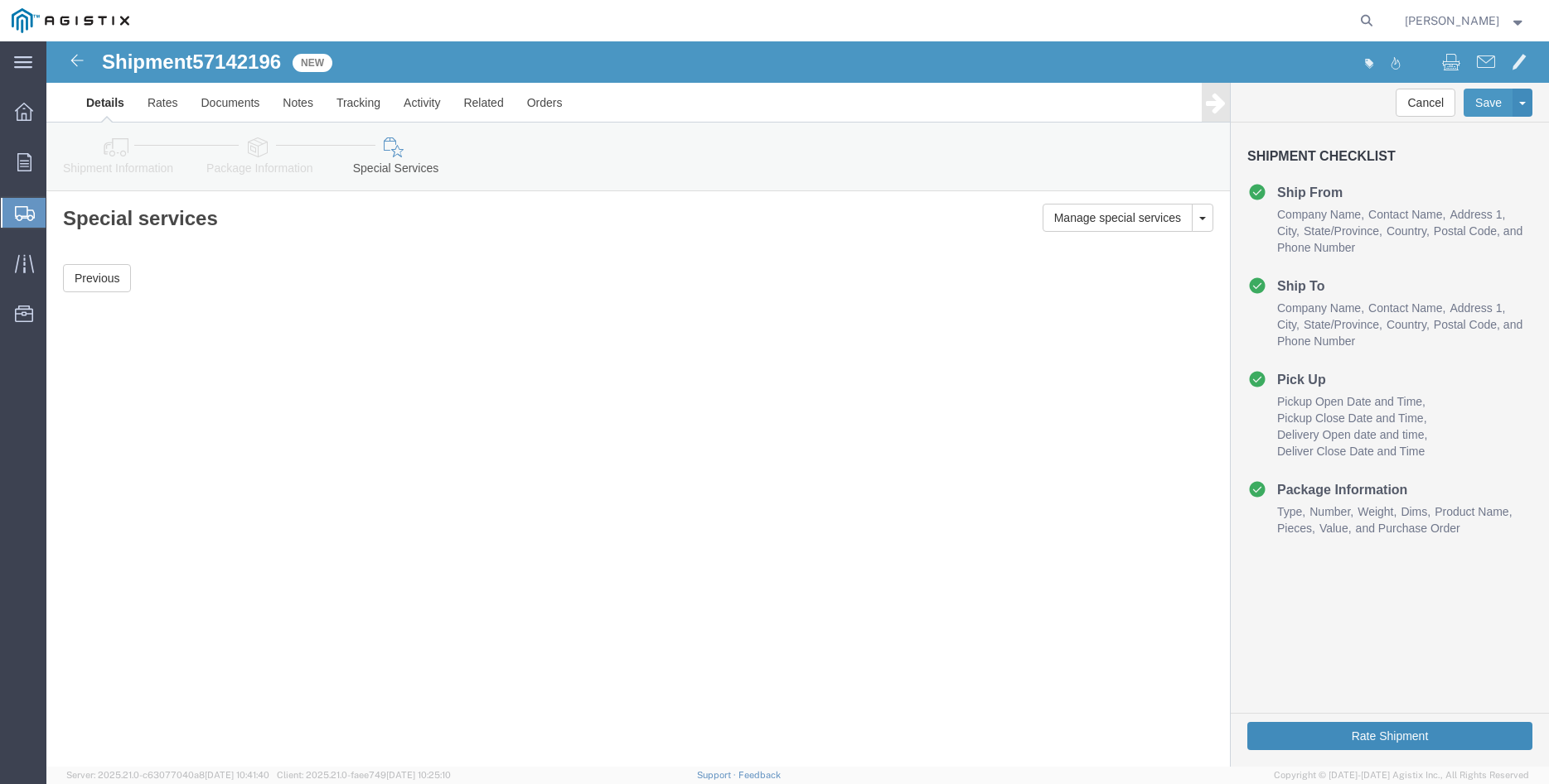
click button "Rate Shipment"
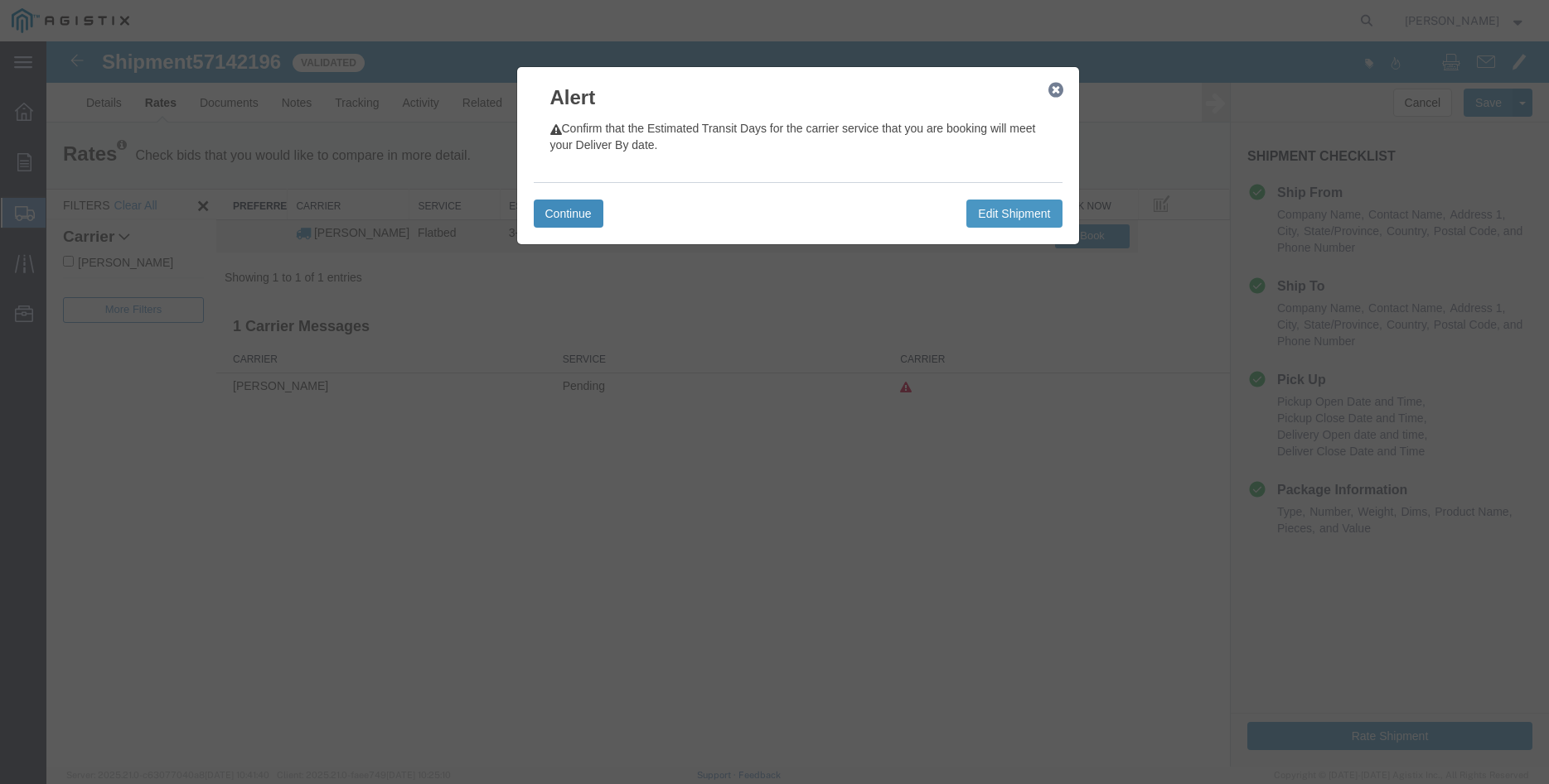
click at [557, 212] on button "Continue" at bounding box center [569, 213] width 70 height 28
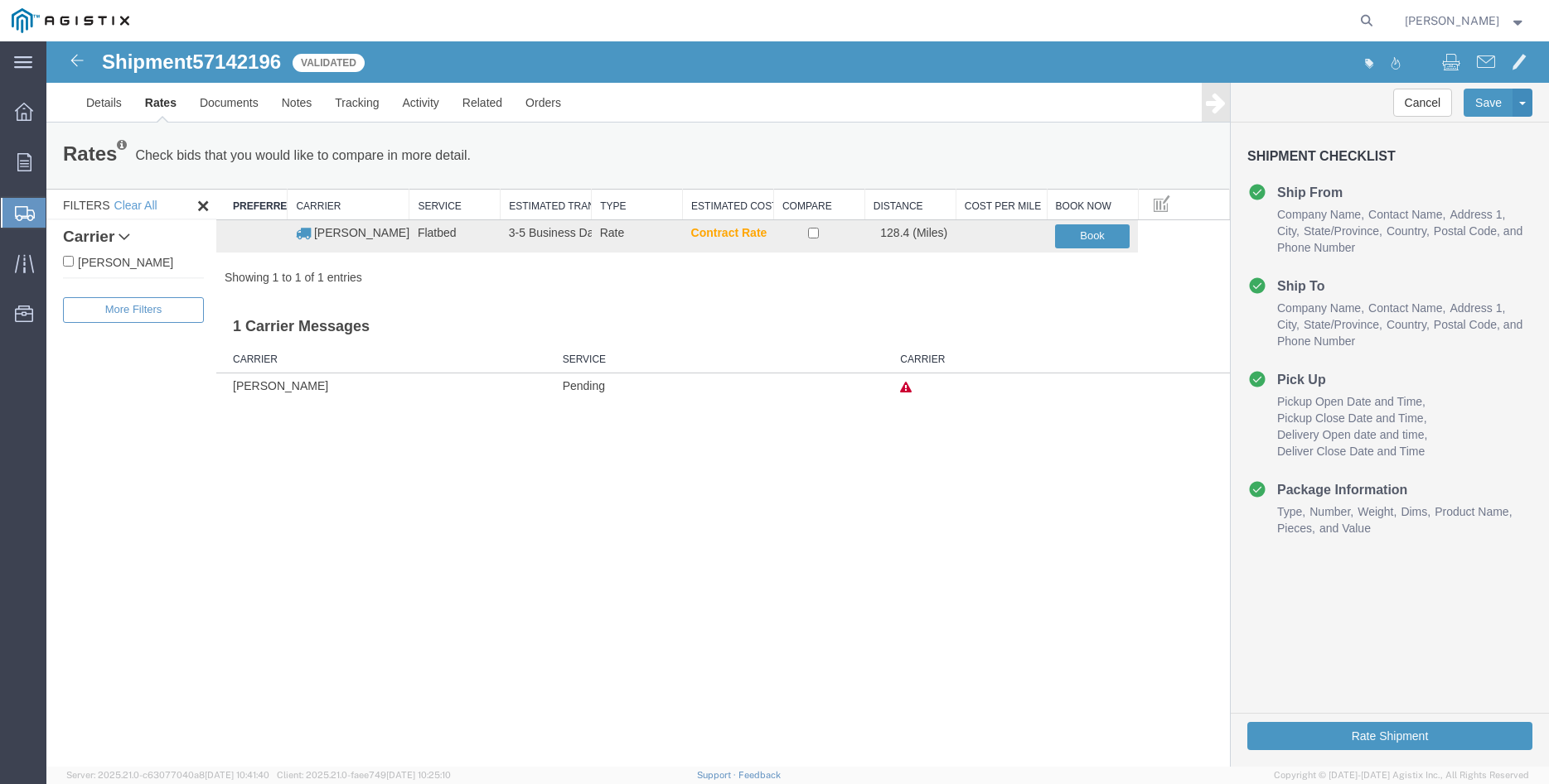
click at [87, 267] on label "C.H. Robinson" at bounding box center [133, 261] width 141 height 18
click at [74, 266] on input "C.H. Robinson" at bounding box center [68, 261] width 11 height 11
checkbox input "true"
click at [812, 234] on input "checkbox" at bounding box center [812, 232] width 11 height 11
checkbox input "true"
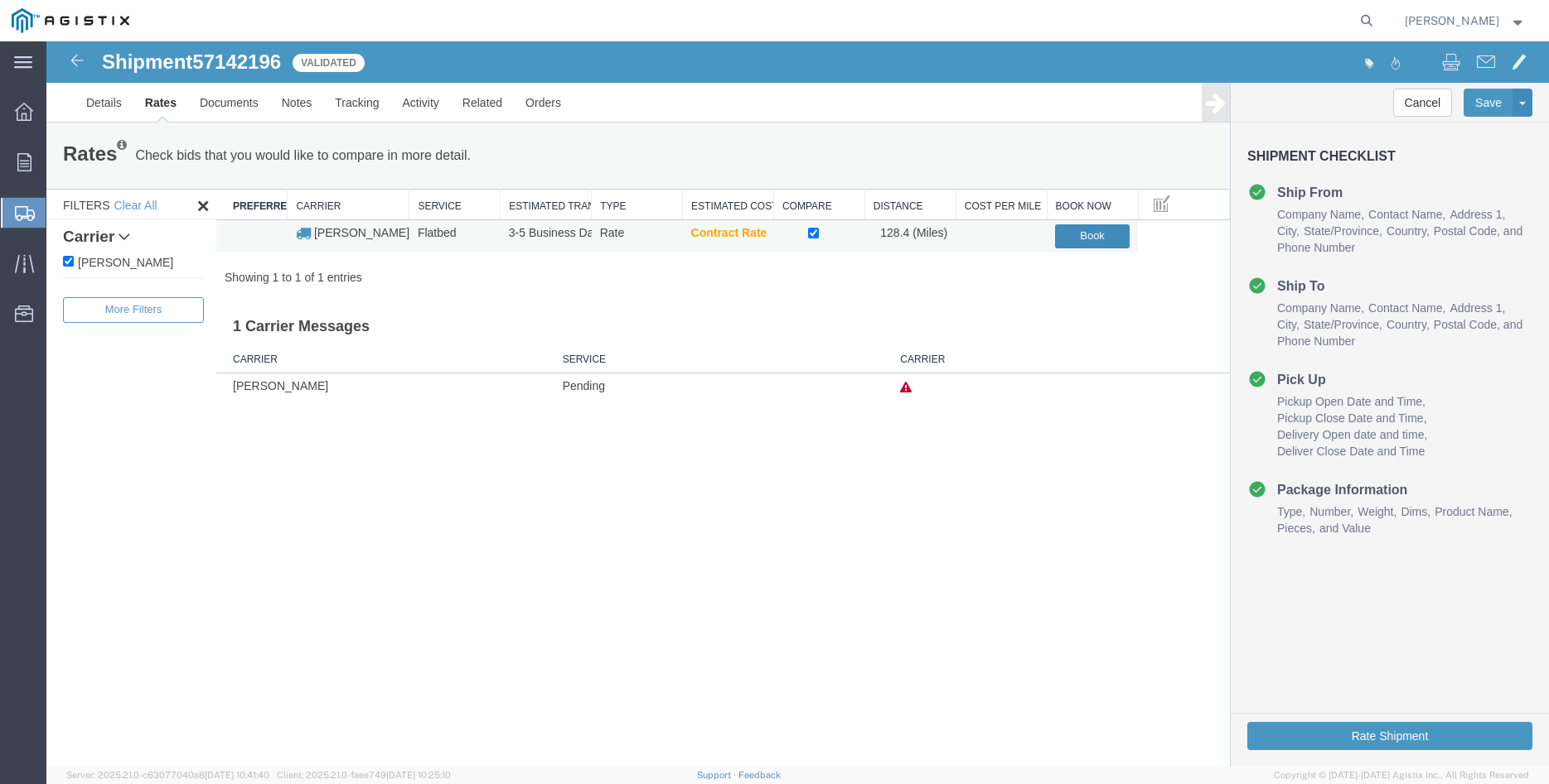
click at [1095, 238] on button "Book" at bounding box center [1092, 236] width 75 height 24
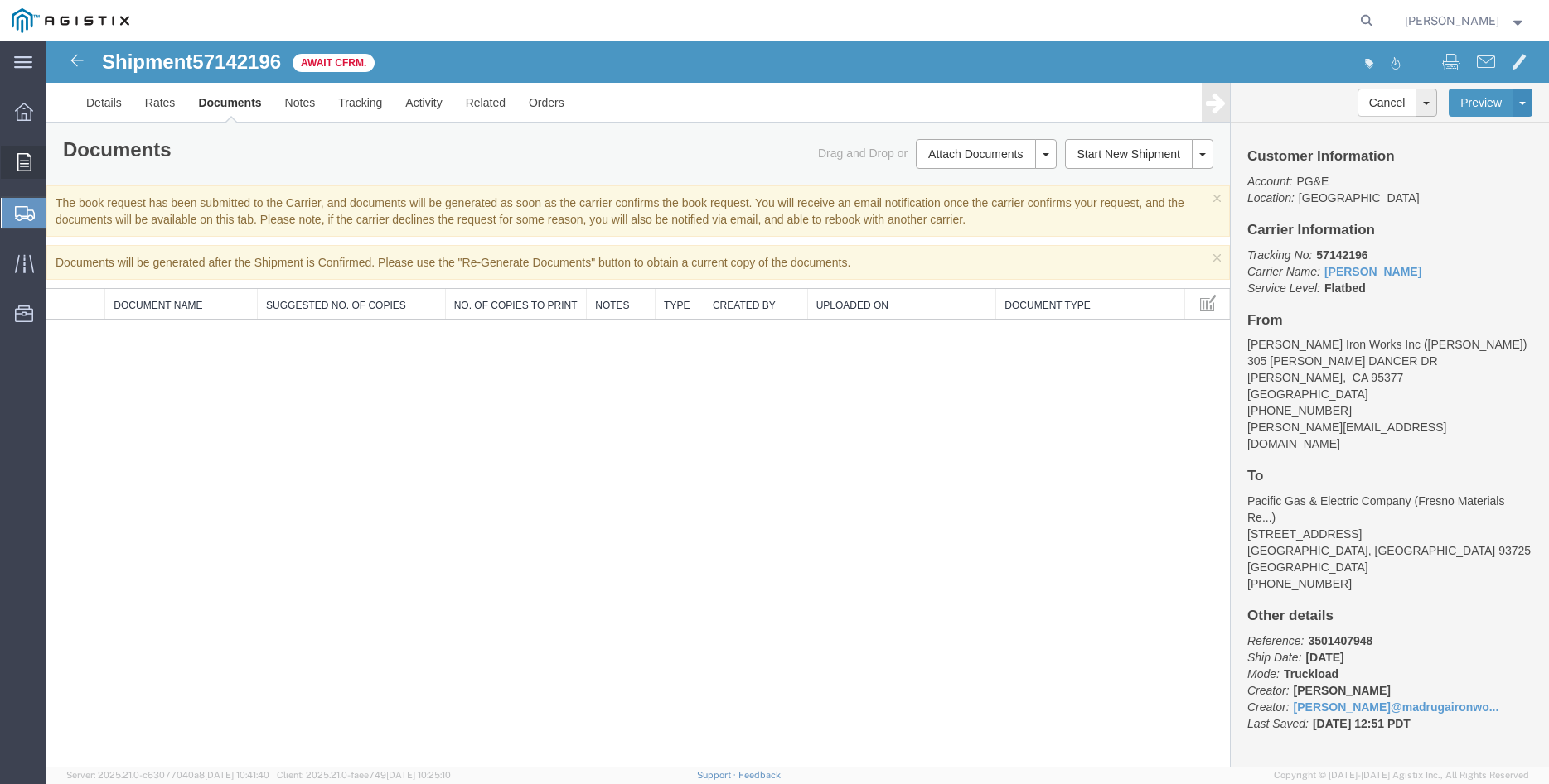
click at [28, 162] on icon at bounding box center [24, 163] width 14 height 18
